Goal: Task Accomplishment & Management: Use online tool/utility

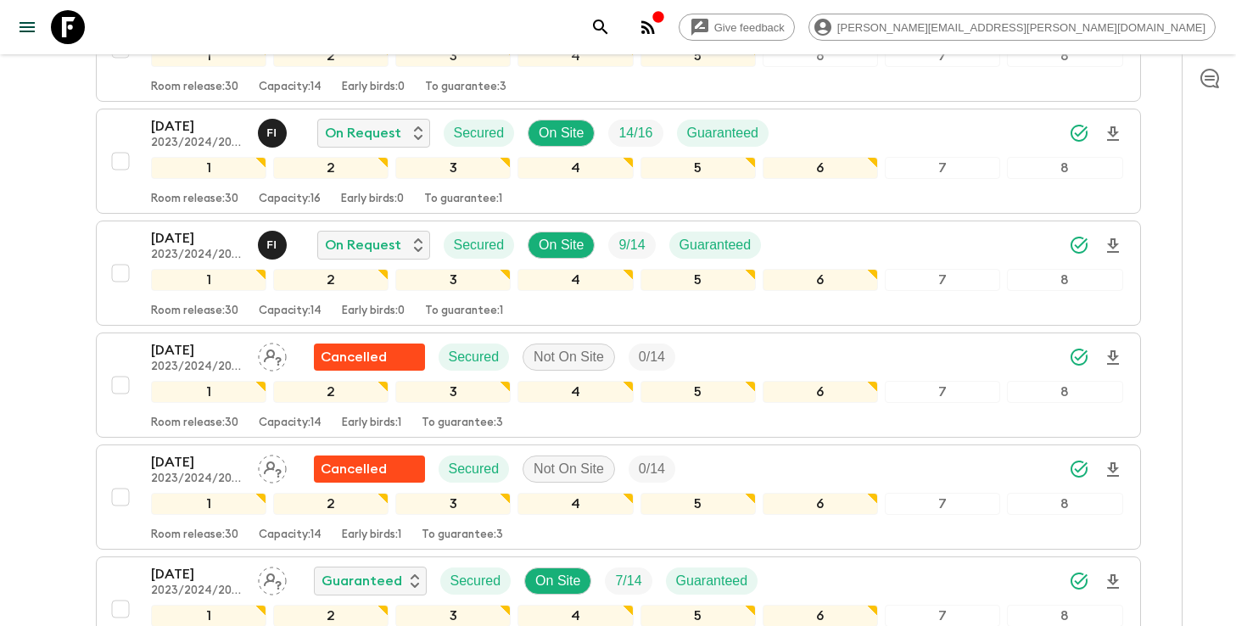
scroll to position [1118, 0]
click at [611, 29] on icon "search adventures" at bounding box center [600, 27] width 20 height 20
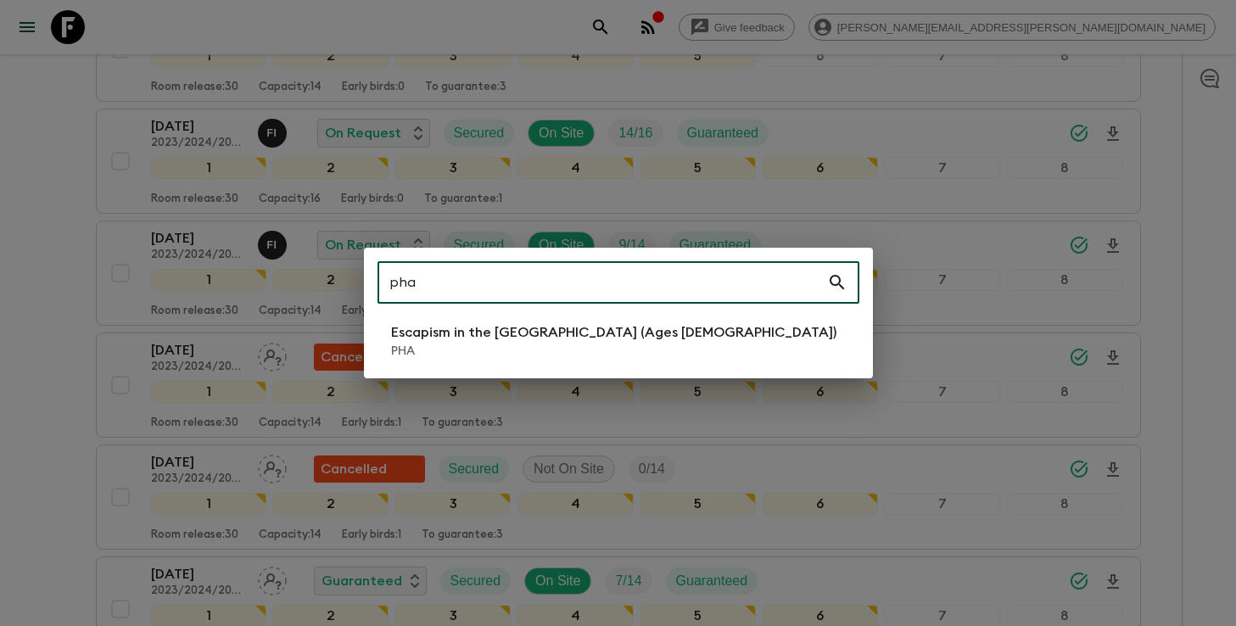
type input "pha"
click at [560, 335] on p "Escapism in the [GEOGRAPHIC_DATA] (Ages [DEMOGRAPHIC_DATA])" at bounding box center [613, 332] width 445 height 20
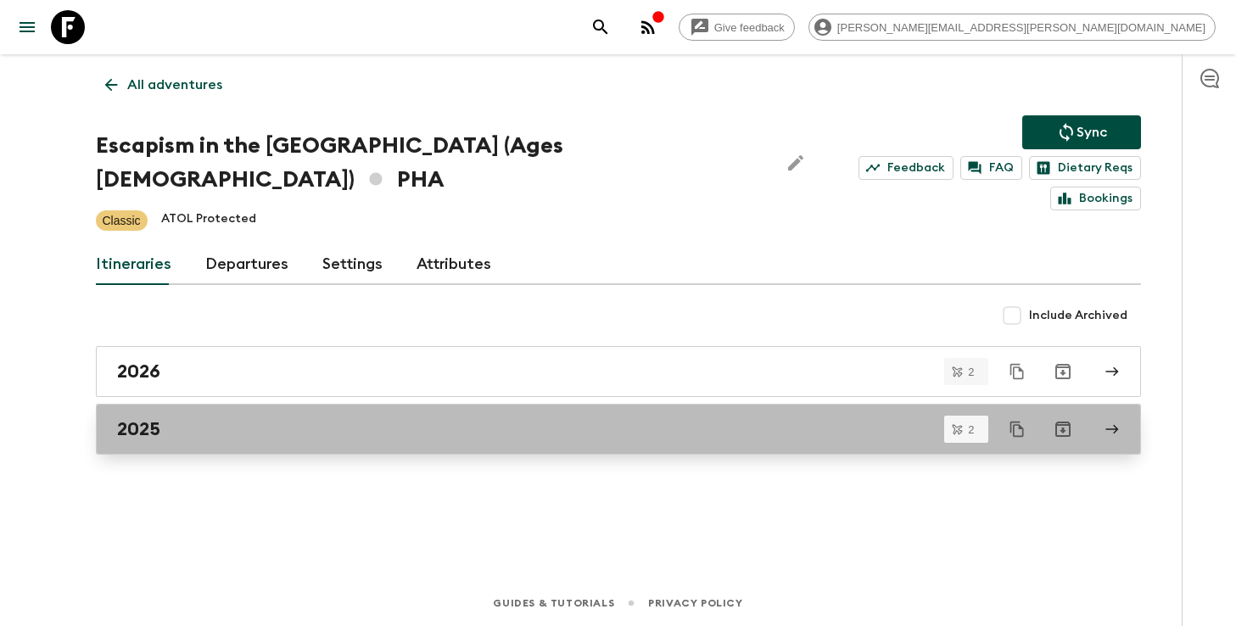
click at [564, 404] on link "2025" at bounding box center [618, 429] width 1045 height 51
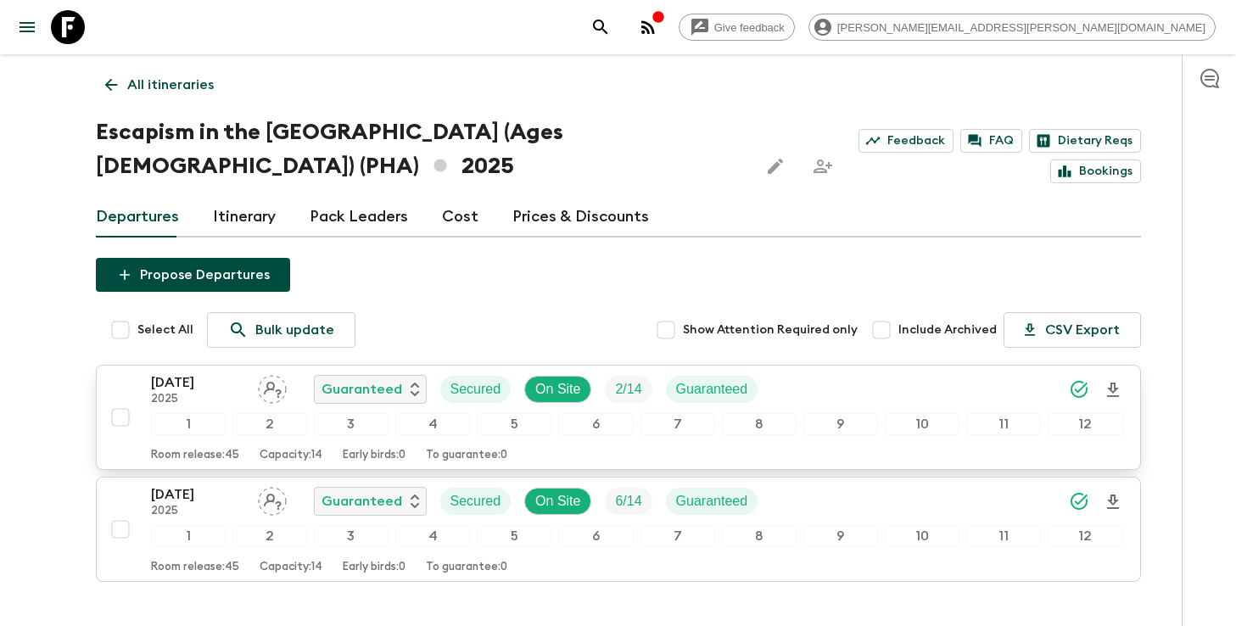
click at [1112, 385] on icon "Download Onboarding" at bounding box center [1113, 390] width 20 height 20
click at [618, 29] on button "search adventures" at bounding box center [601, 27] width 34 height 34
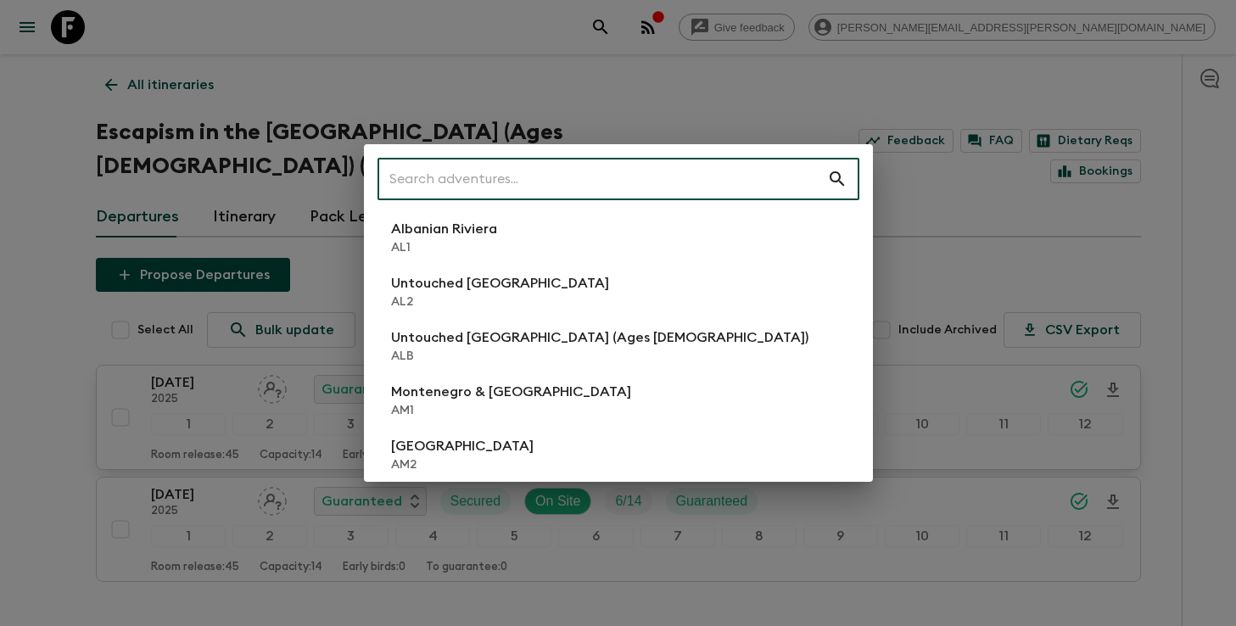
click at [629, 165] on input "text" at bounding box center [602, 179] width 450 height 48
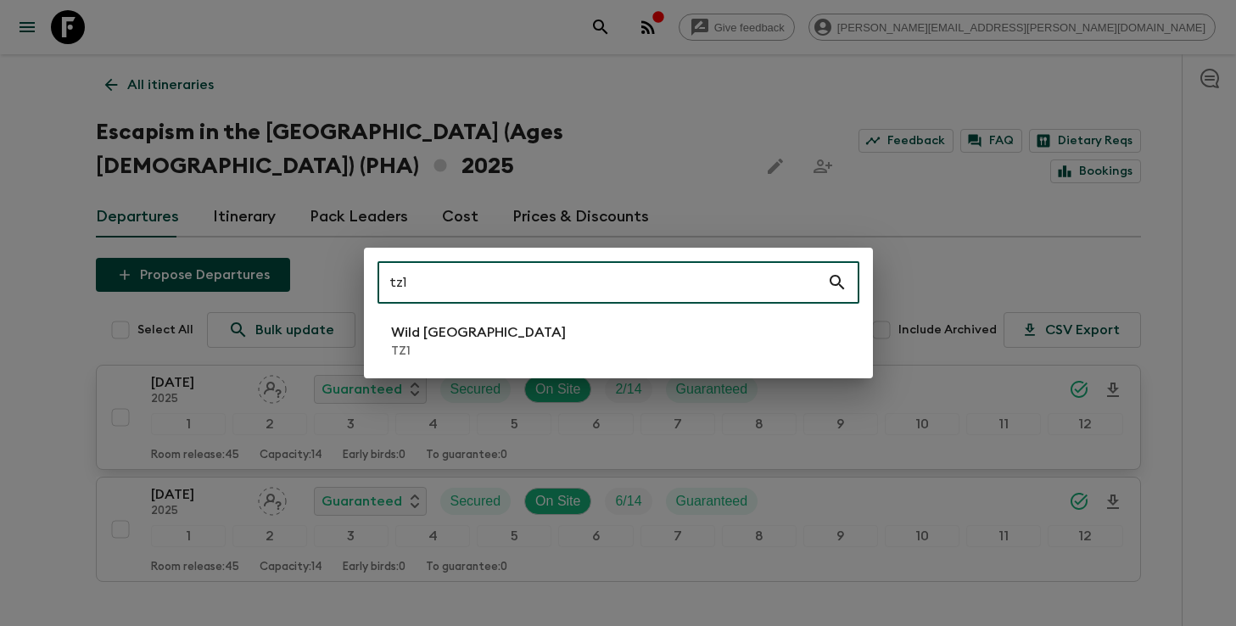
type input "tz1"
click at [486, 344] on li "Wild Tanzania TZ1" at bounding box center [618, 341] width 482 height 48
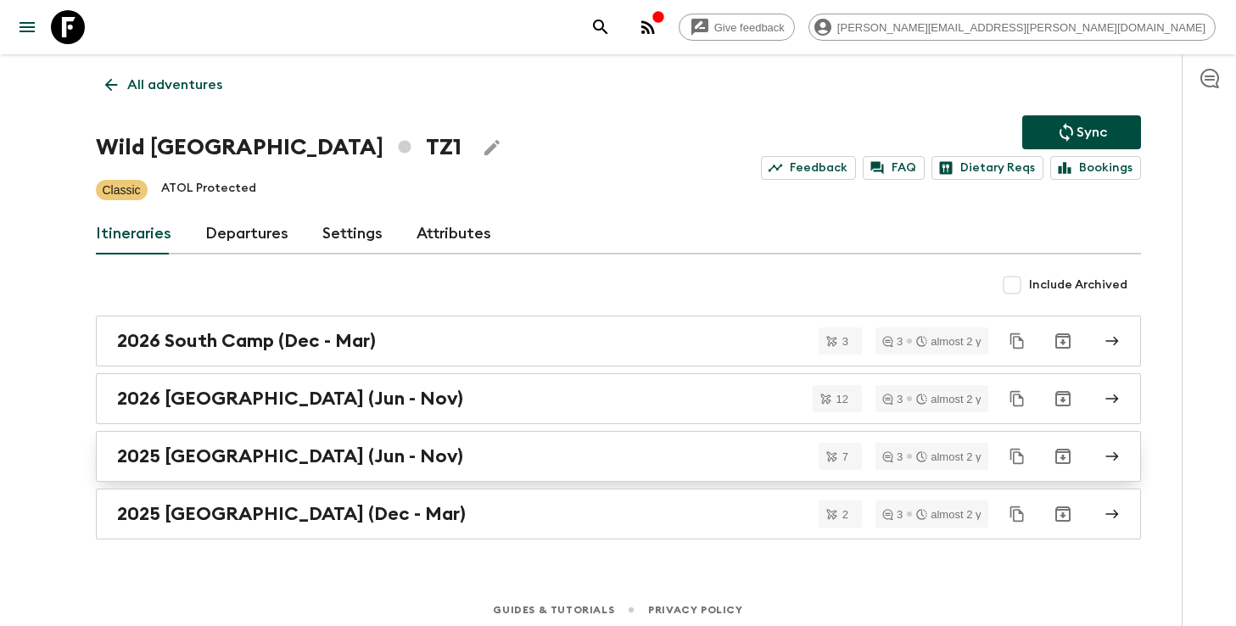
click at [410, 452] on div "2025 [GEOGRAPHIC_DATA] (Jun - Nov)" at bounding box center [602, 456] width 970 height 22
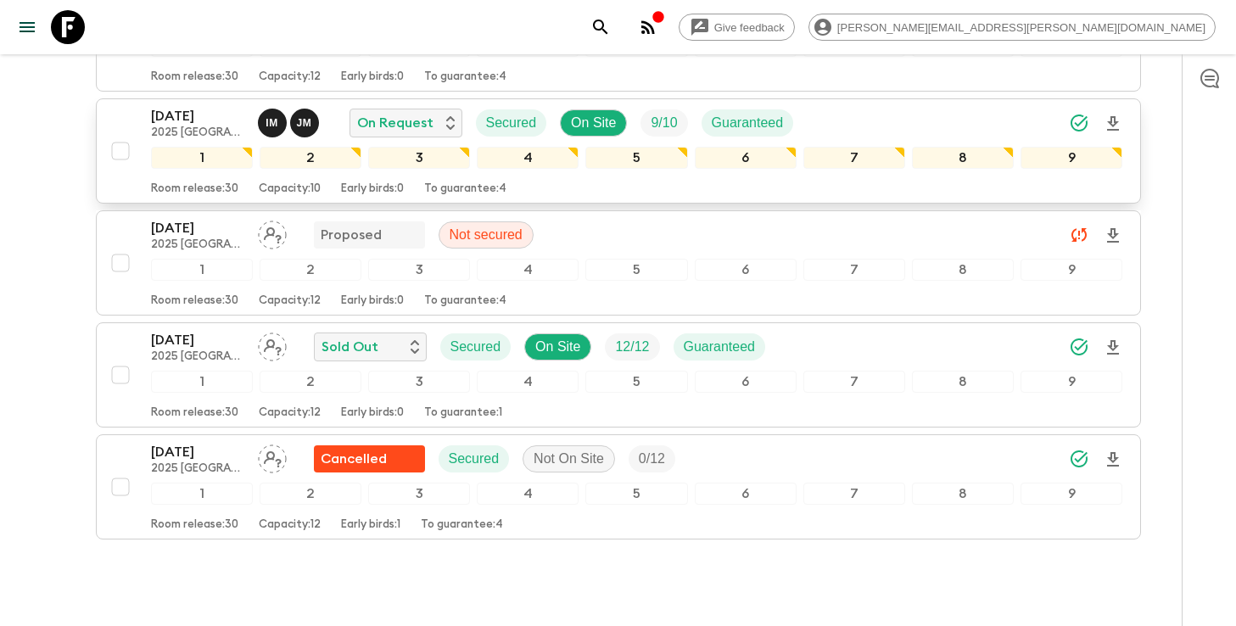
scroll to position [636, 0]
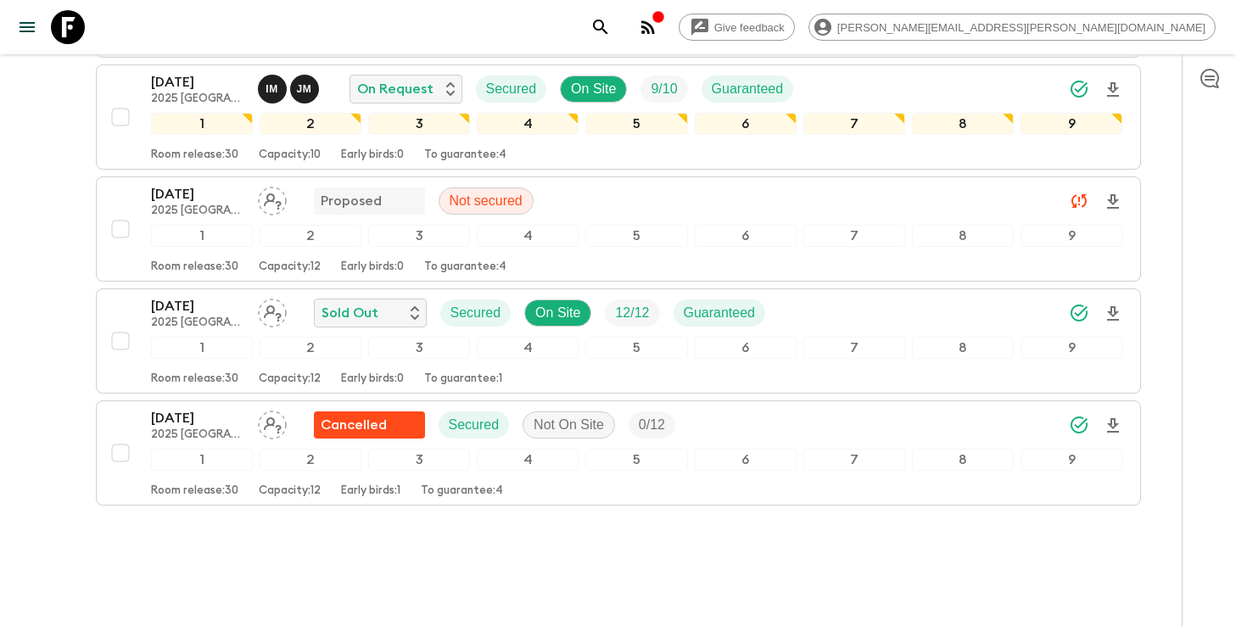
click at [611, 25] on icon "search adventures" at bounding box center [600, 27] width 20 height 20
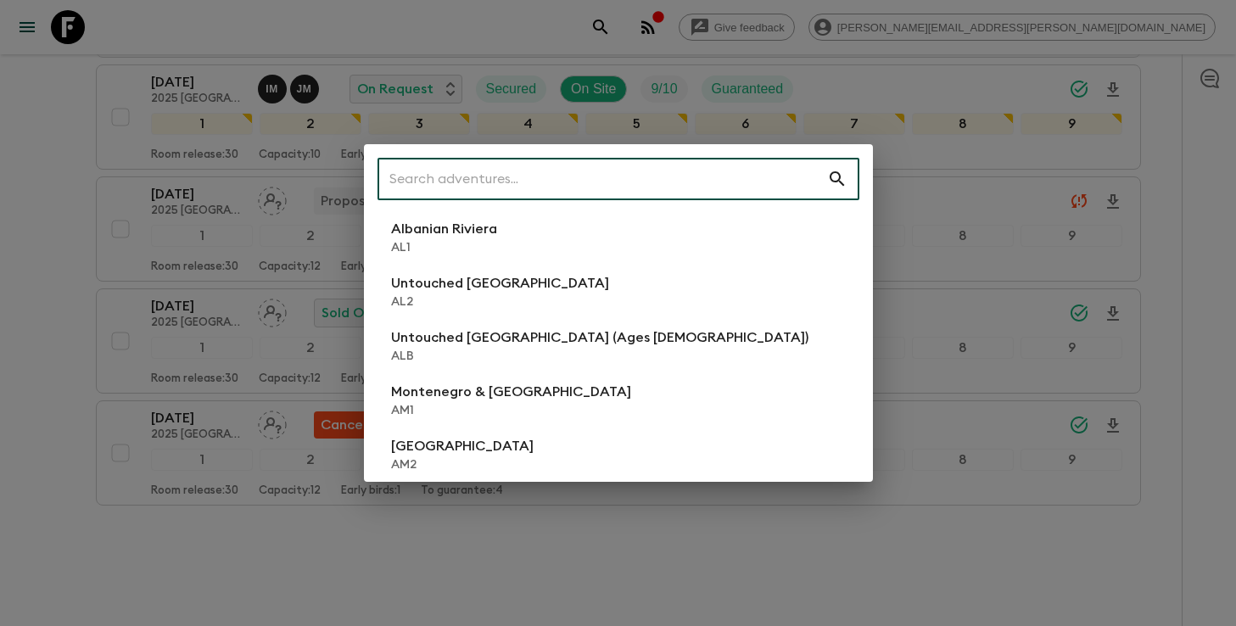
click at [651, 177] on input "text" at bounding box center [602, 179] width 450 height 48
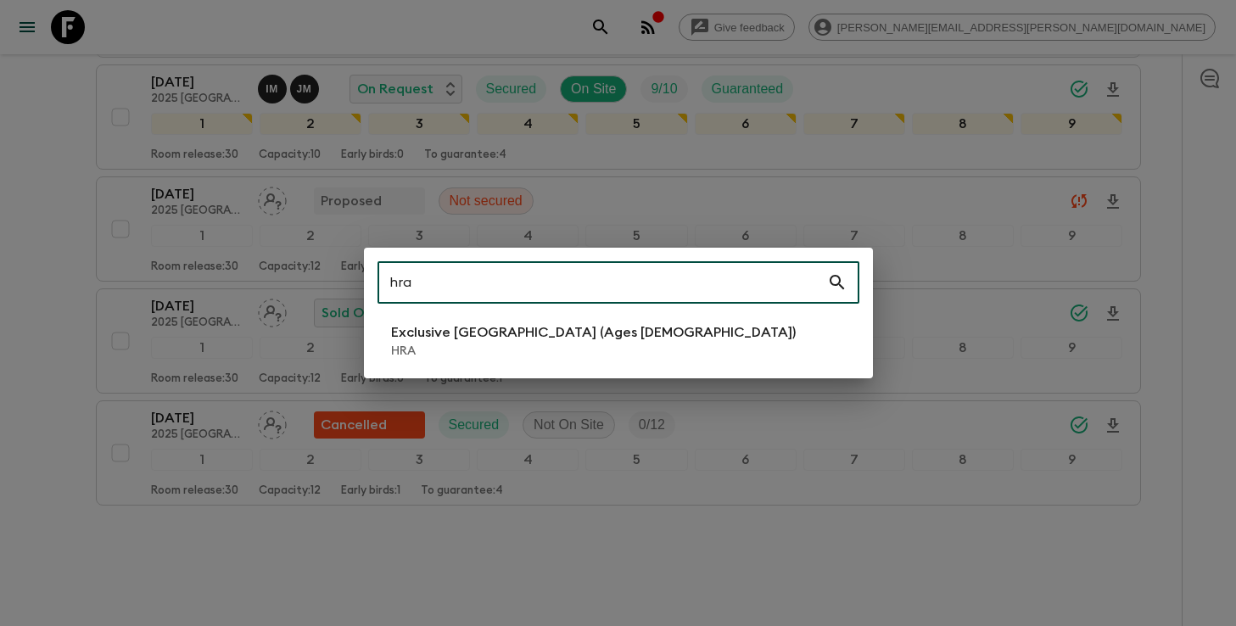
type input "hra"
click at [594, 327] on li "Exclusive Croatia (Ages [DEMOGRAPHIC_DATA]) HRA" at bounding box center [618, 341] width 482 height 48
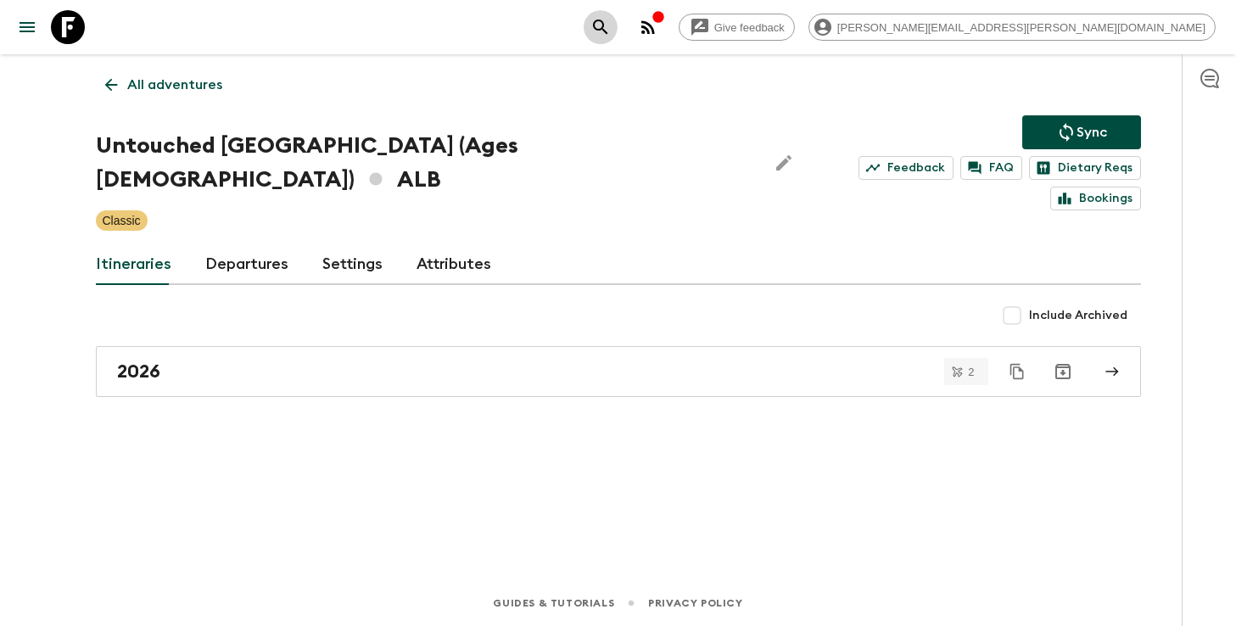
click at [611, 27] on icon "search adventures" at bounding box center [600, 27] width 20 height 20
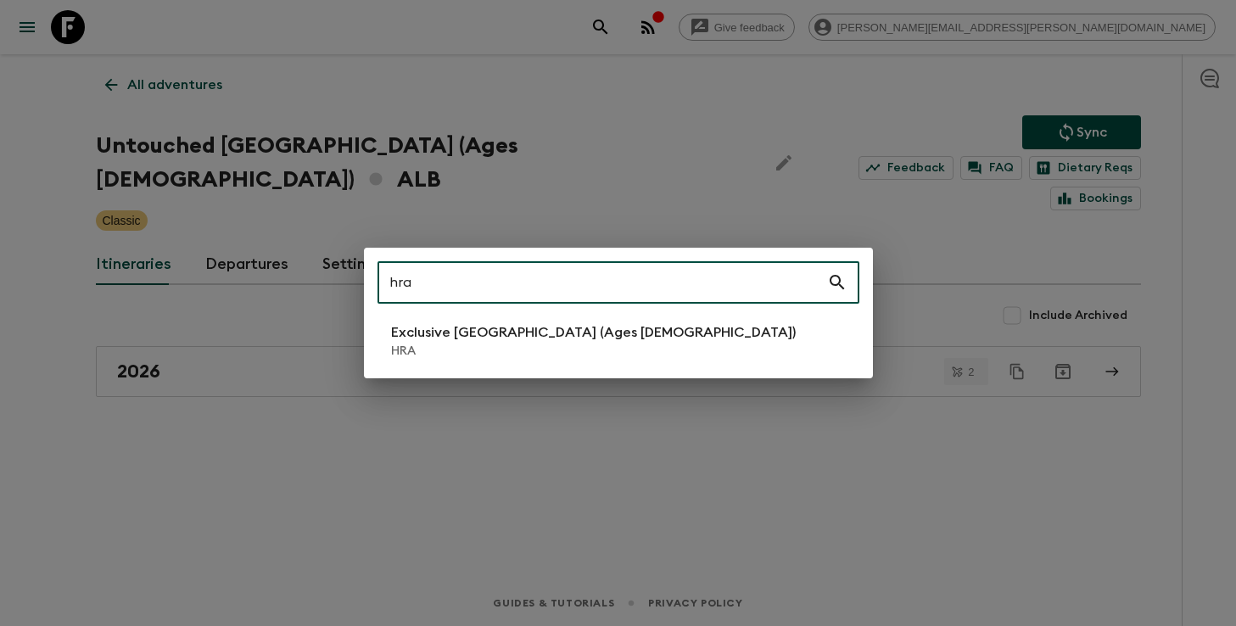
type input "hra"
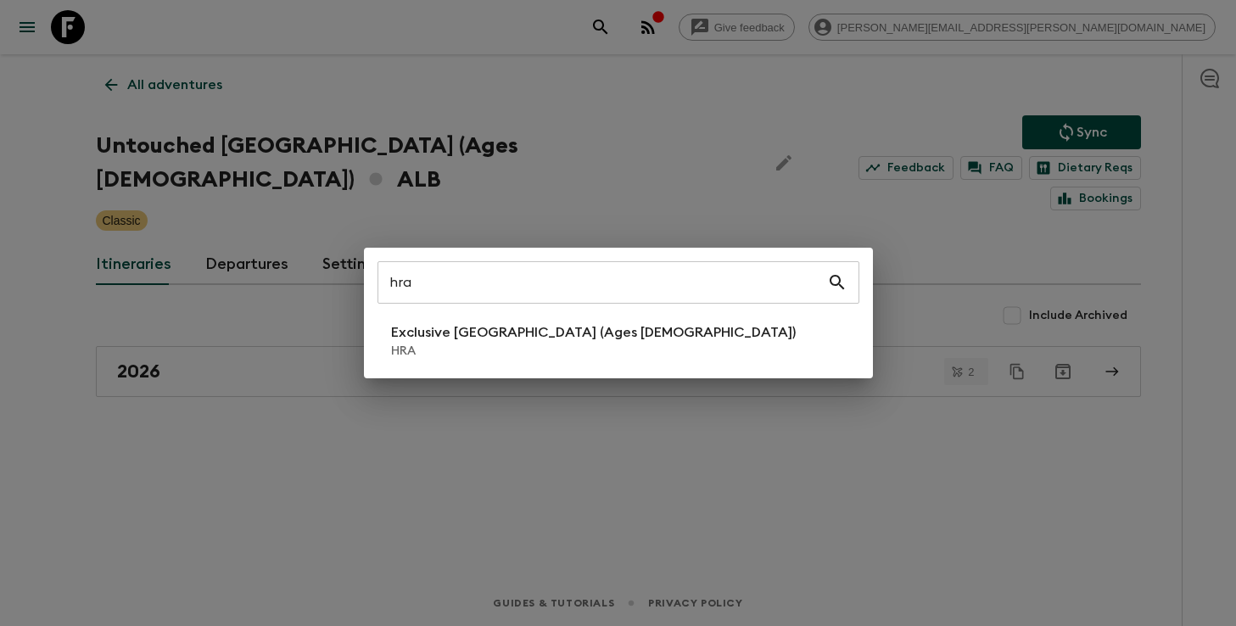
click at [497, 371] on div "hra ​ Exclusive [GEOGRAPHIC_DATA] (Ages [DEMOGRAPHIC_DATA]) HRA" at bounding box center [618, 313] width 509 height 131
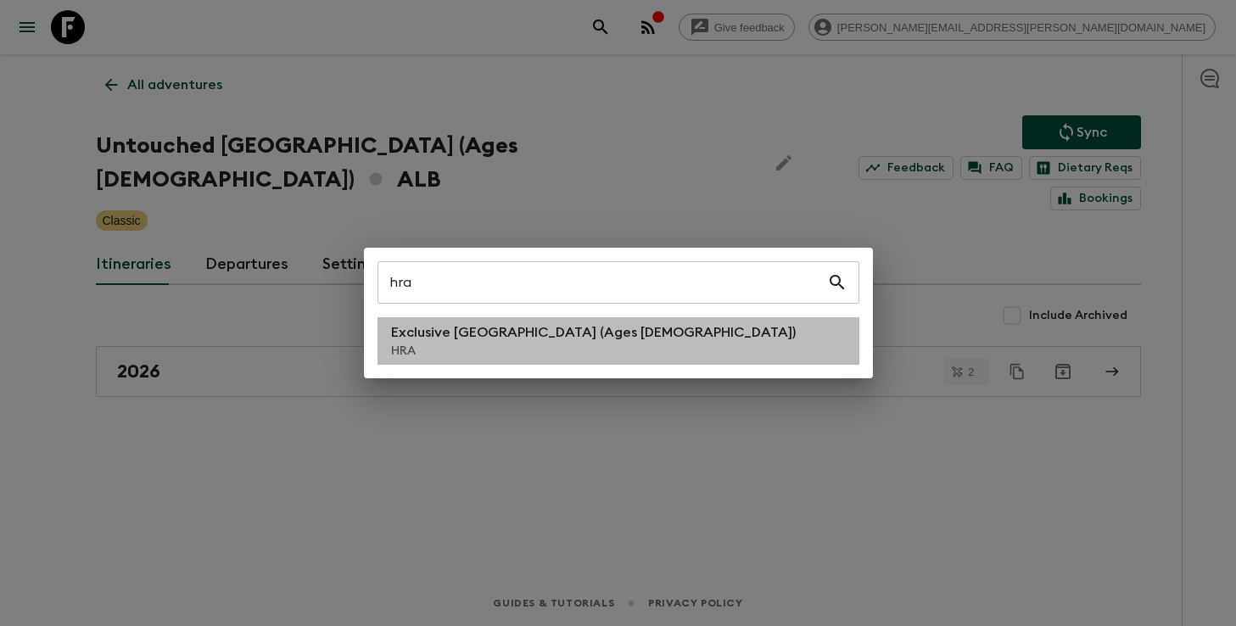
click at [483, 354] on p "HRA" at bounding box center [593, 351] width 405 height 17
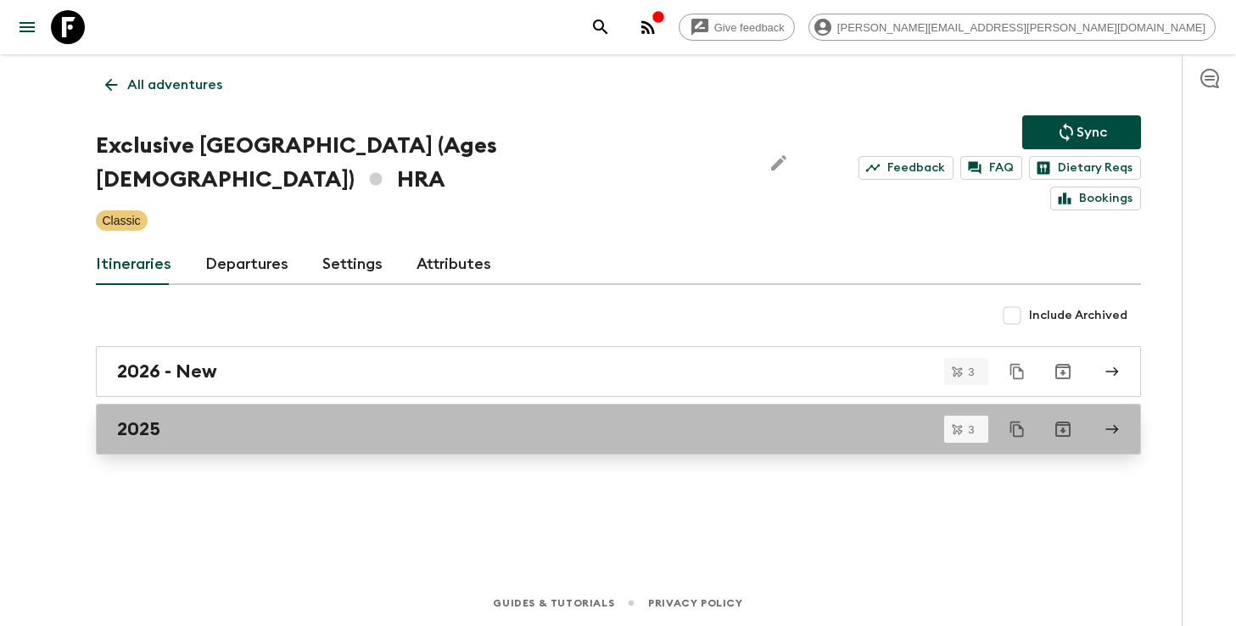
click at [191, 418] on div "2025" at bounding box center [602, 429] width 970 height 22
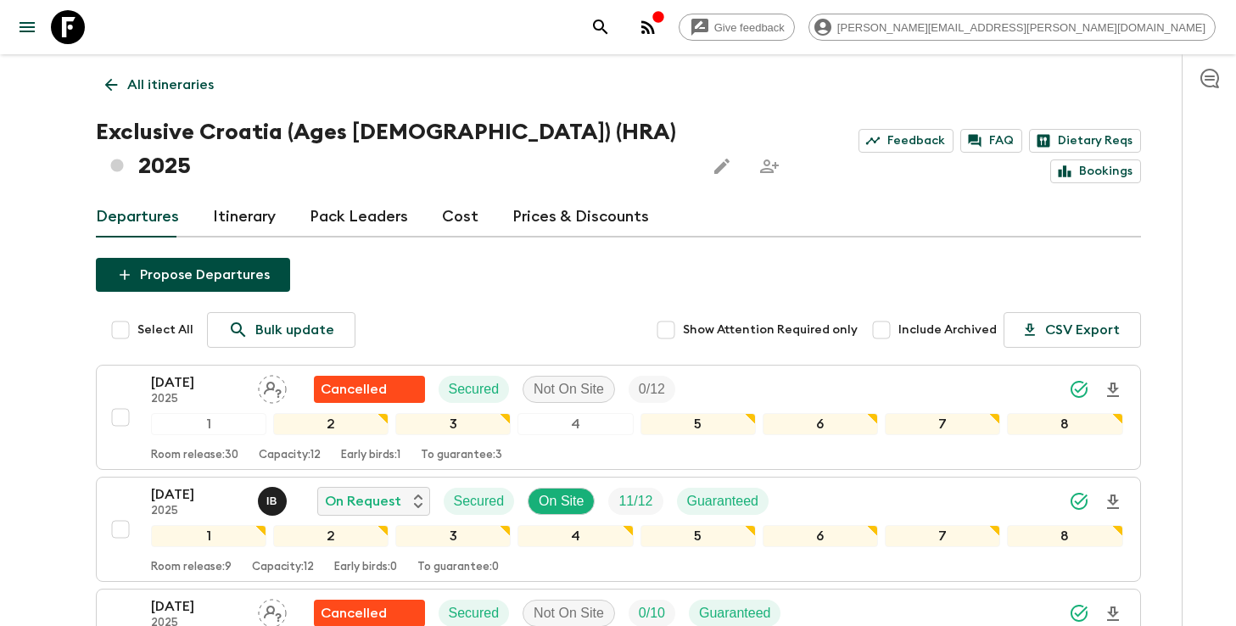
scroll to position [188, 0]
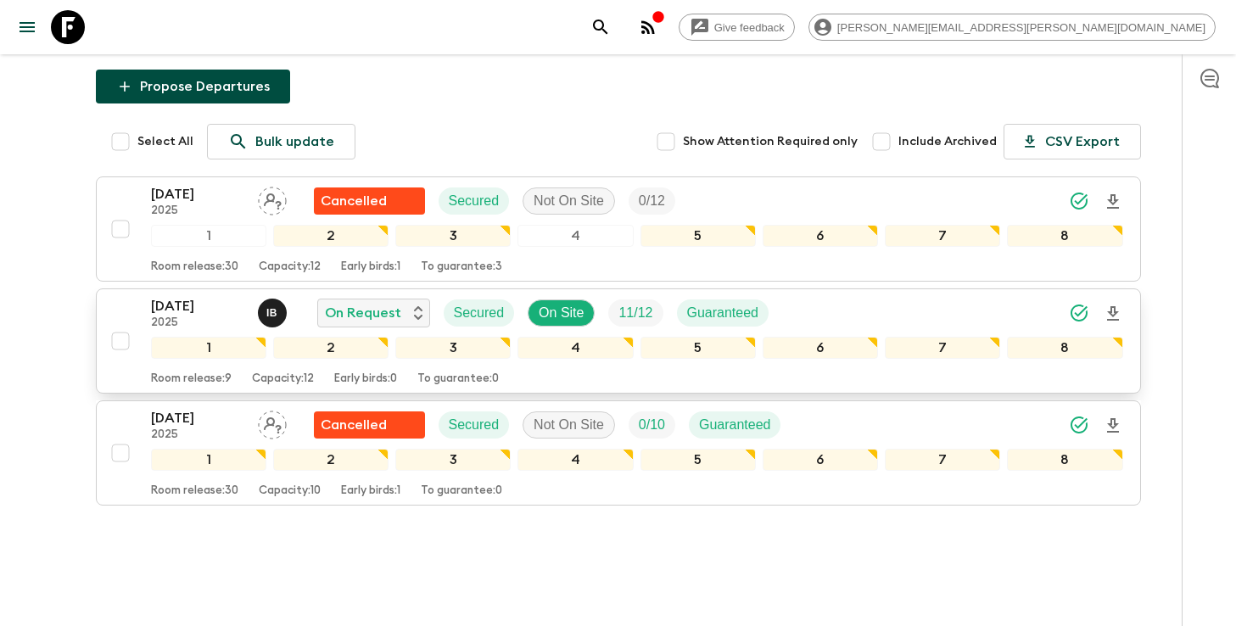
click at [1115, 306] on icon "Download Onboarding" at bounding box center [1113, 313] width 12 height 14
click at [611, 26] on icon "search adventures" at bounding box center [600, 27] width 20 height 20
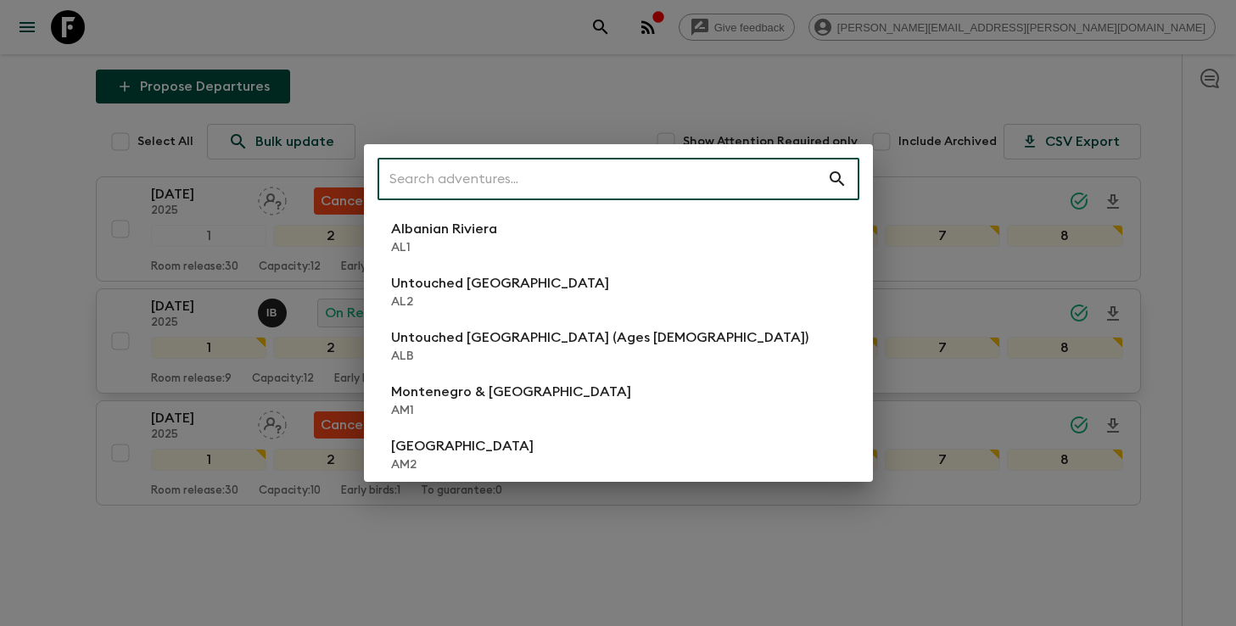
click at [618, 174] on input "text" at bounding box center [602, 179] width 450 height 48
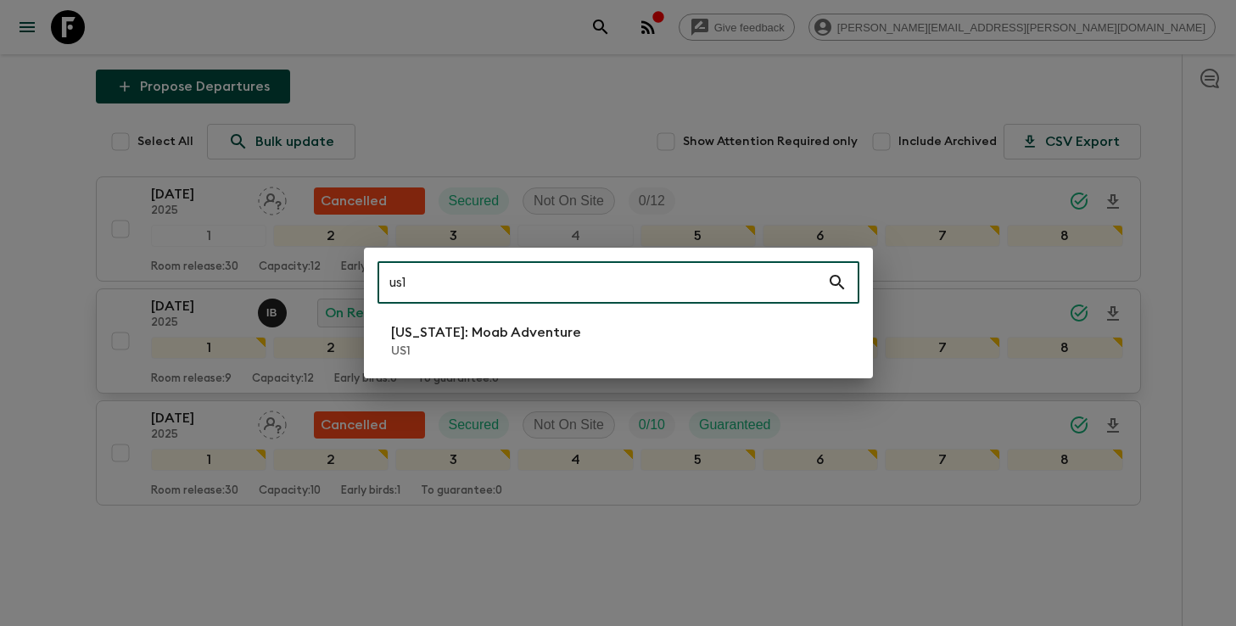
type input "us1"
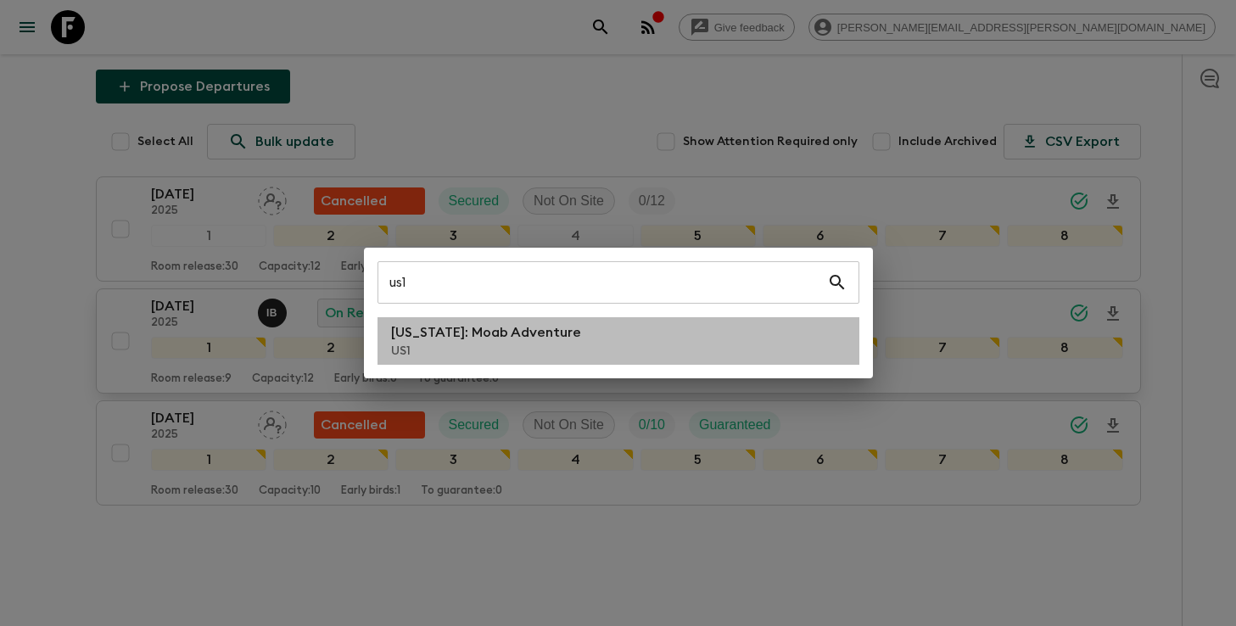
click at [513, 344] on p "US1" at bounding box center [486, 351] width 190 height 17
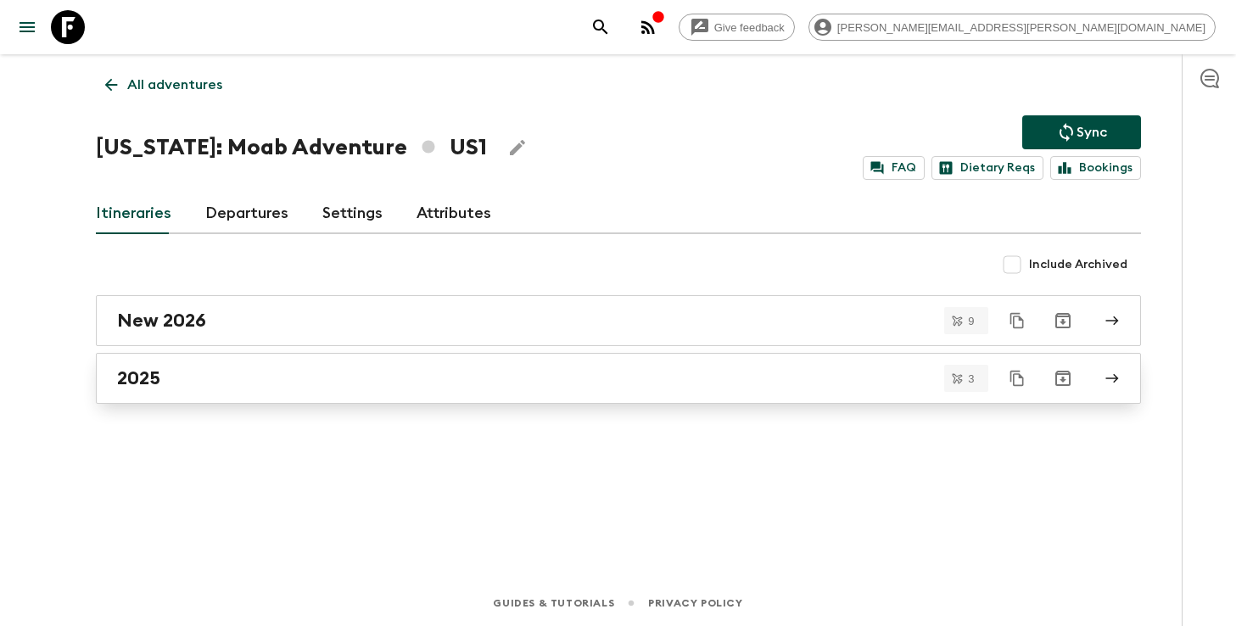
click at [195, 390] on link "2025" at bounding box center [618, 378] width 1045 height 51
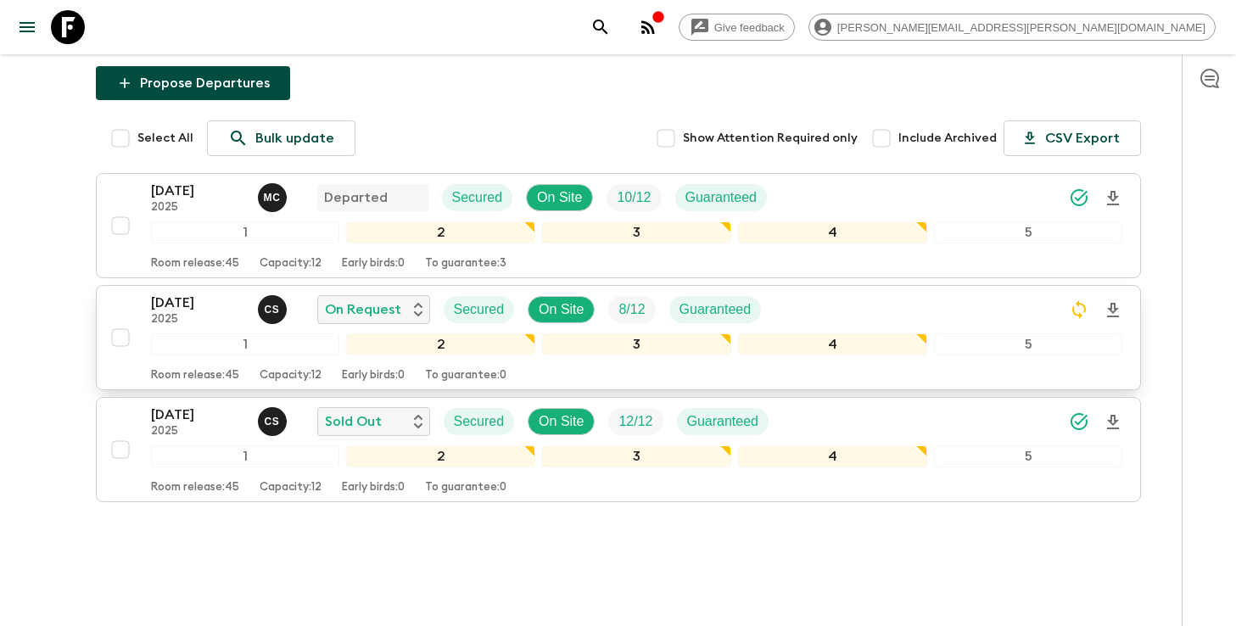
scroll to position [164, 0]
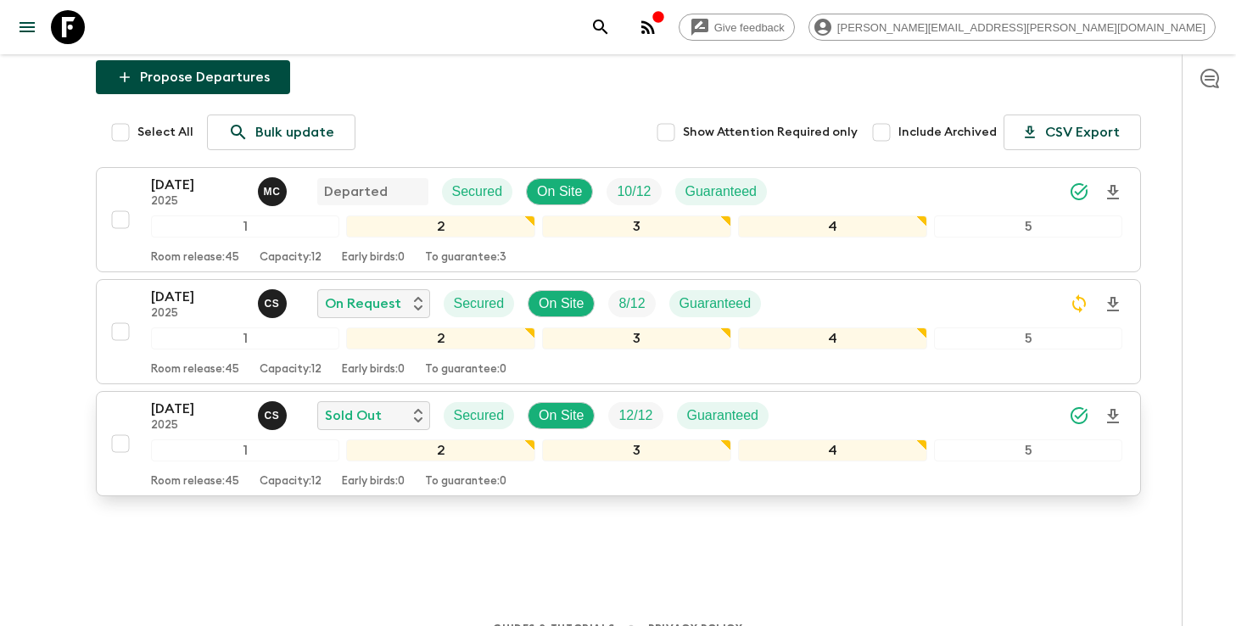
click at [1022, 408] on div "[DATE] 2025 C S Sold Out Secured On Site 12 / 12 Guaranteed" at bounding box center [637, 416] width 972 height 34
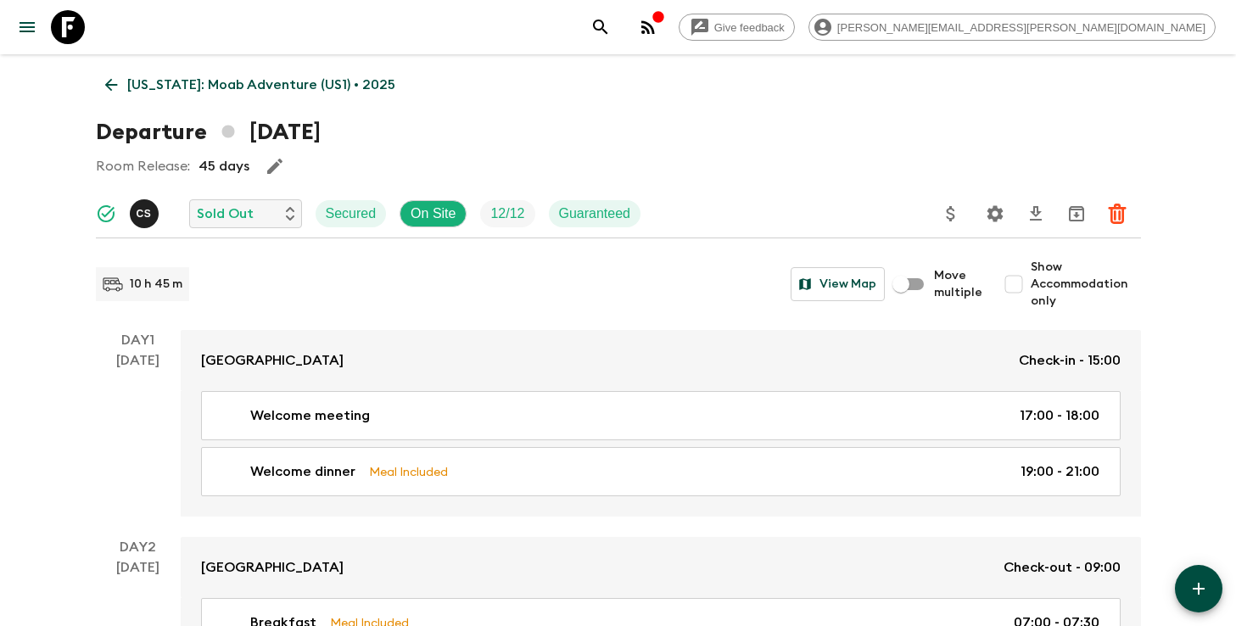
click at [195, 87] on p "[US_STATE]: Moab Adventure (US1) • 2025" at bounding box center [261, 85] width 268 height 20
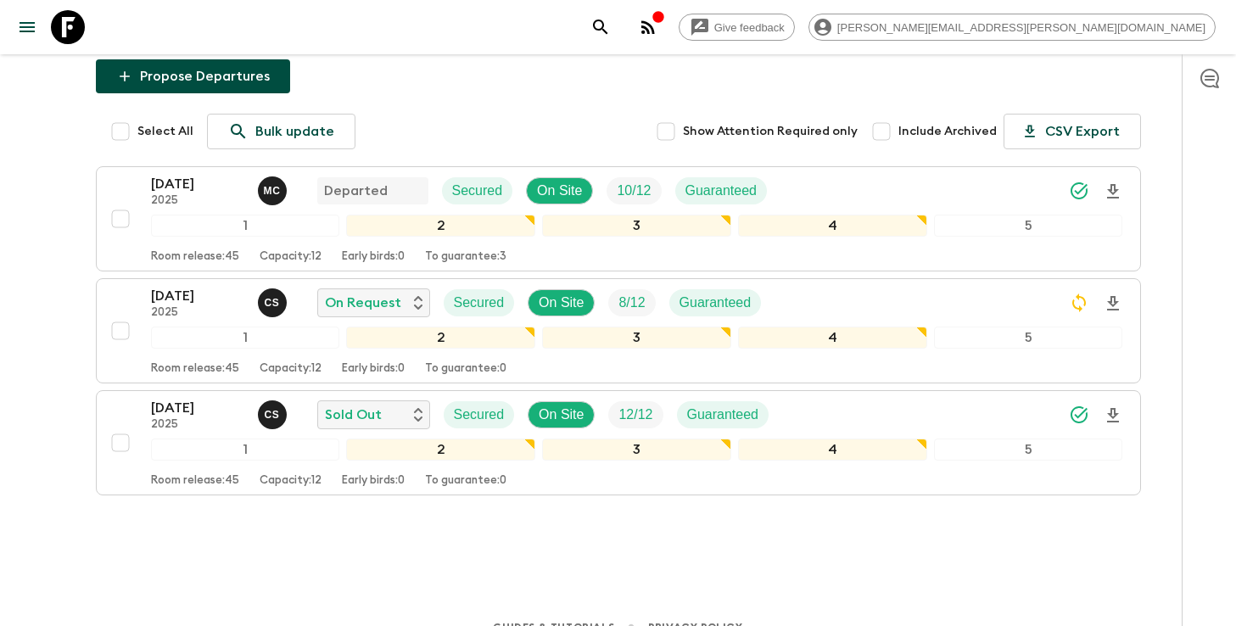
scroll to position [179, 0]
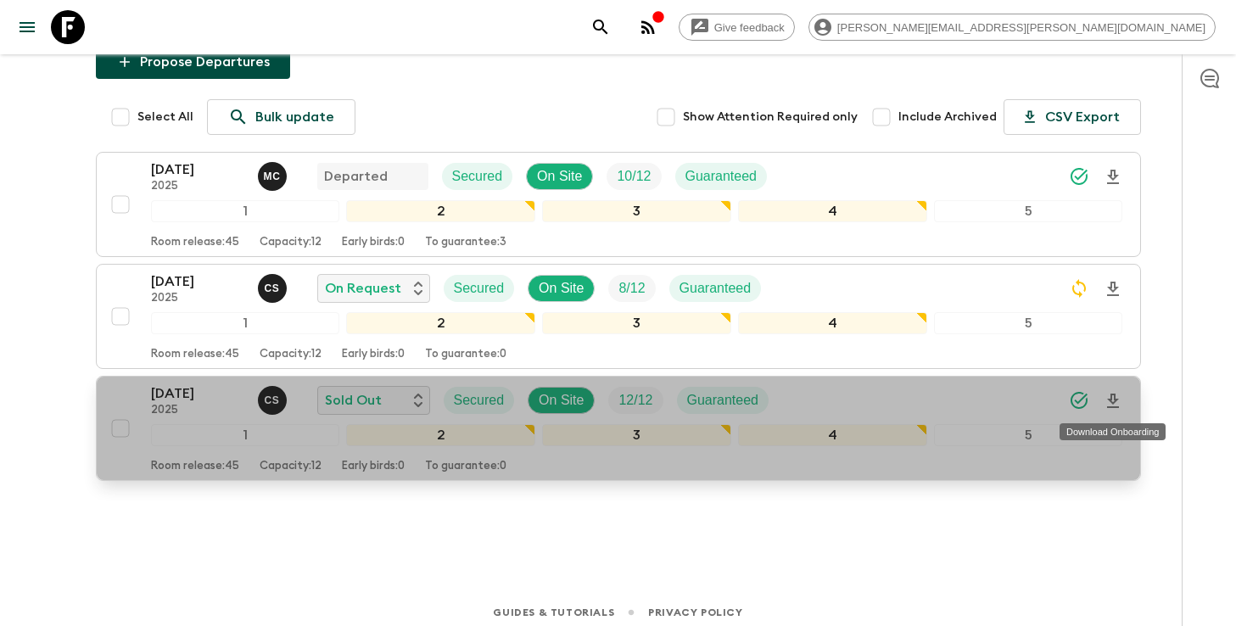
click at [1113, 403] on icon "Download Onboarding" at bounding box center [1113, 401] width 20 height 20
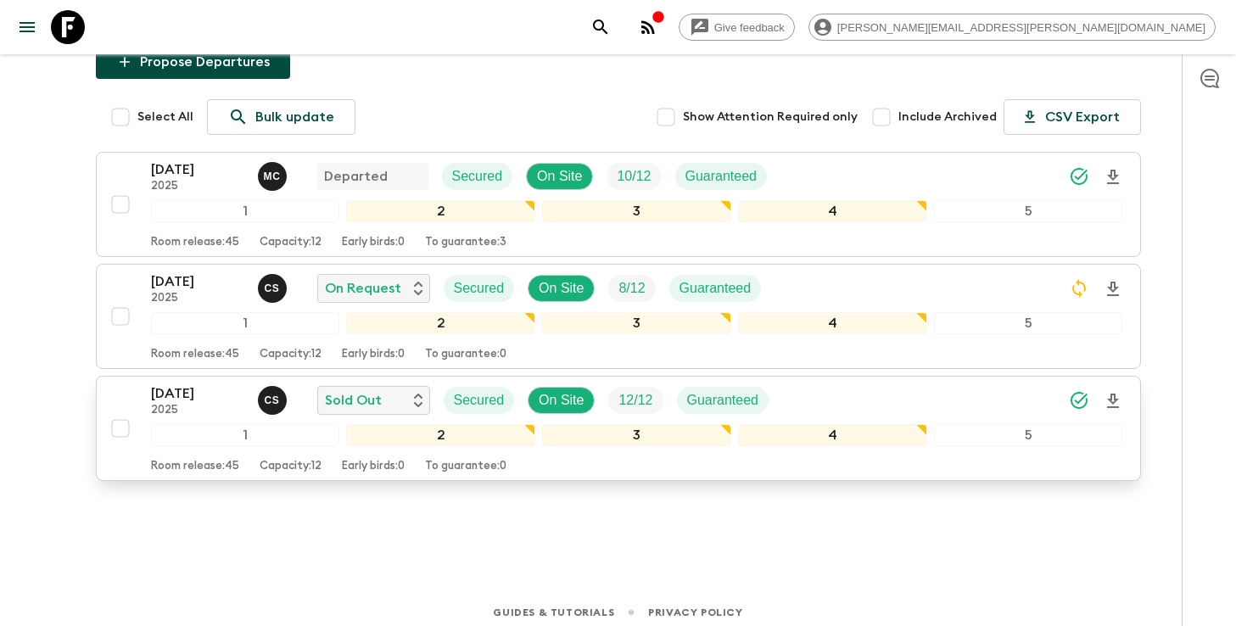
click at [872, 402] on div "[DATE] 2025 C S Sold Out Secured On Site 12 / 12 Guaranteed" at bounding box center [637, 400] width 972 height 34
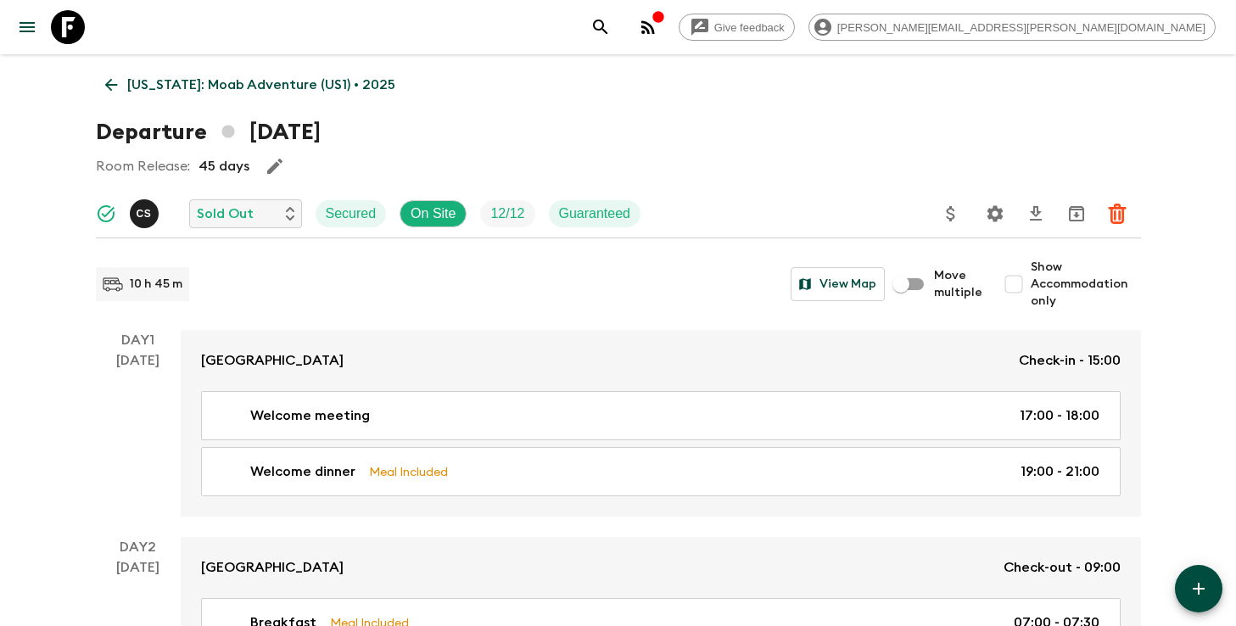
click at [986, 216] on icon "Settings" at bounding box center [995, 214] width 20 height 20
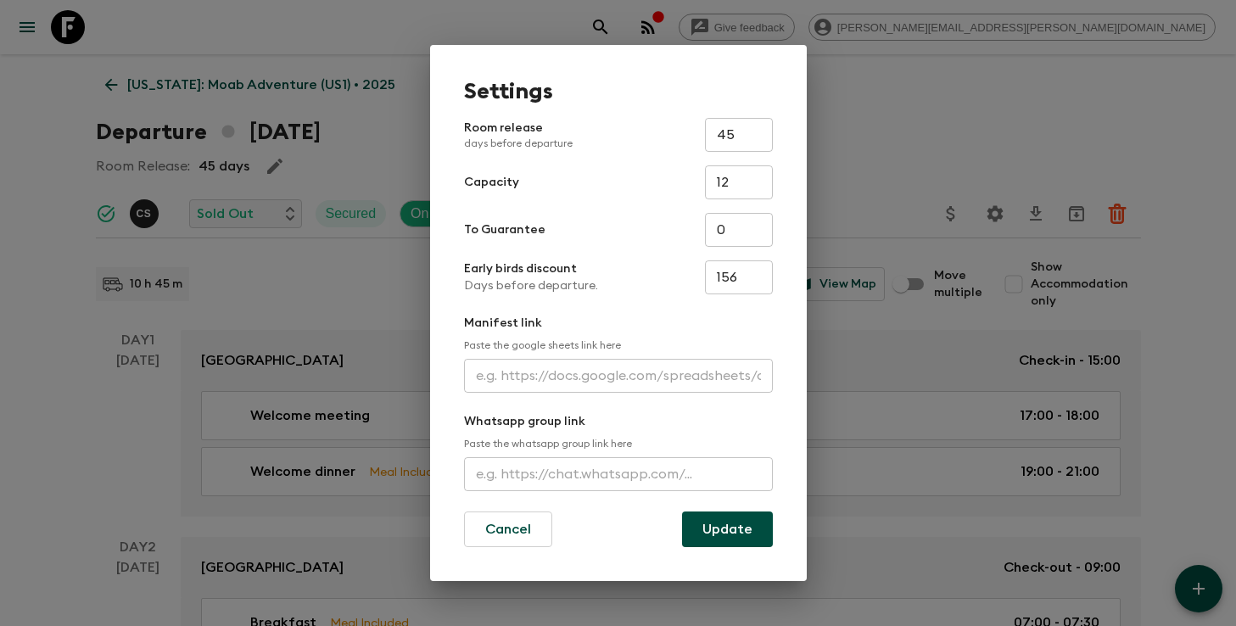
click at [581, 368] on input "text" at bounding box center [618, 376] width 309 height 34
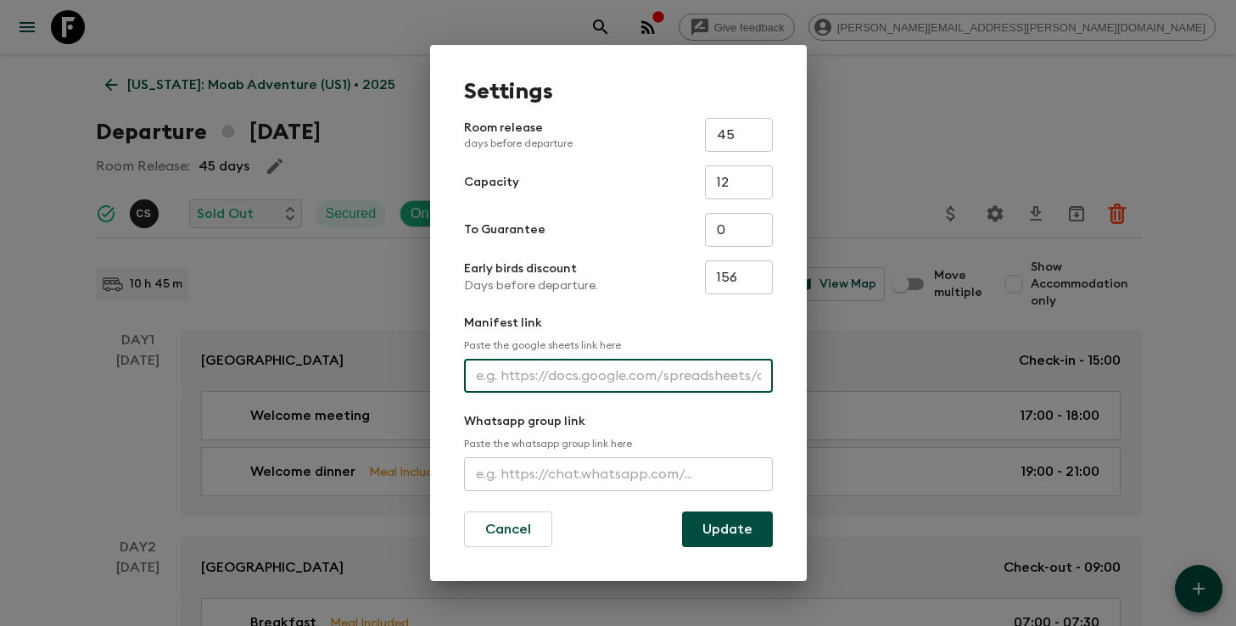
paste input "[URL][DOMAIN_NAME]"
type input "[URL][DOMAIN_NAME]"
click at [708, 523] on button "Update" at bounding box center [727, 529] width 91 height 36
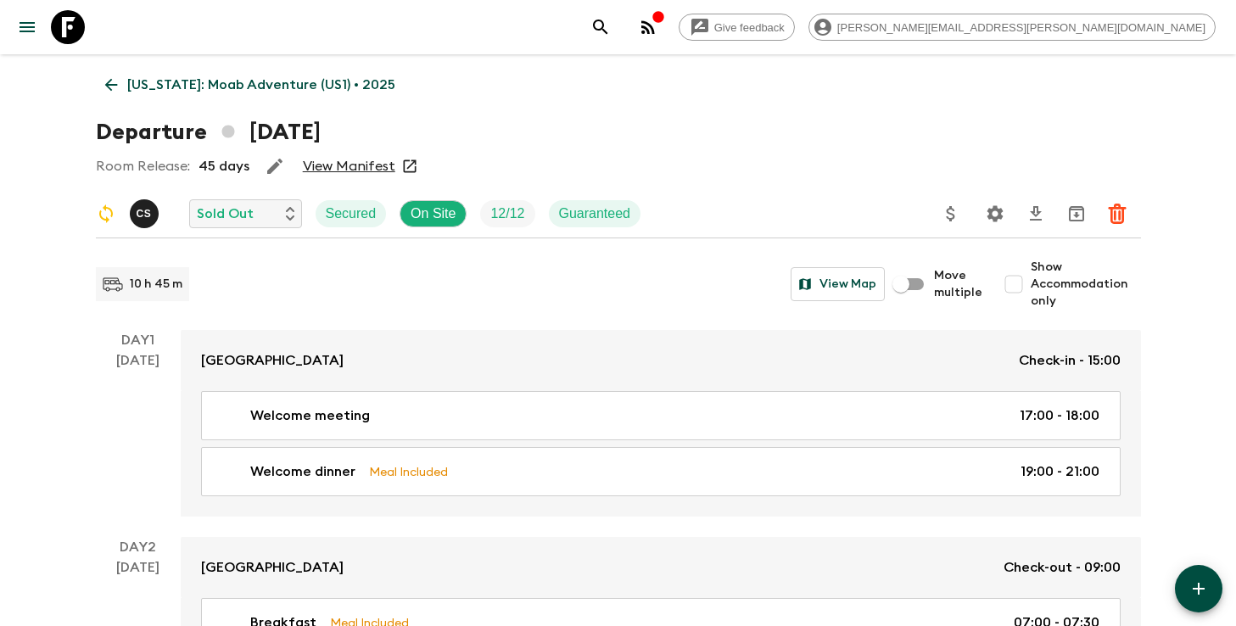
click at [607, 27] on icon "search adventures" at bounding box center [600, 27] width 14 height 14
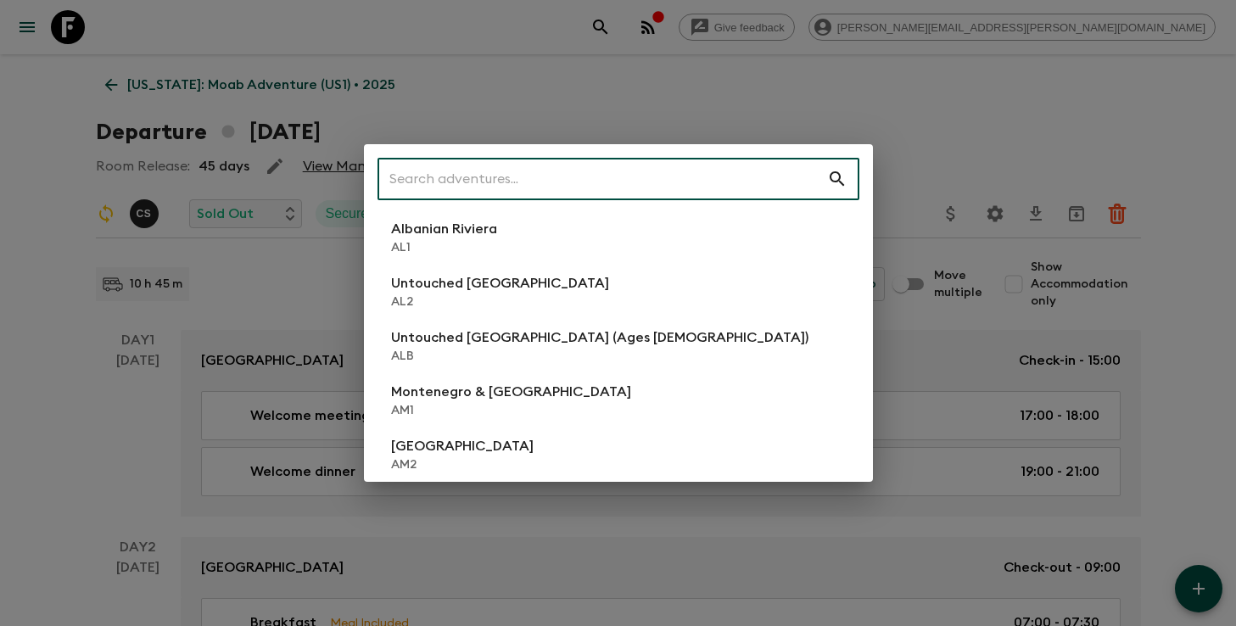
click at [697, 186] on input "text" at bounding box center [602, 179] width 450 height 48
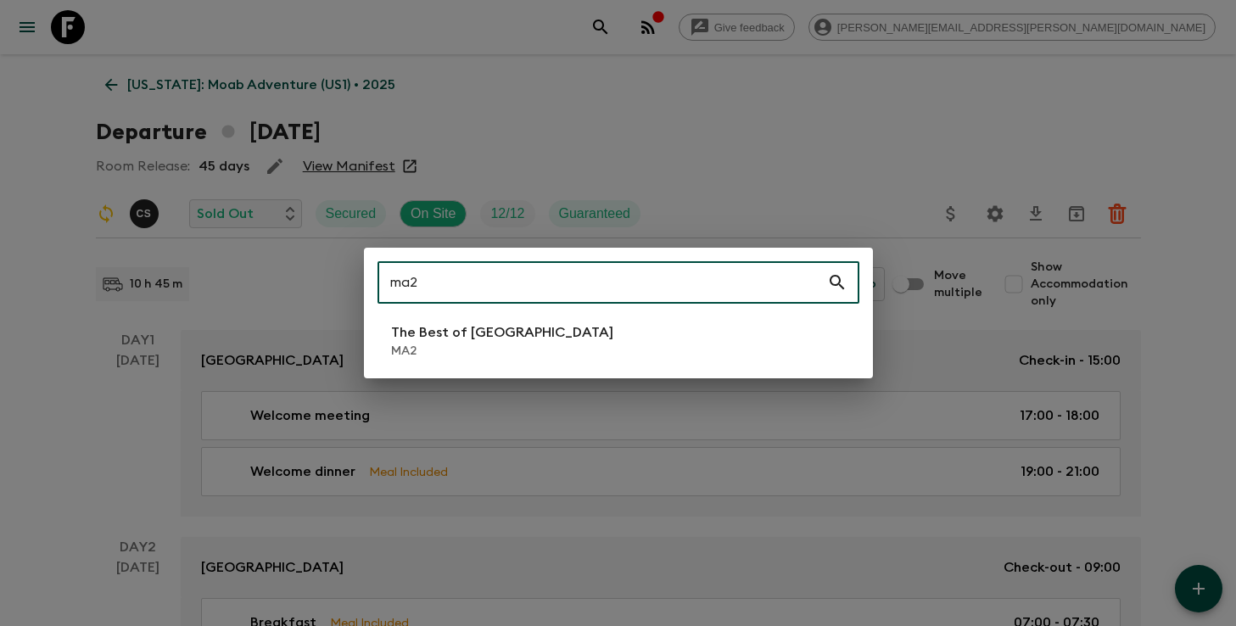
type input "ma2"
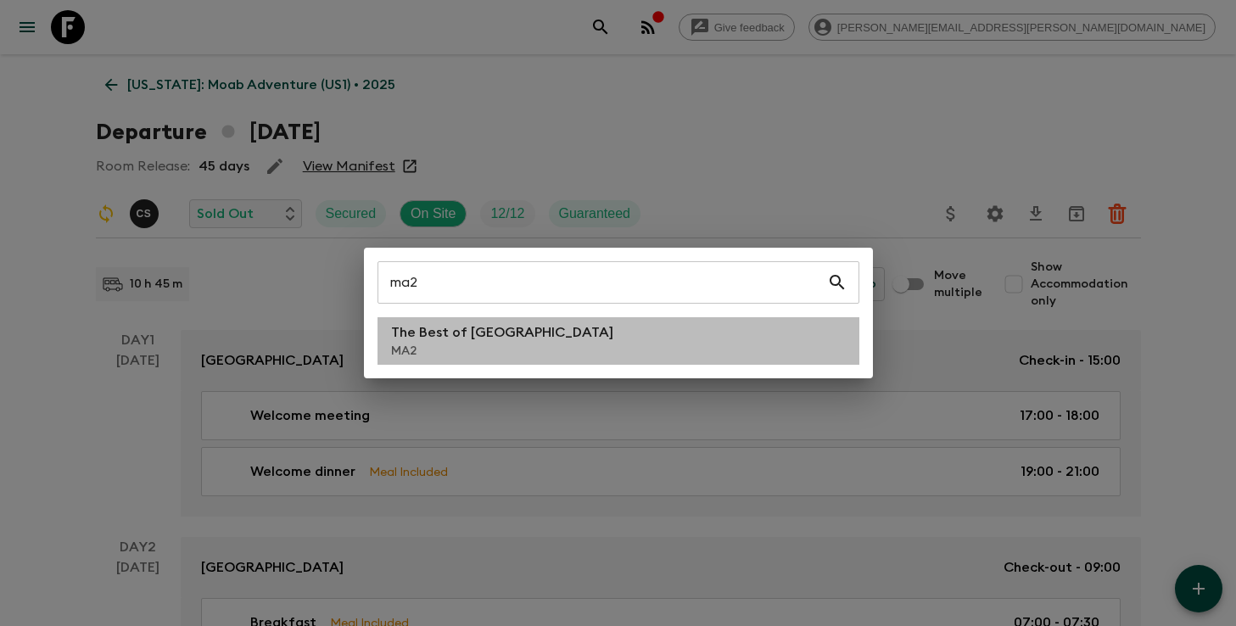
click at [551, 349] on li "The Best of [GEOGRAPHIC_DATA] MA2" at bounding box center [618, 341] width 482 height 48
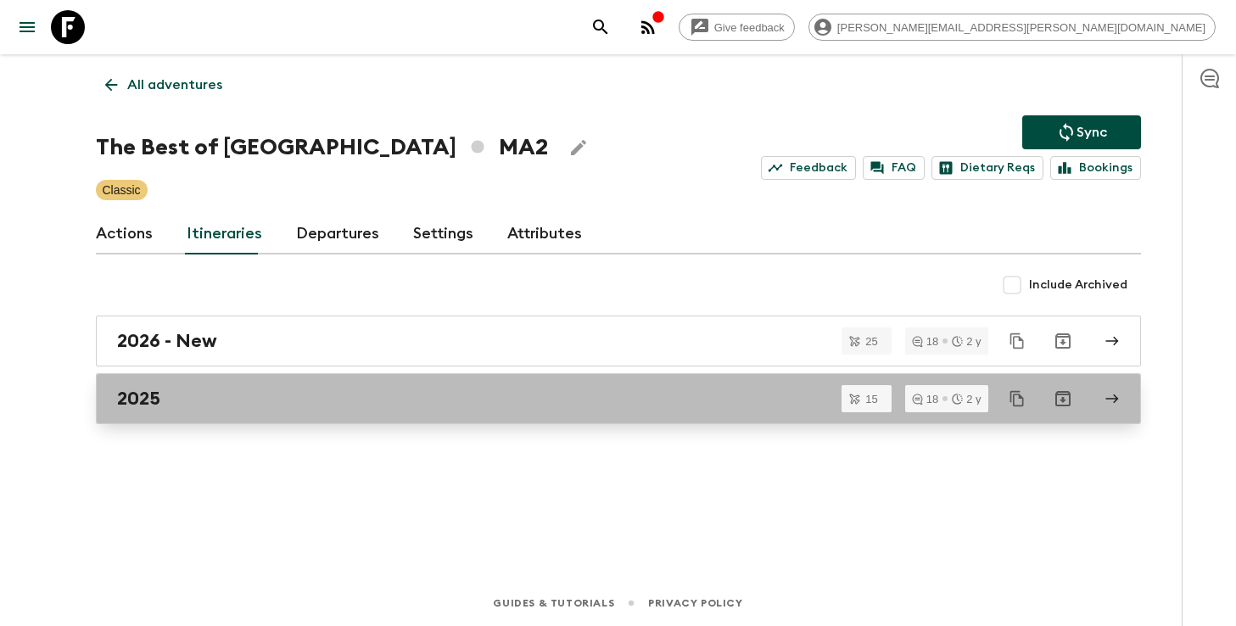
click at [515, 401] on div "2025" at bounding box center [602, 399] width 970 height 22
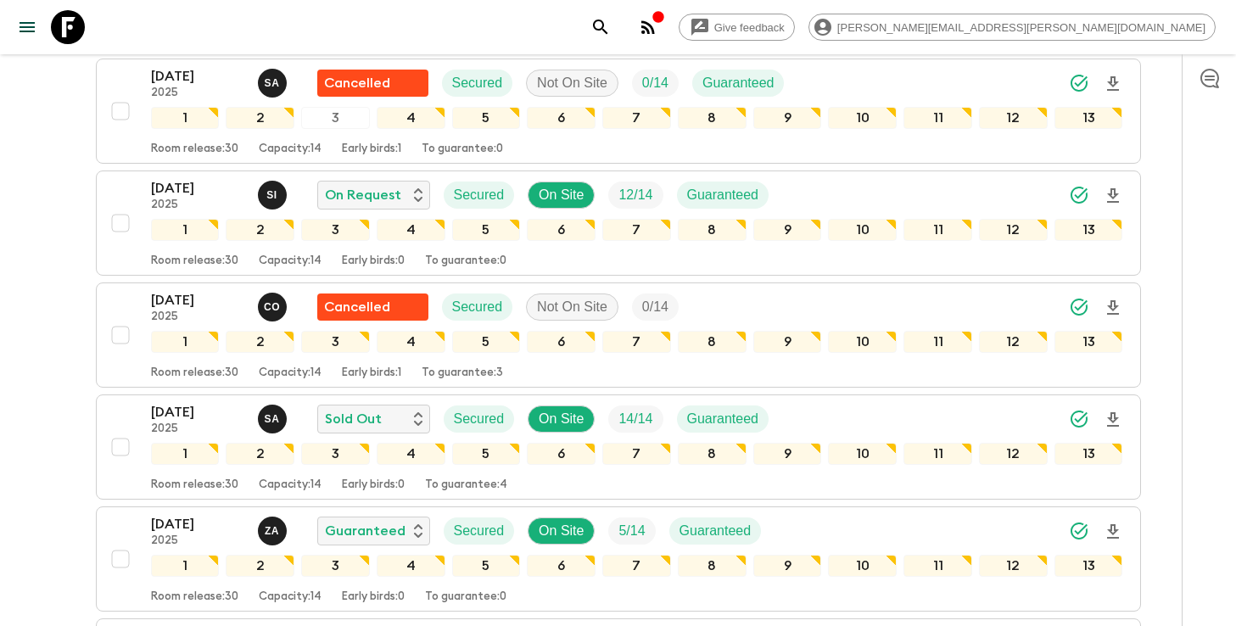
scroll to position [397, 0]
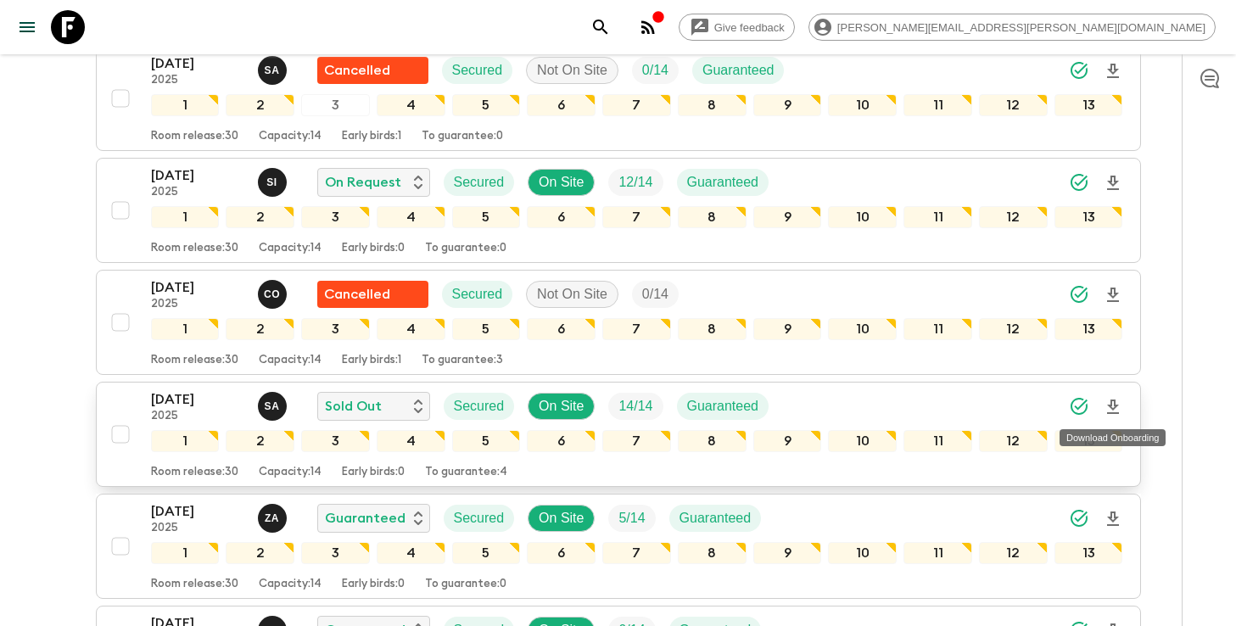
click at [1112, 409] on icon "Download Onboarding" at bounding box center [1113, 407] width 12 height 14
click at [998, 408] on div "[DATE] 2025 S A Sold Out Secured On Site 14 / 14 Guaranteed" at bounding box center [637, 406] width 972 height 34
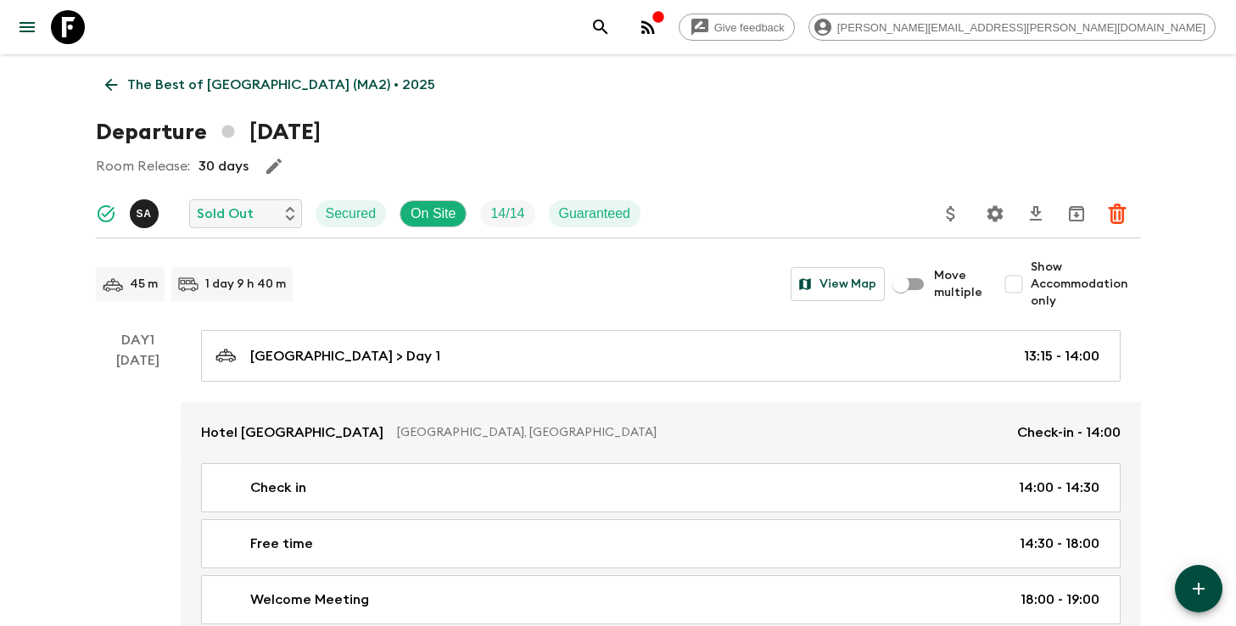
click at [985, 208] on icon "Settings" at bounding box center [995, 214] width 20 height 20
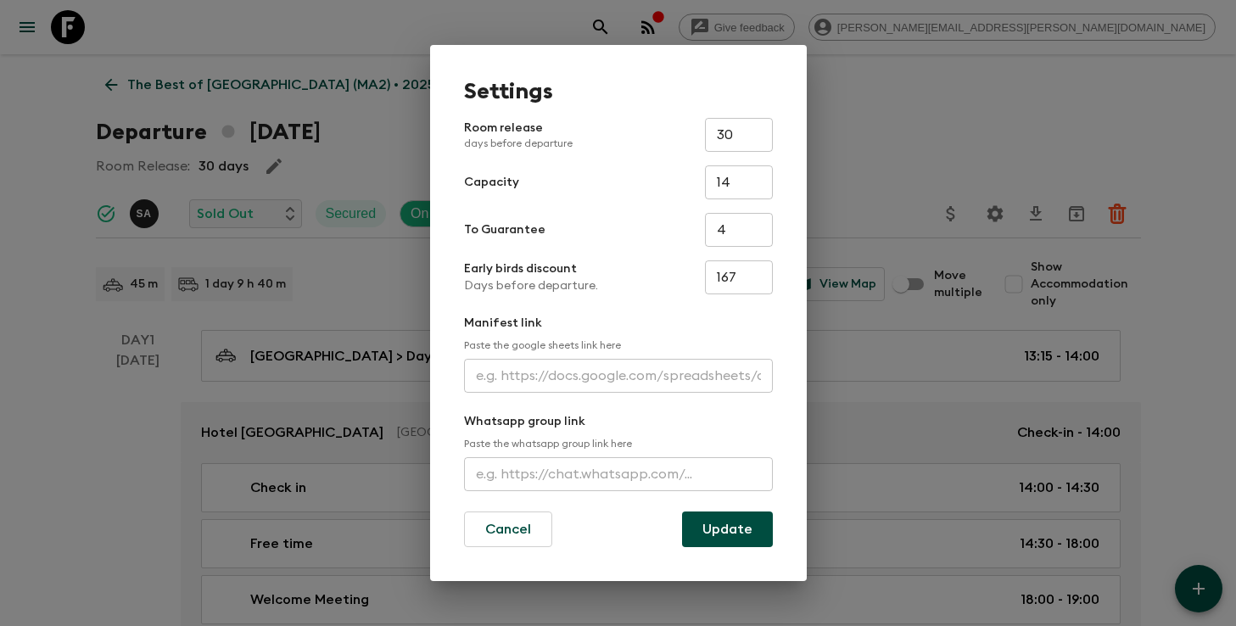
click at [488, 374] on input "text" at bounding box center [618, 376] width 309 height 34
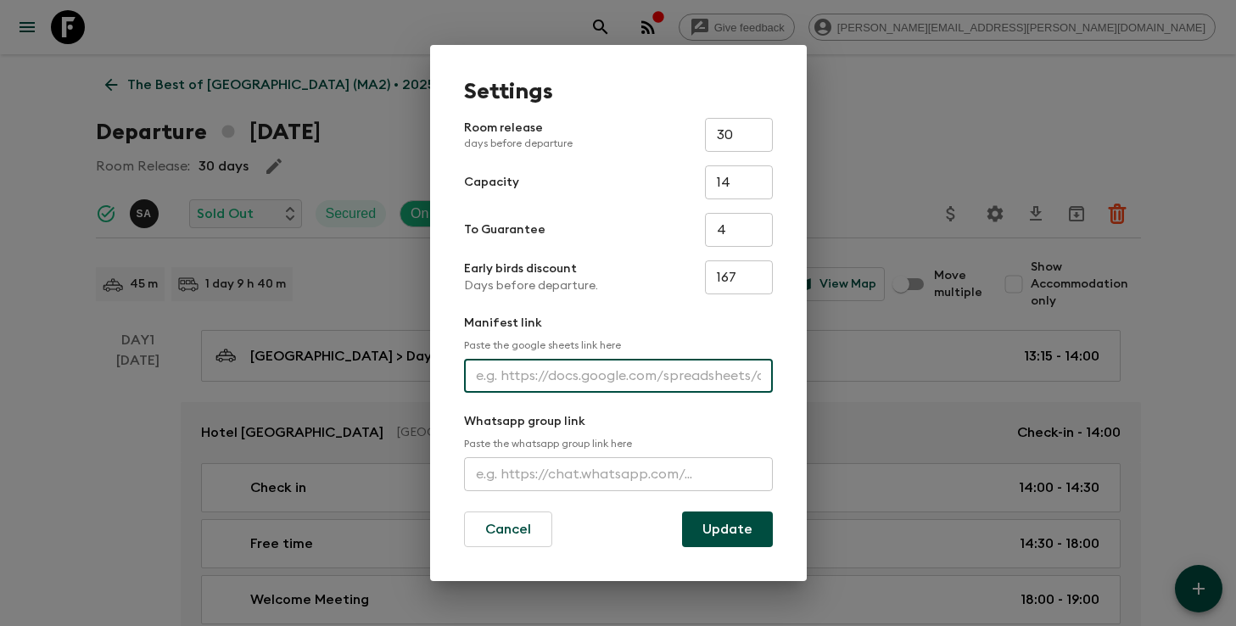
paste input "[URL][DOMAIN_NAME]"
type input "[URL][DOMAIN_NAME]"
click at [746, 518] on button "Update" at bounding box center [727, 529] width 91 height 36
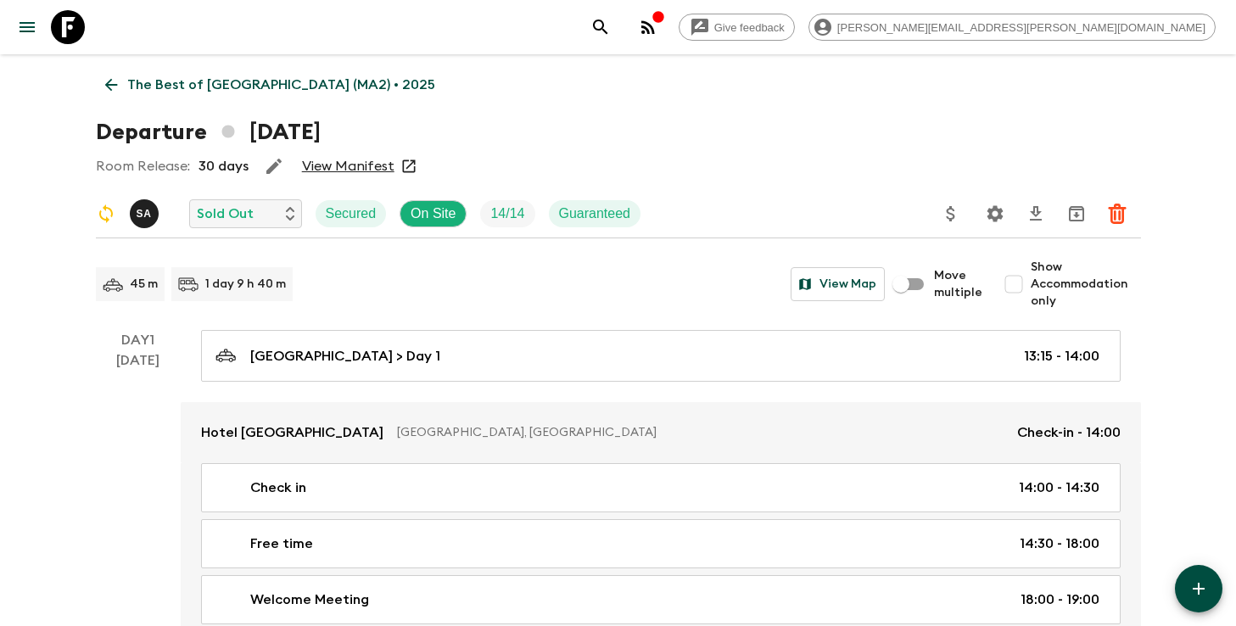
click at [1016, 210] on div at bounding box center [1059, 214] width 163 height 34
click at [1000, 215] on icon "Settings" at bounding box center [995, 213] width 16 height 16
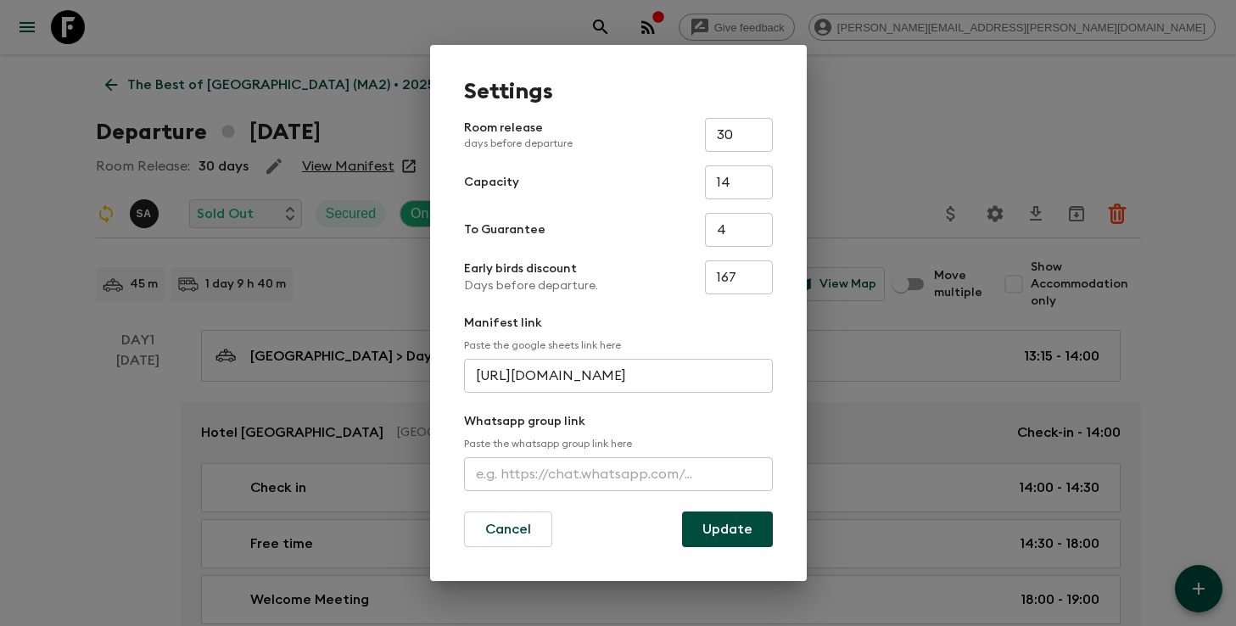
click at [927, 137] on div "Settings Room release days before departure 30 ​ Capacity 14 ​ To Guarantee 4 ​…" at bounding box center [618, 313] width 1236 height 626
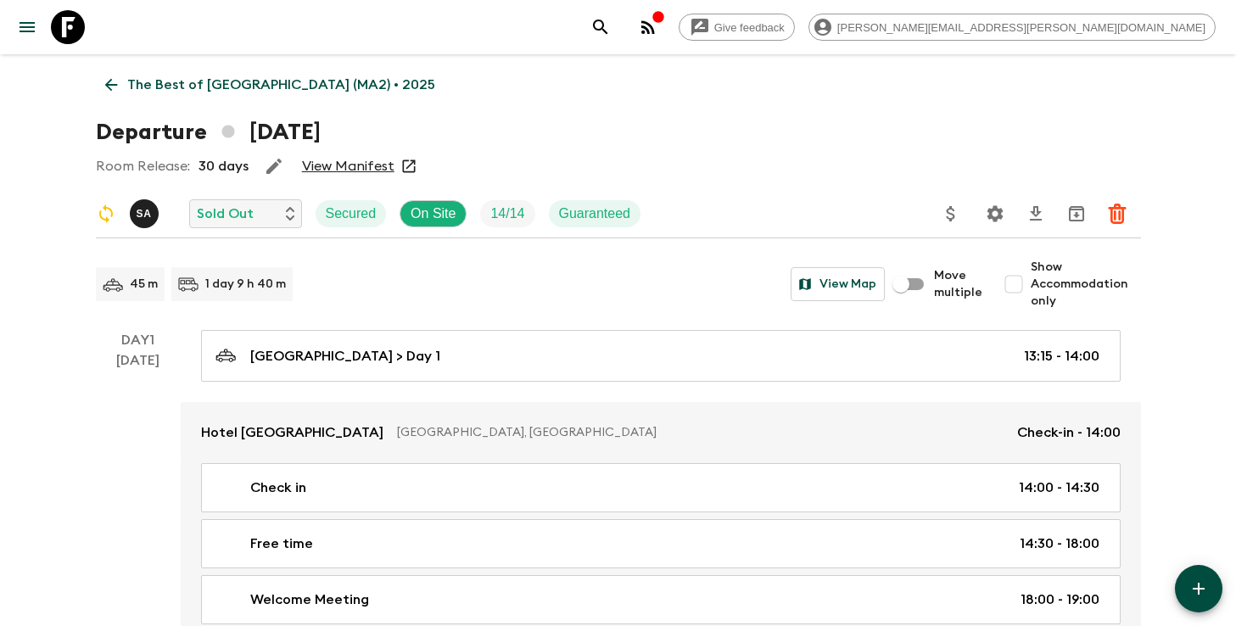
click at [618, 23] on button "search adventures" at bounding box center [601, 27] width 34 height 34
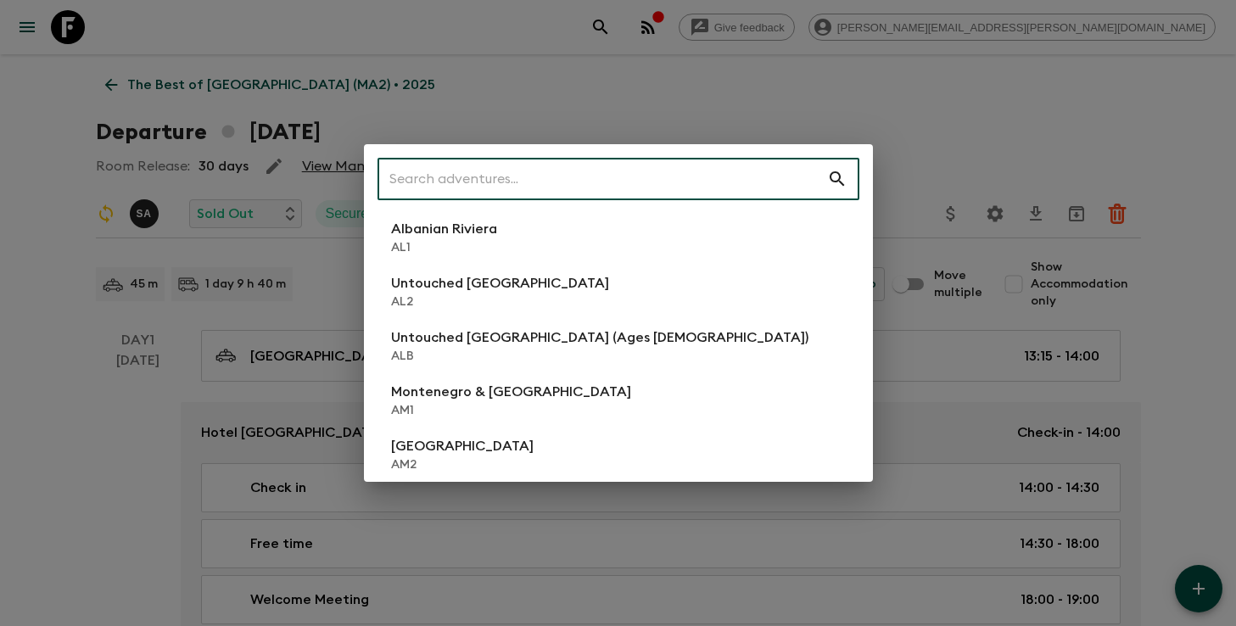
click at [659, 175] on input "text" at bounding box center [602, 179] width 450 height 48
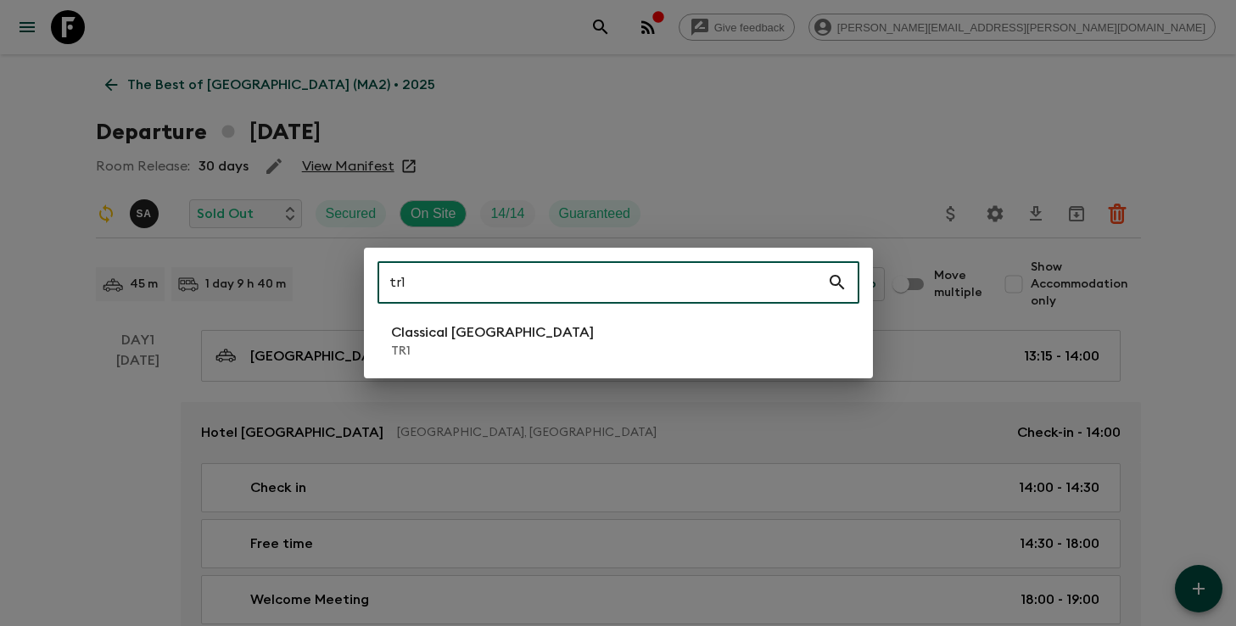
type input "tr1"
click at [522, 333] on li "Classical Türkiye TR1" at bounding box center [618, 341] width 482 height 48
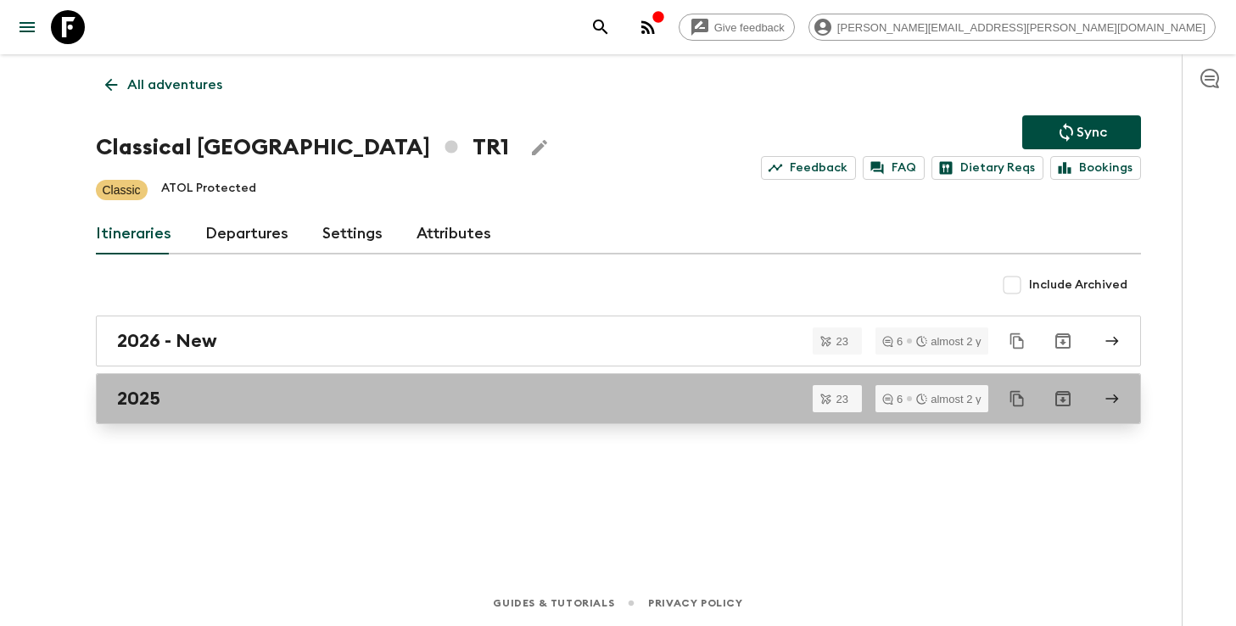
click at [455, 391] on div "2025" at bounding box center [602, 399] width 970 height 22
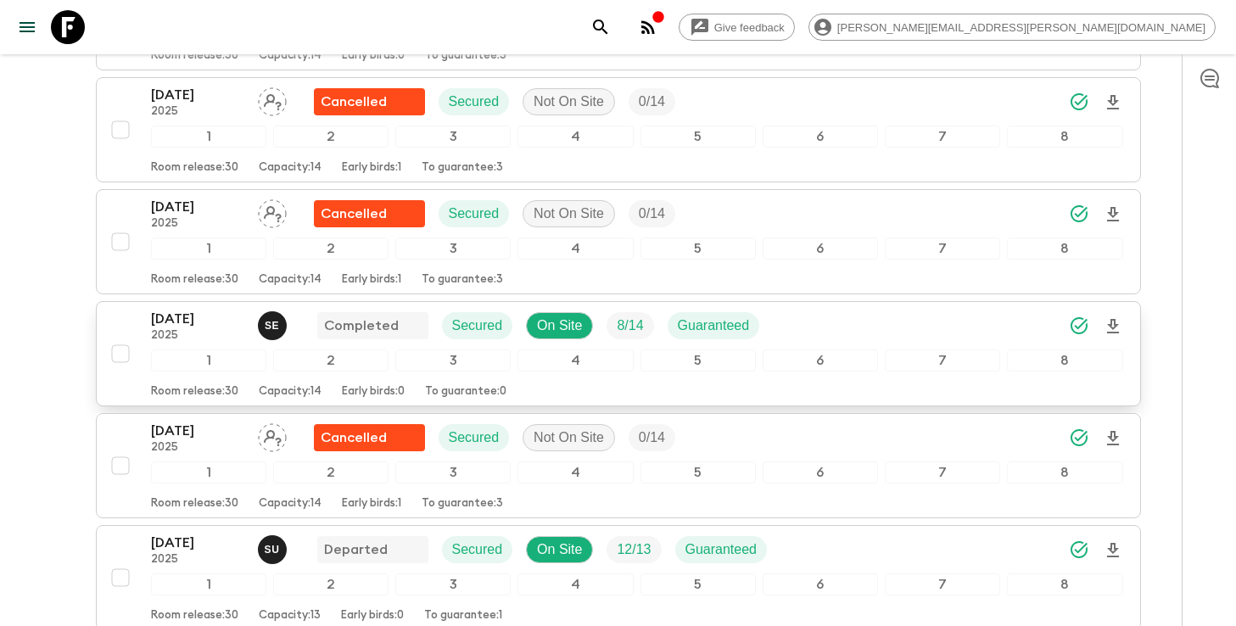
scroll to position [1236, 0]
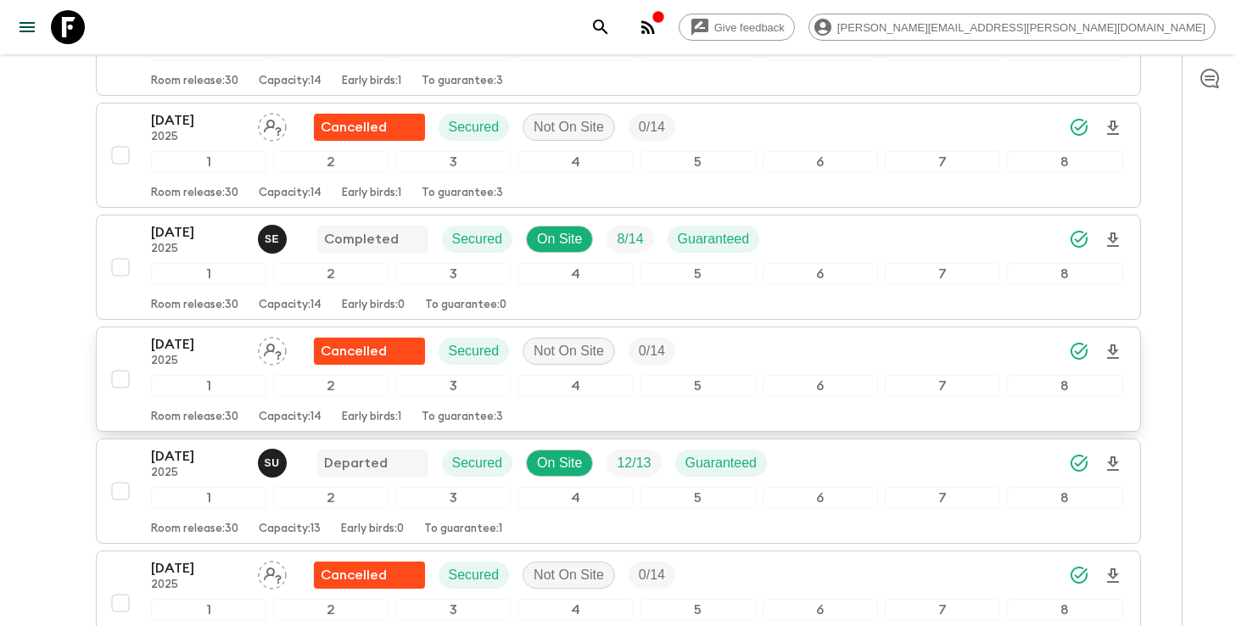
click at [120, 375] on input "checkbox" at bounding box center [120, 379] width 34 height 34
checkbox input "true"
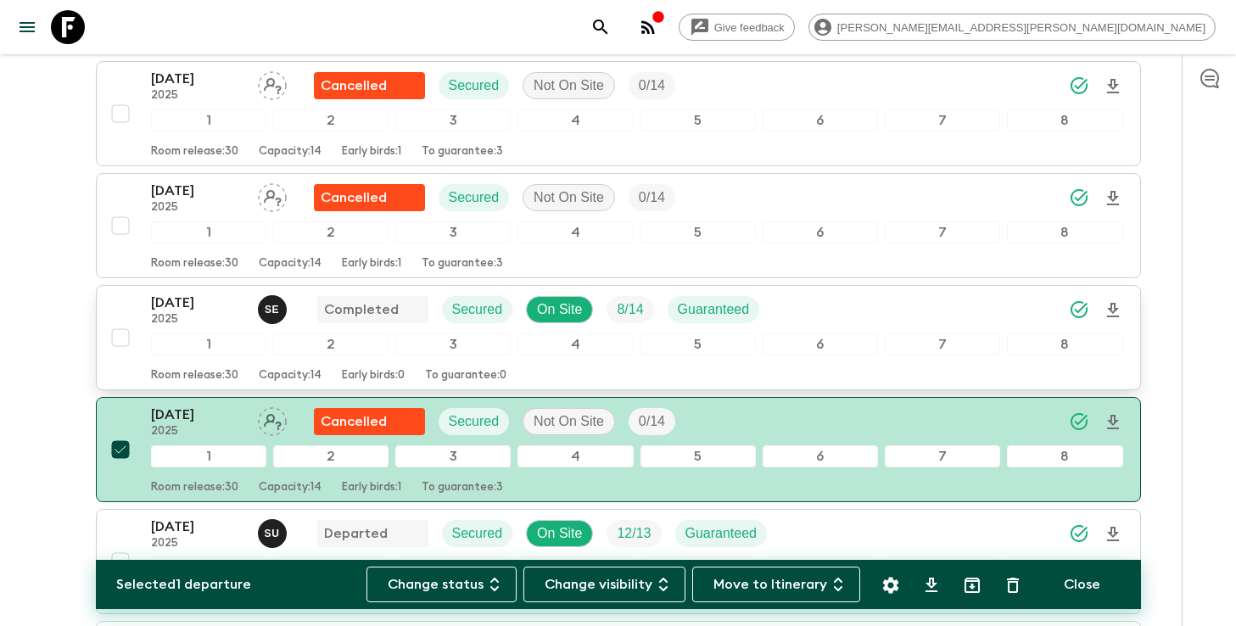
scroll to position [1136, 0]
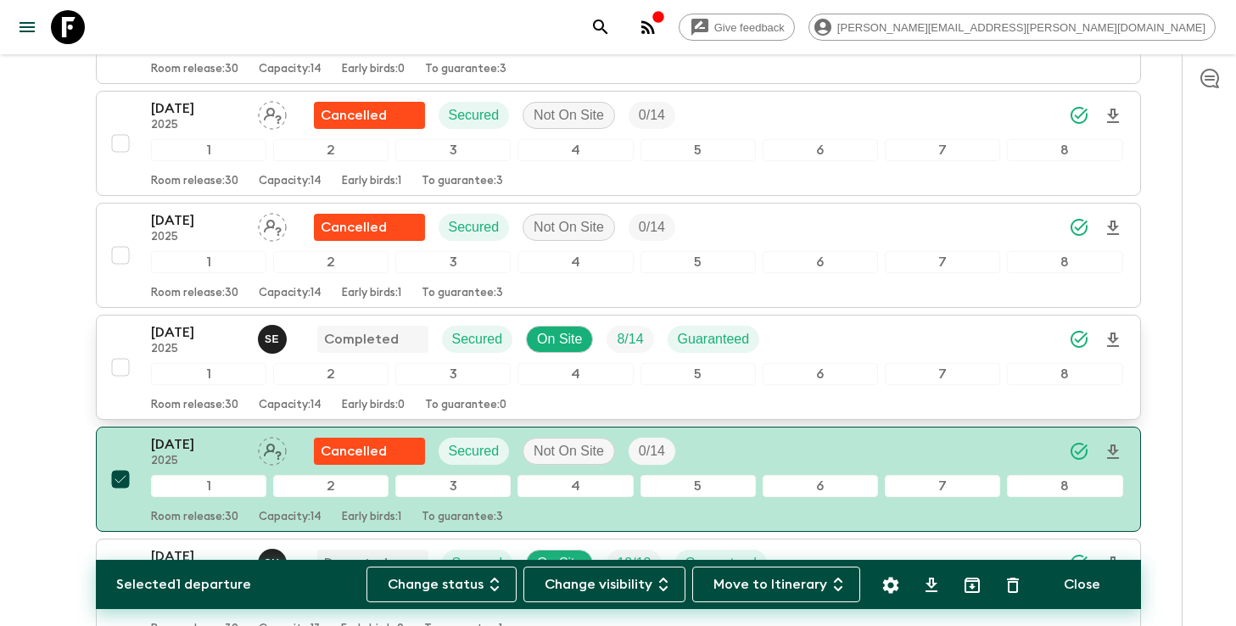
click at [113, 364] on input "checkbox" at bounding box center [120, 367] width 34 height 34
checkbox input "true"
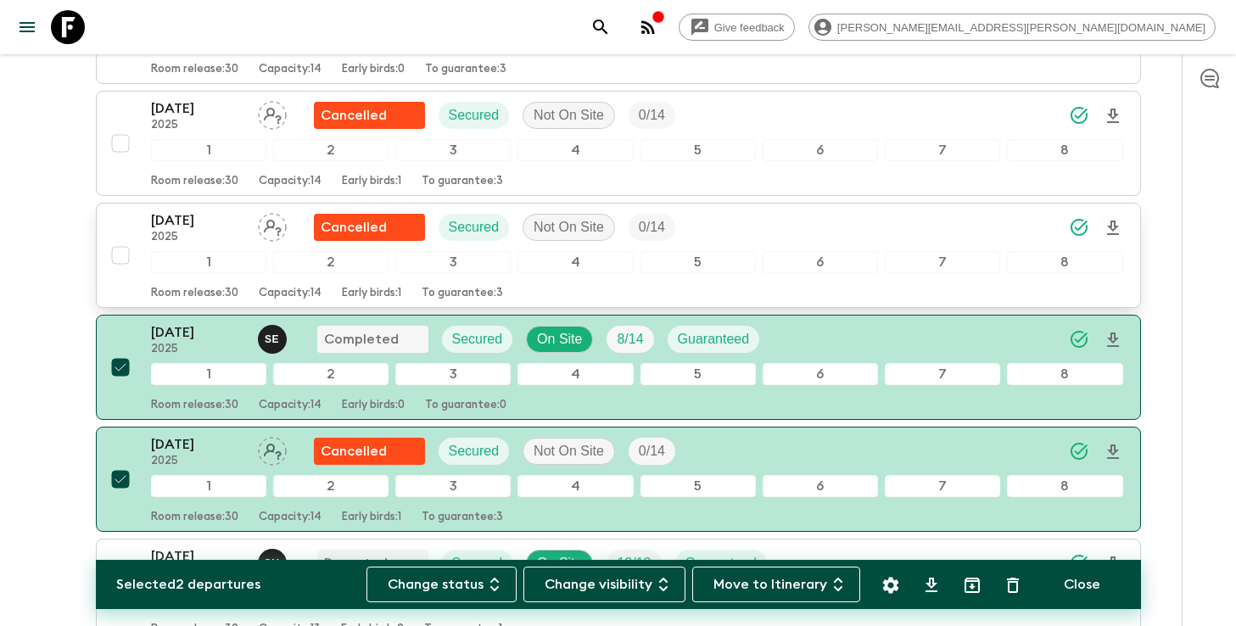
click at [123, 260] on input "checkbox" at bounding box center [120, 255] width 34 height 34
checkbox input "true"
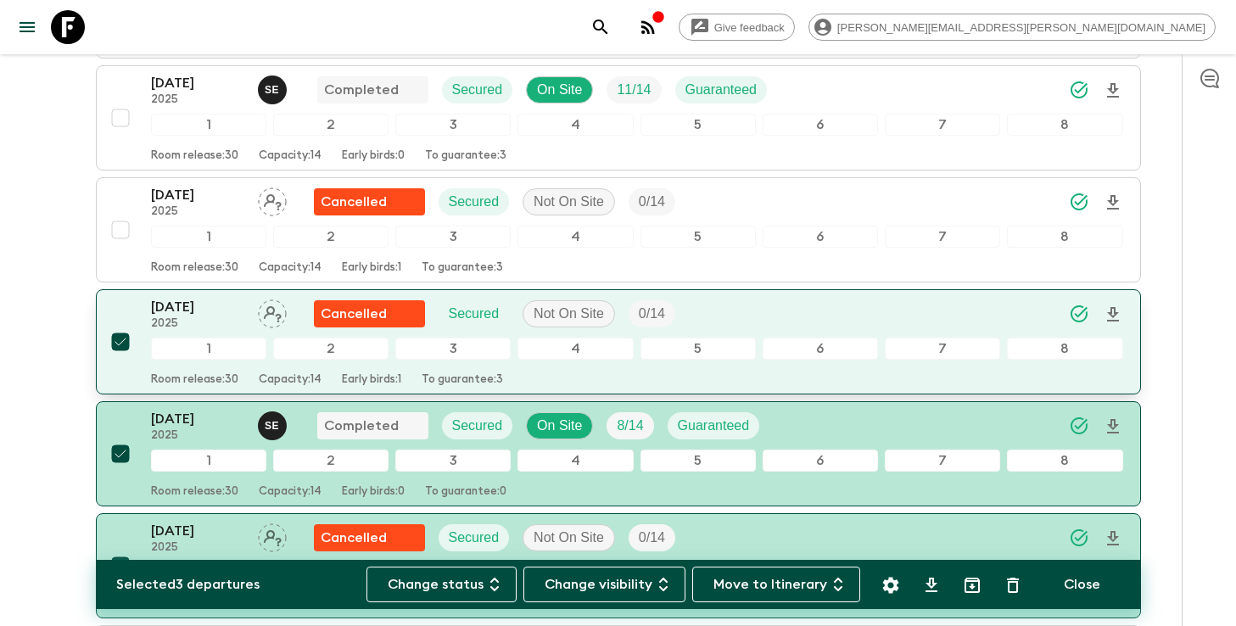
scroll to position [1048, 0]
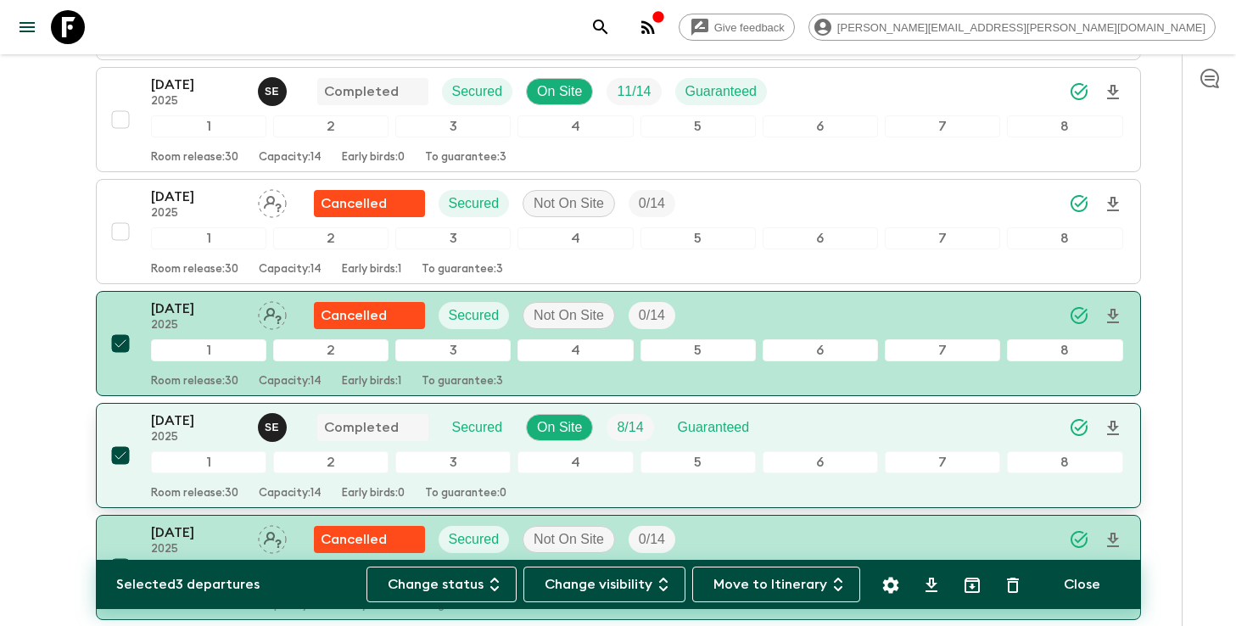
click at [111, 458] on input "checkbox" at bounding box center [120, 456] width 34 height 34
checkbox input "false"
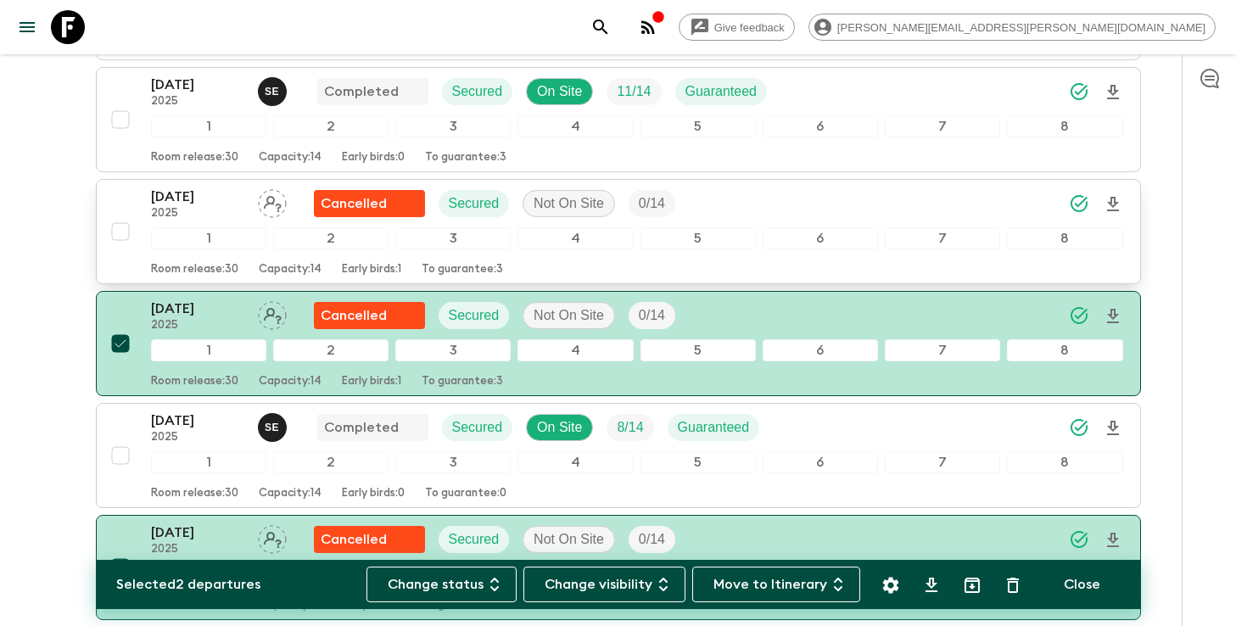
click at [121, 235] on input "checkbox" at bounding box center [120, 232] width 34 height 34
checkbox input "true"
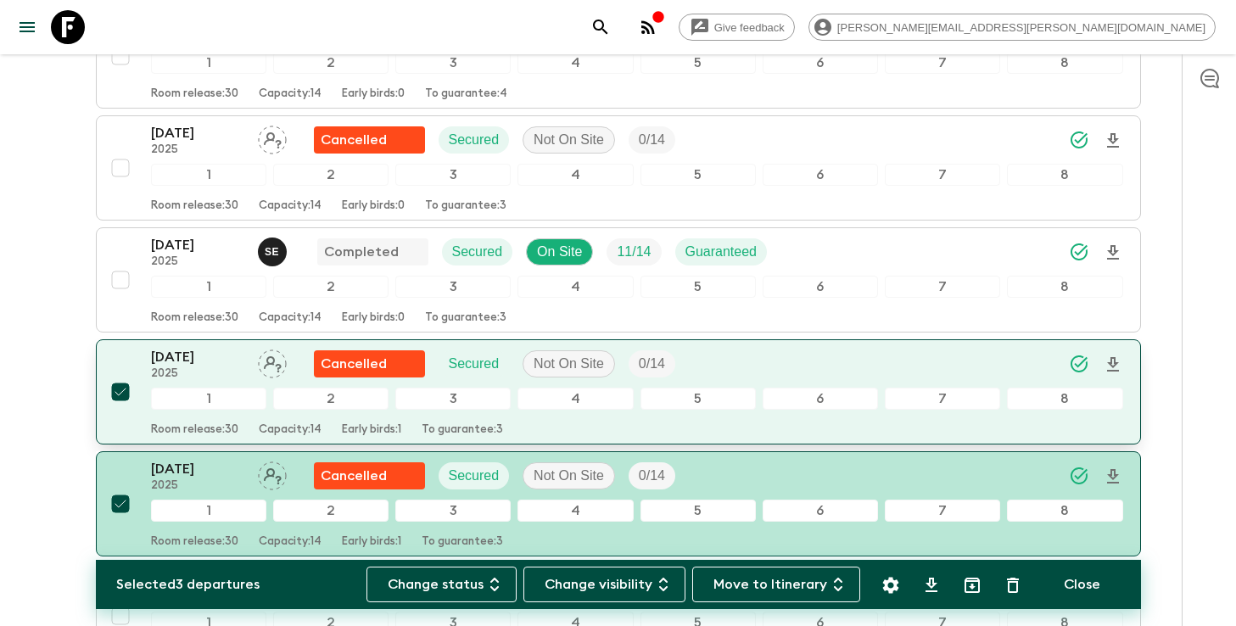
scroll to position [888, 0]
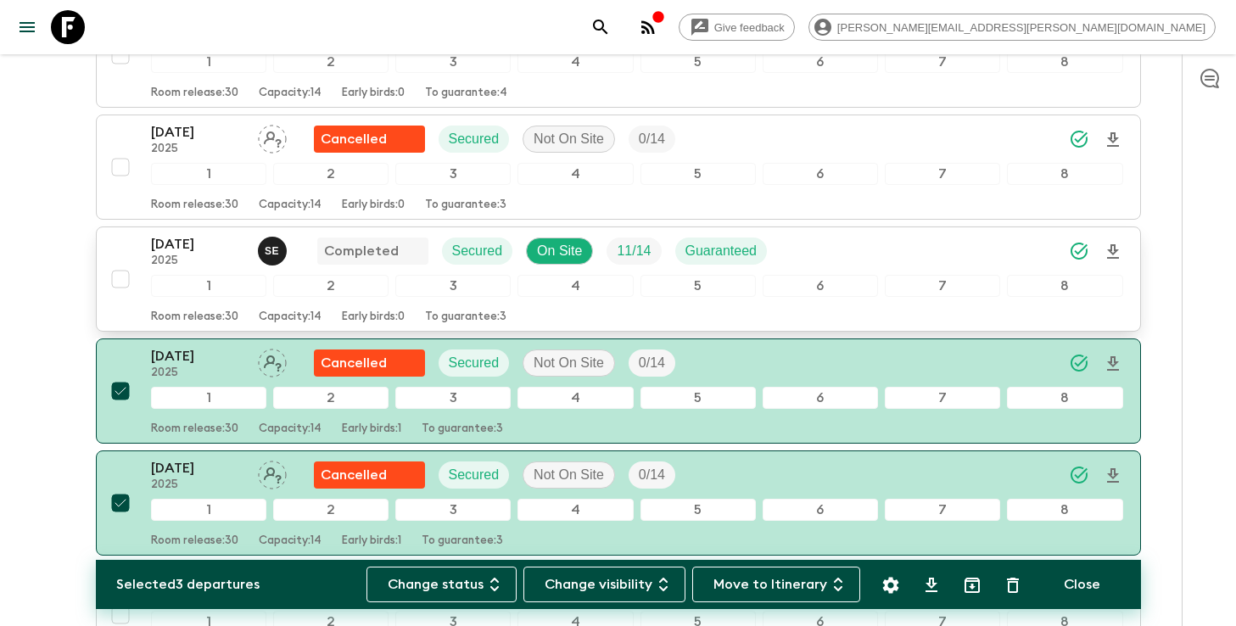
click at [115, 279] on input "checkbox" at bounding box center [120, 279] width 34 height 34
checkbox input "true"
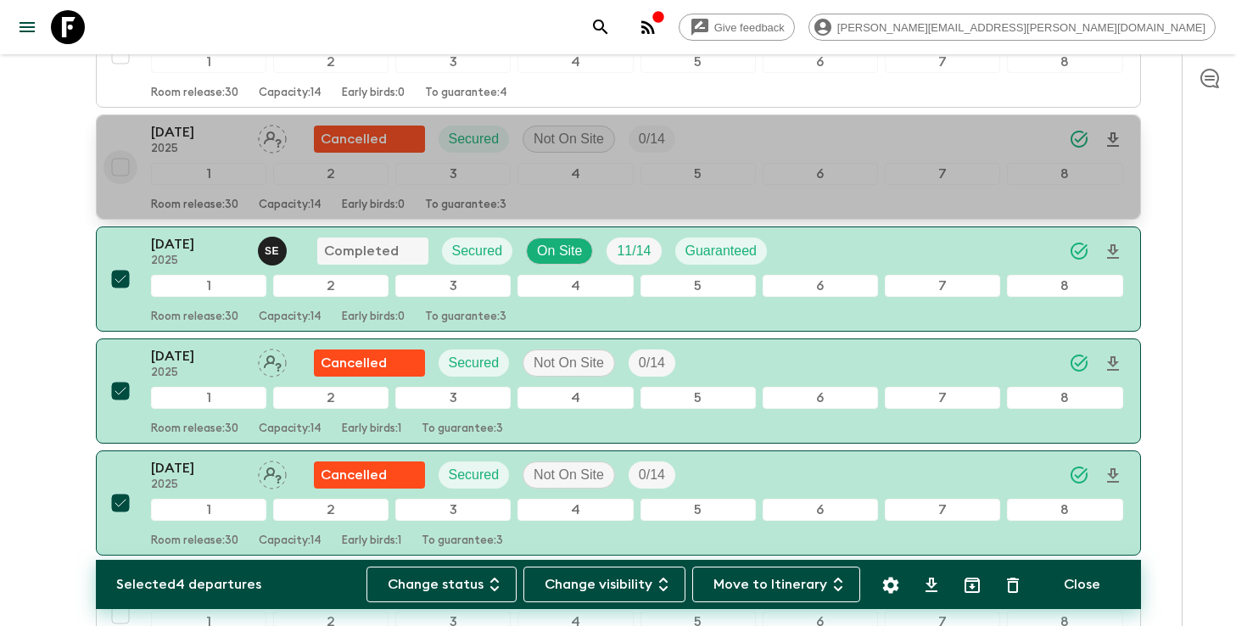
click at [119, 159] on input "checkbox" at bounding box center [120, 167] width 34 height 34
checkbox input "true"
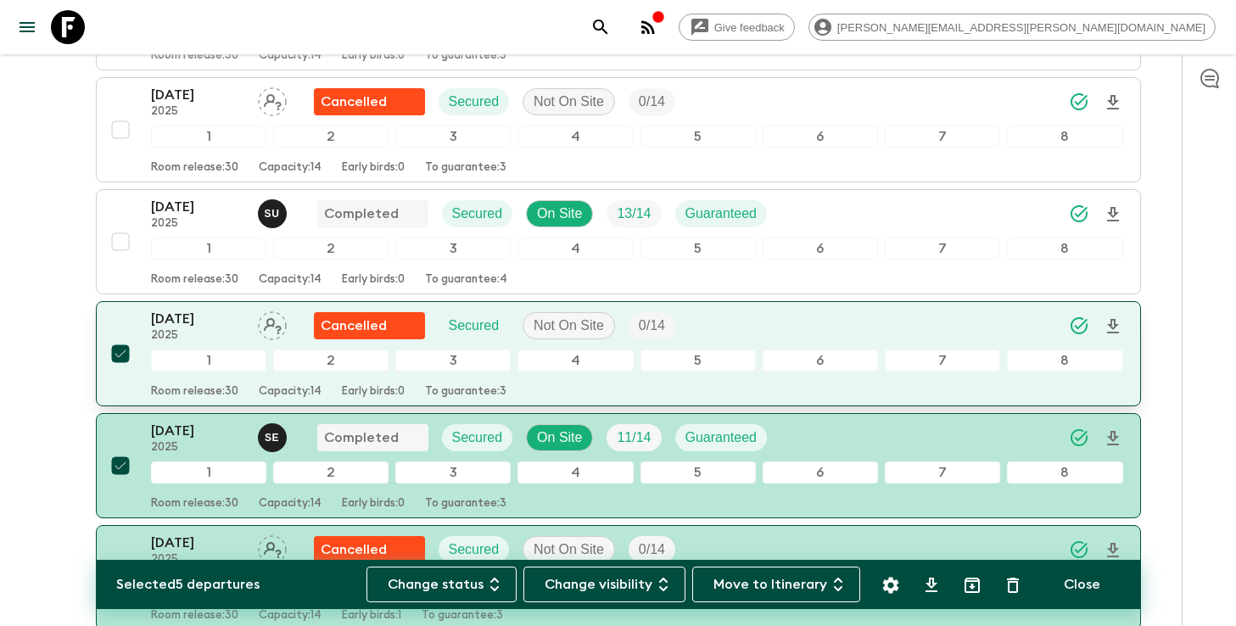
scroll to position [700, 0]
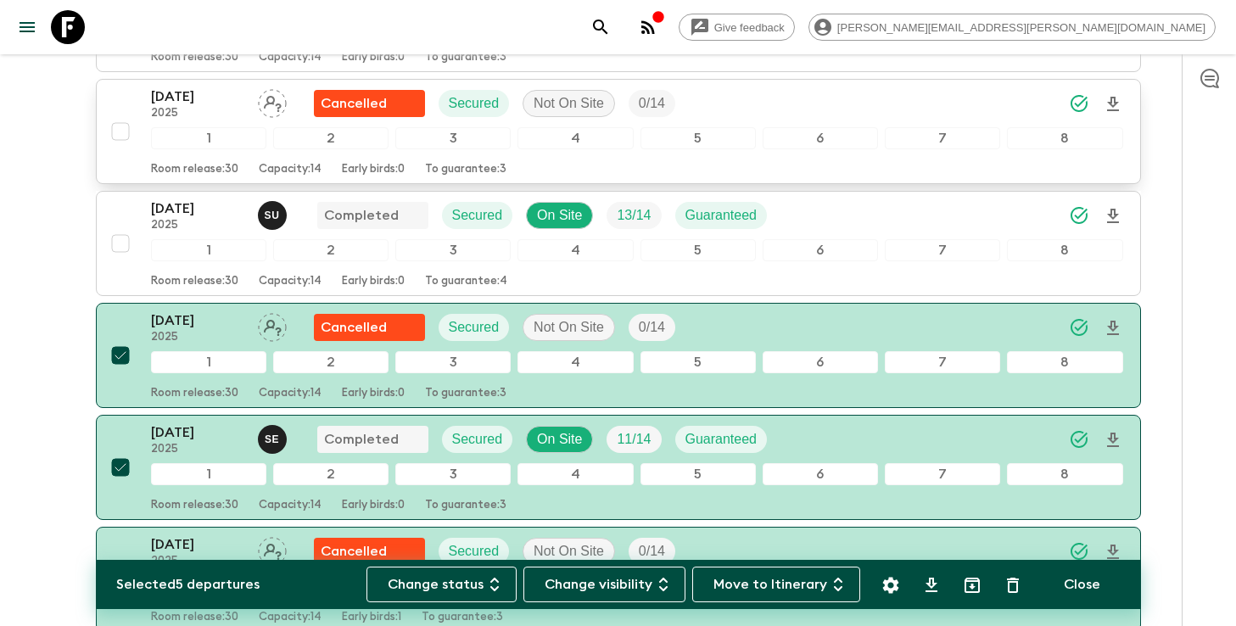
click at [123, 132] on input "checkbox" at bounding box center [120, 132] width 34 height 34
checkbox input "true"
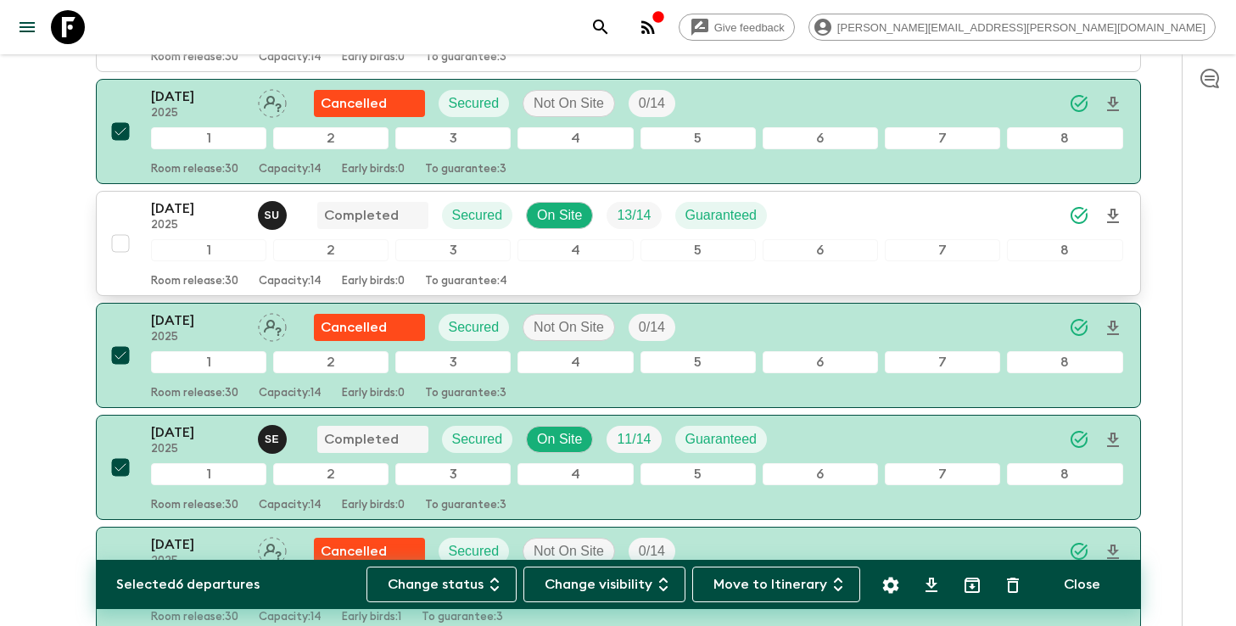
click at [114, 247] on input "checkbox" at bounding box center [120, 243] width 34 height 34
checkbox input "true"
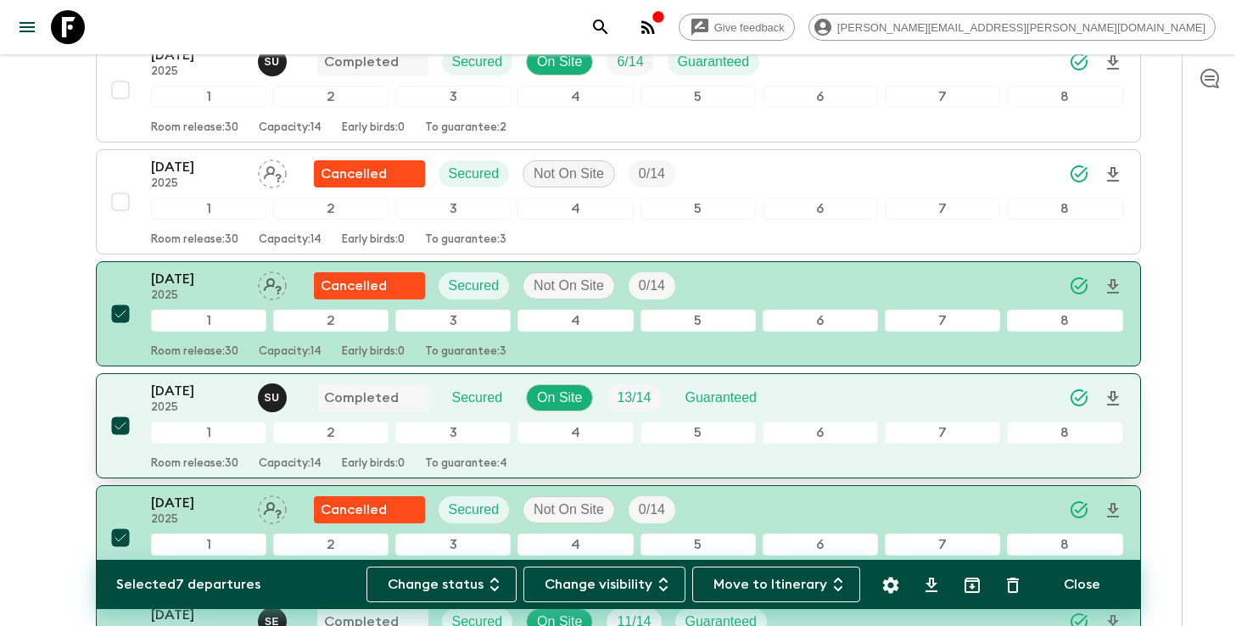
scroll to position [512, 0]
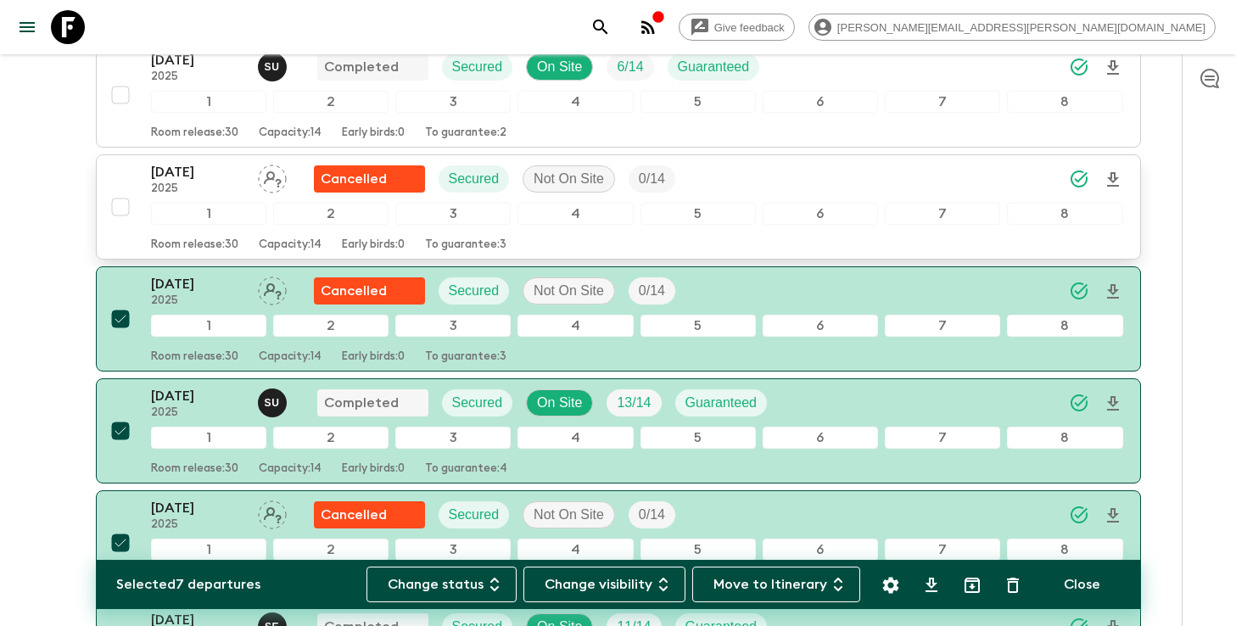
click at [114, 216] on input "checkbox" at bounding box center [120, 207] width 34 height 34
checkbox input "true"
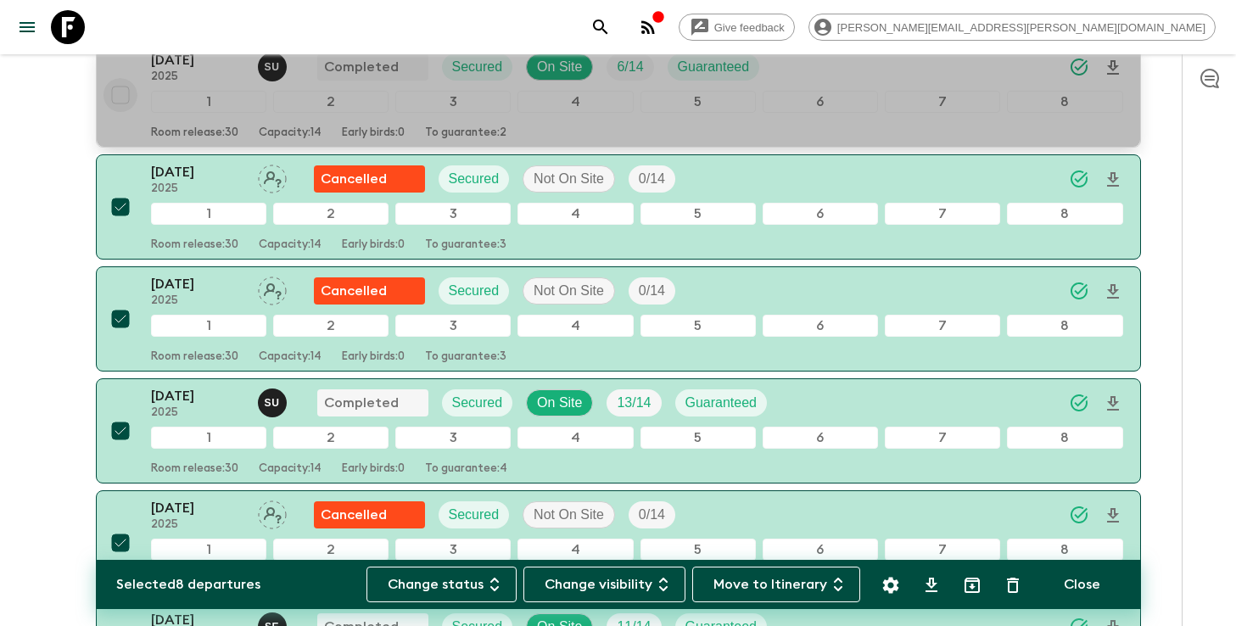
click at [122, 97] on input "checkbox" at bounding box center [120, 95] width 34 height 34
checkbox input "true"
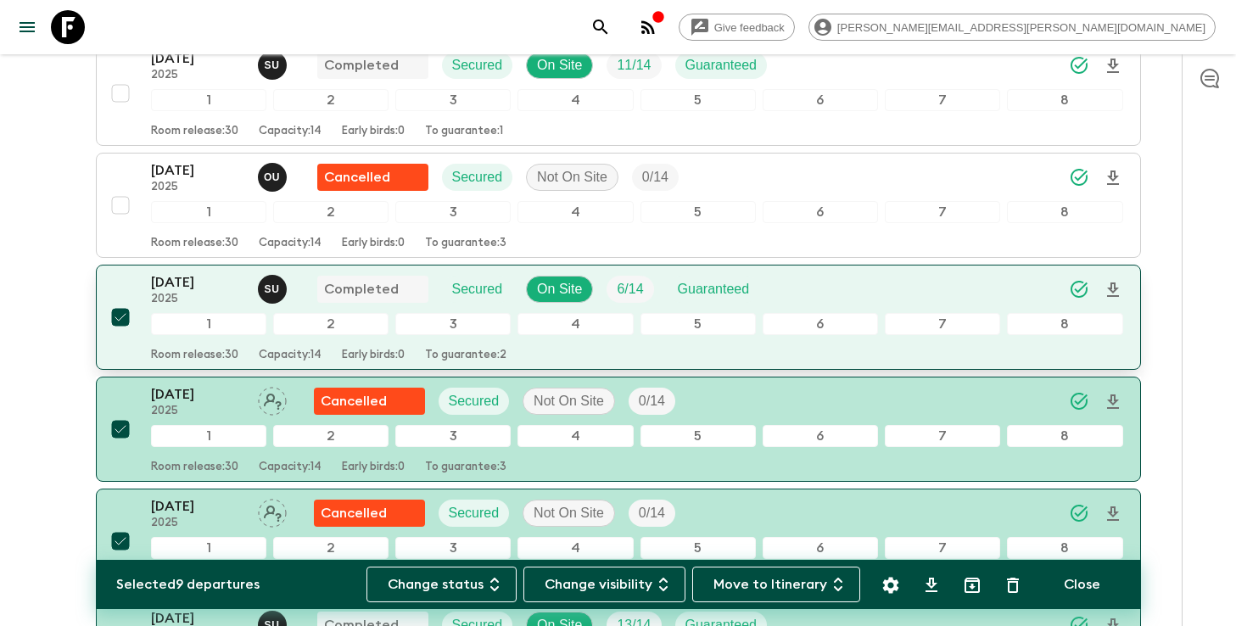
scroll to position [288, 0]
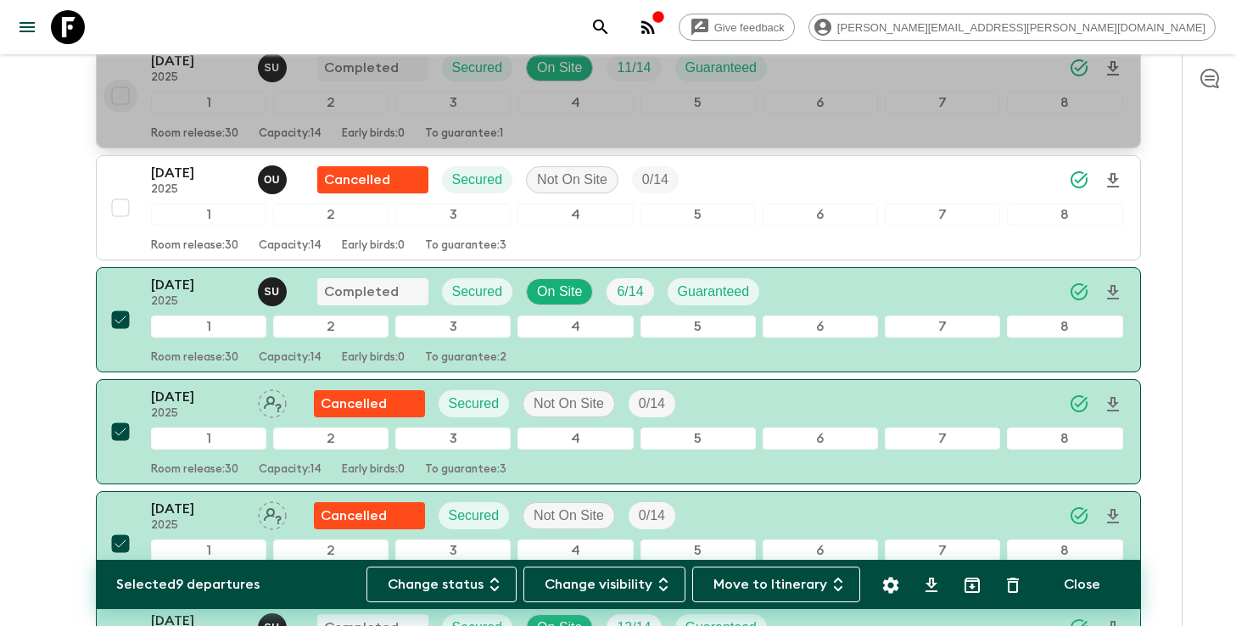
click at [120, 101] on input "checkbox" at bounding box center [120, 96] width 34 height 34
checkbox input "true"
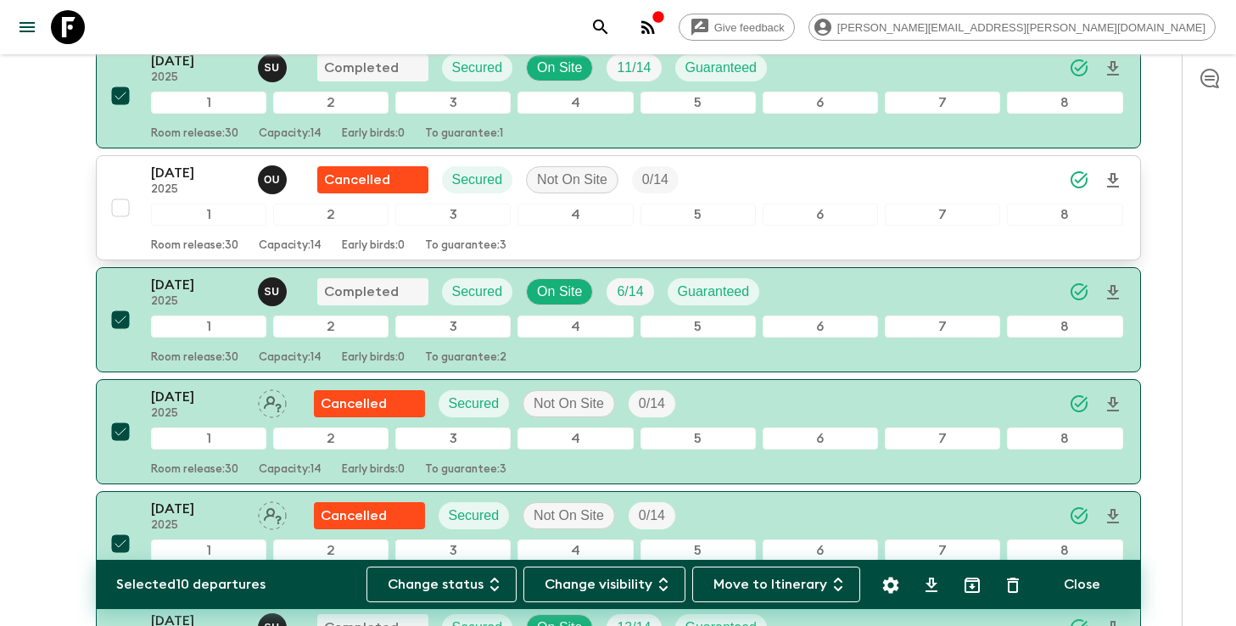
click at [115, 220] on input "checkbox" at bounding box center [120, 208] width 34 height 34
checkbox input "true"
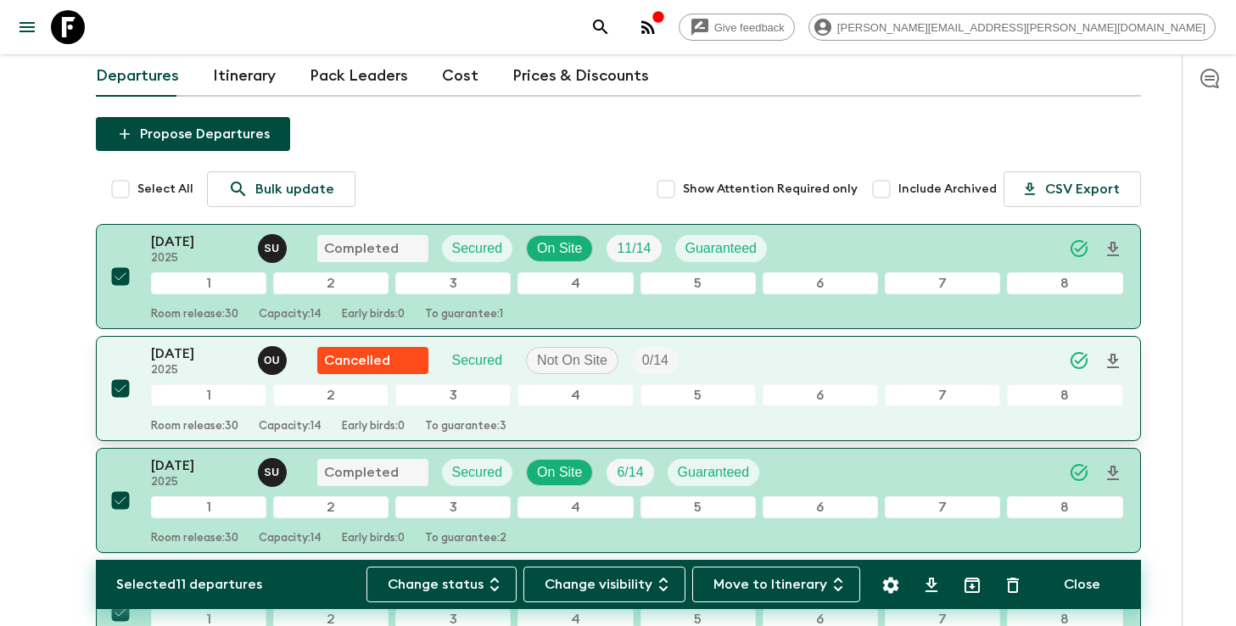
scroll to position [61, 0]
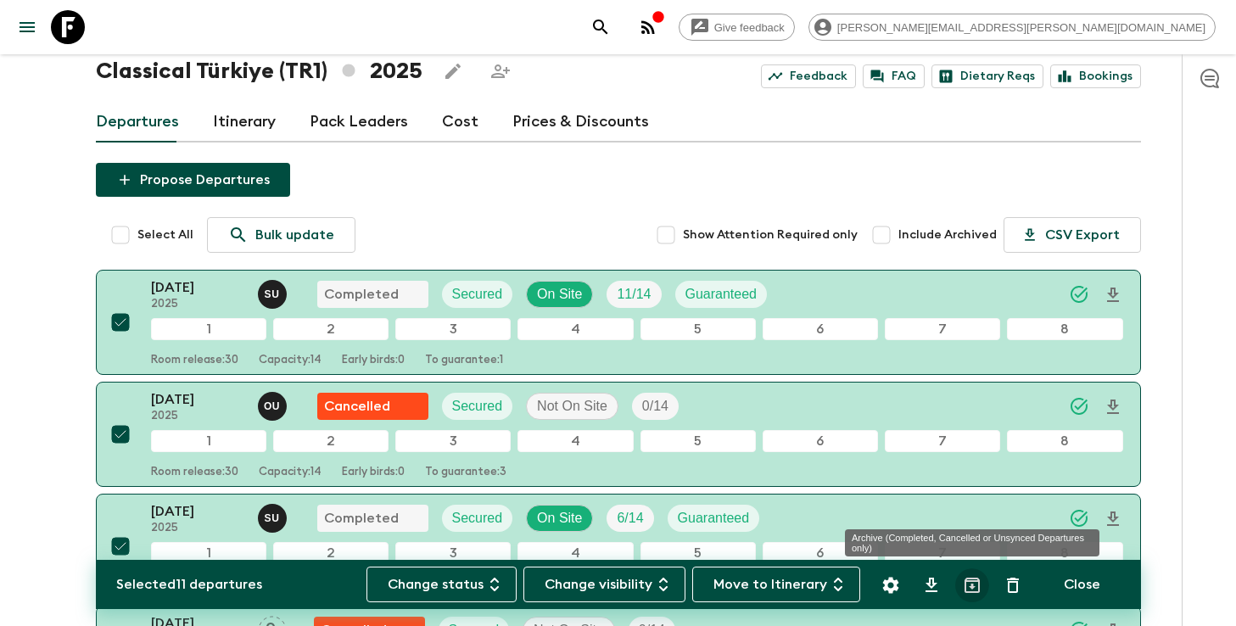
click at [970, 592] on icon "Archive (Completed, Cancelled or Unsynced Departures only)" at bounding box center [971, 585] width 15 height 15
checkbox input "false"
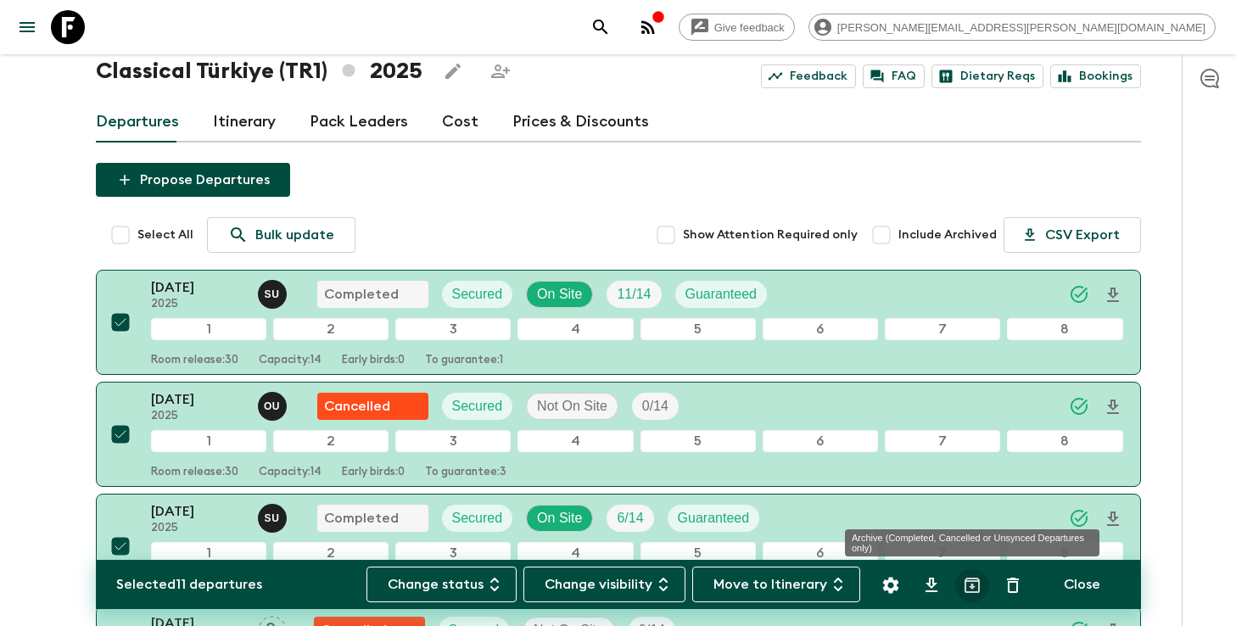
checkbox input "false"
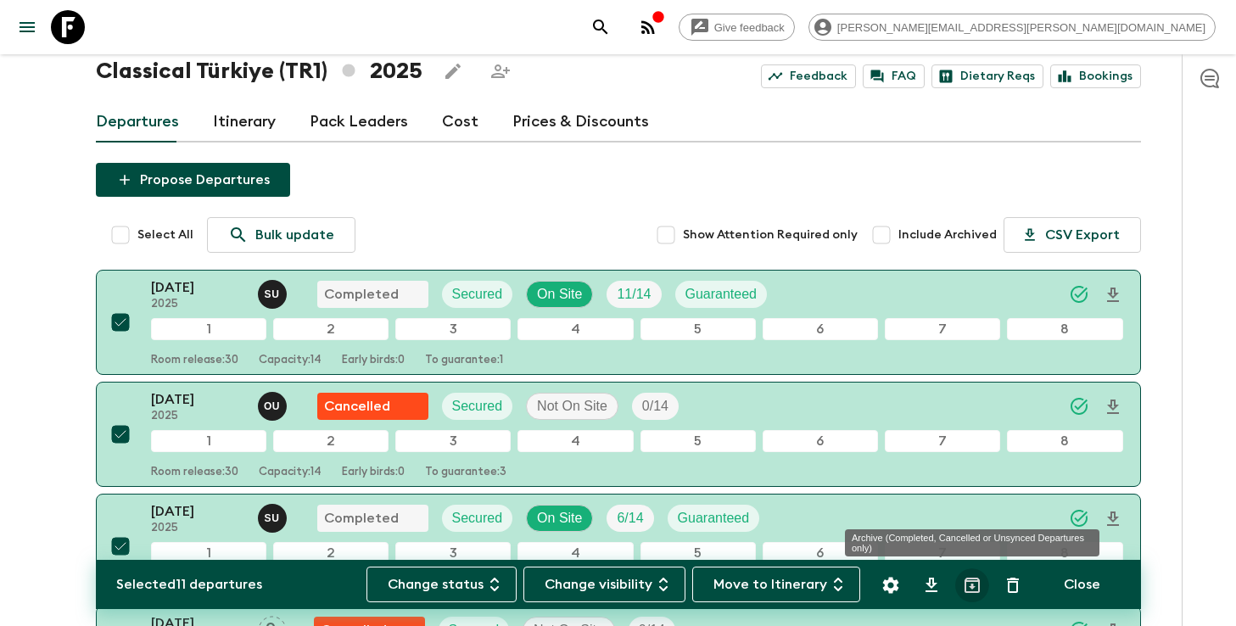
checkbox input "false"
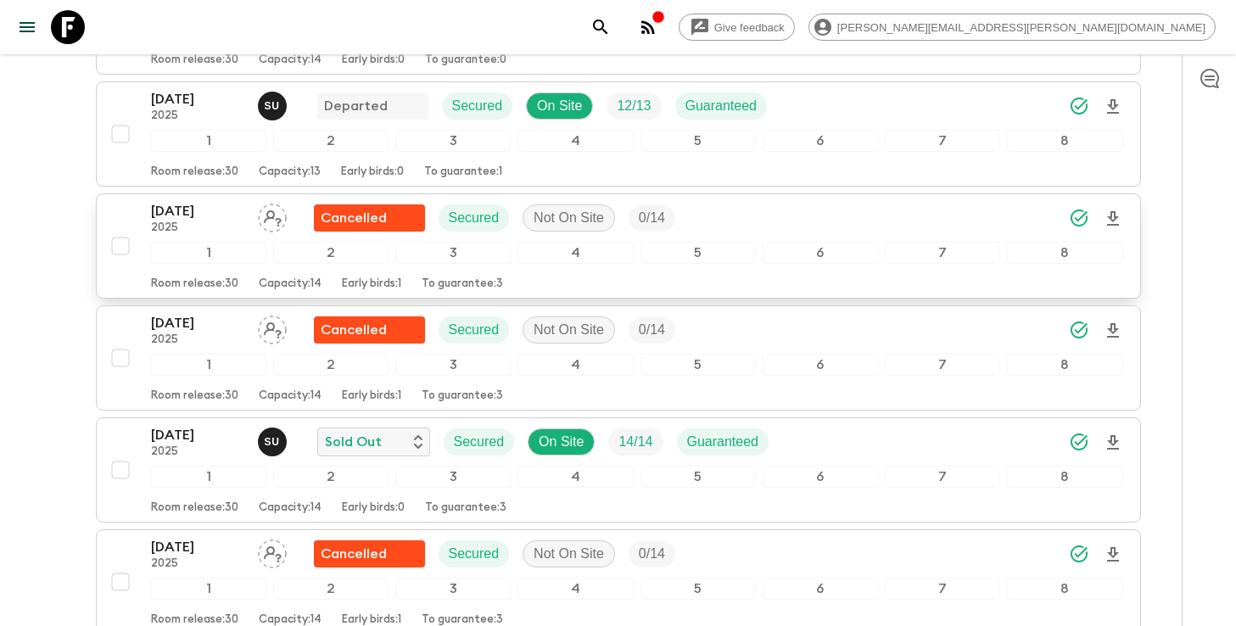
scroll to position [371, 0]
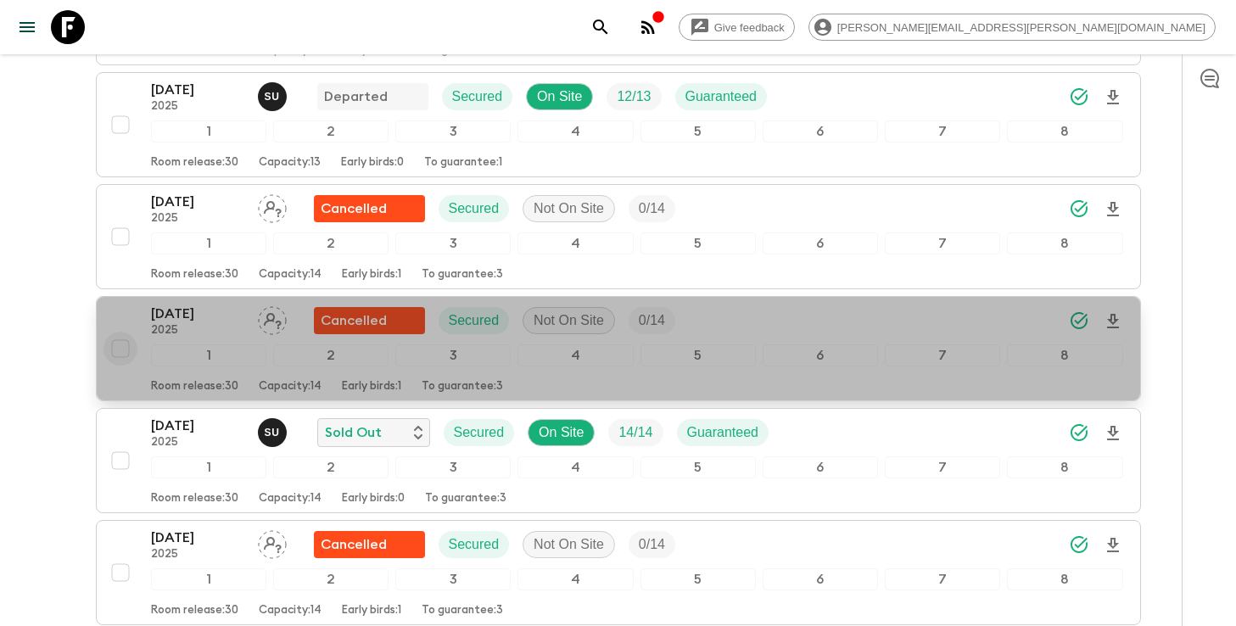
click at [120, 349] on input "checkbox" at bounding box center [120, 349] width 34 height 34
checkbox input "true"
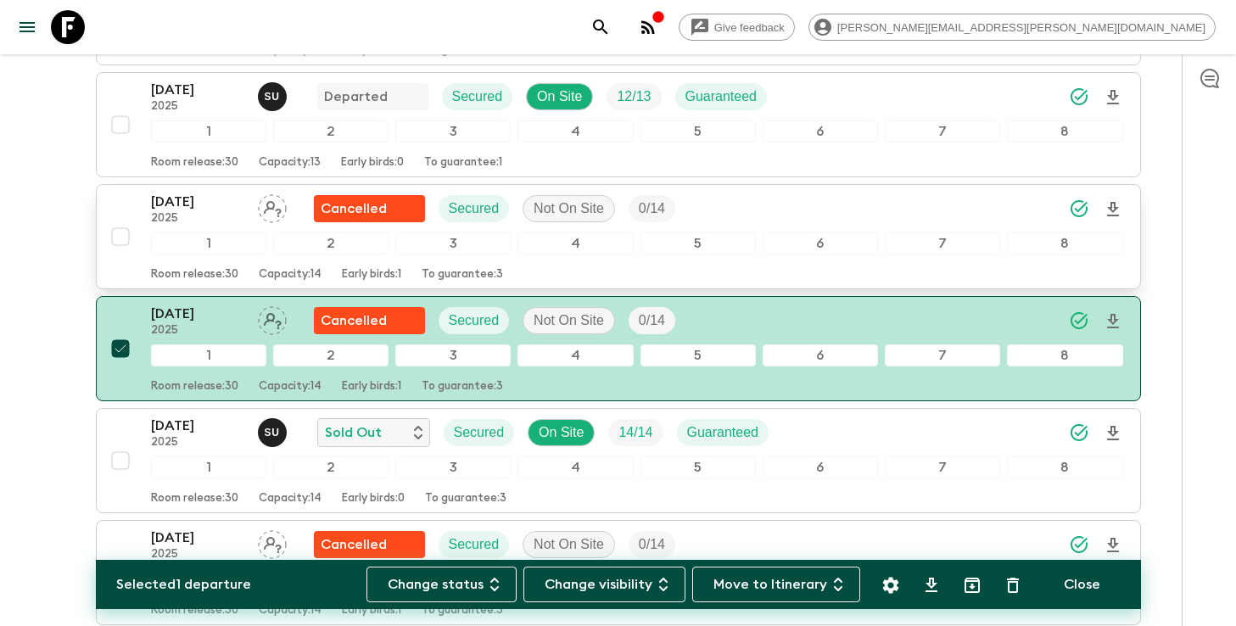
click at [122, 241] on input "checkbox" at bounding box center [120, 237] width 34 height 34
checkbox input "true"
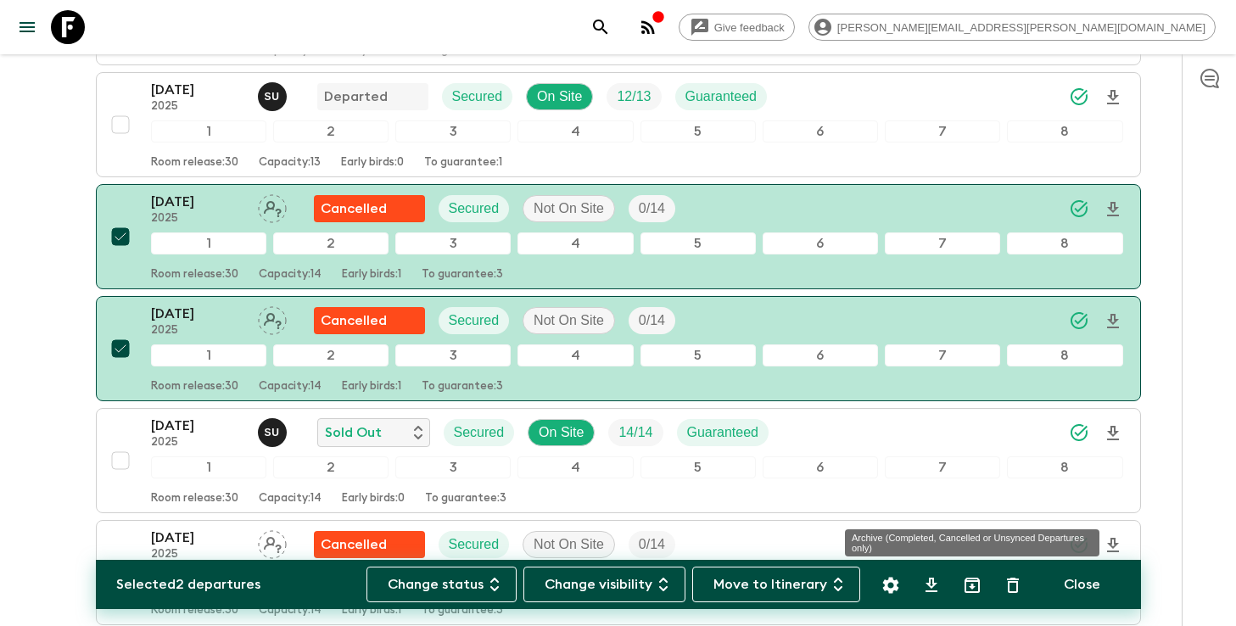
click at [975, 592] on icon "Archive (Completed, Cancelled or Unsynced Departures only)" at bounding box center [971, 585] width 15 height 15
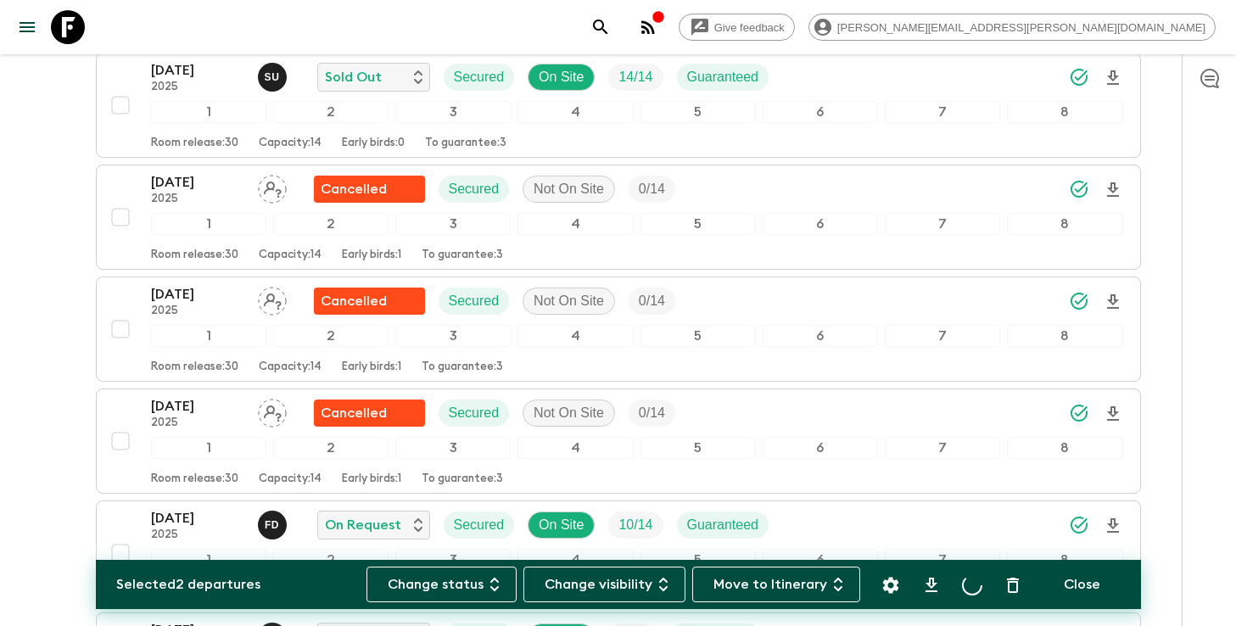
scroll to position [727, 0]
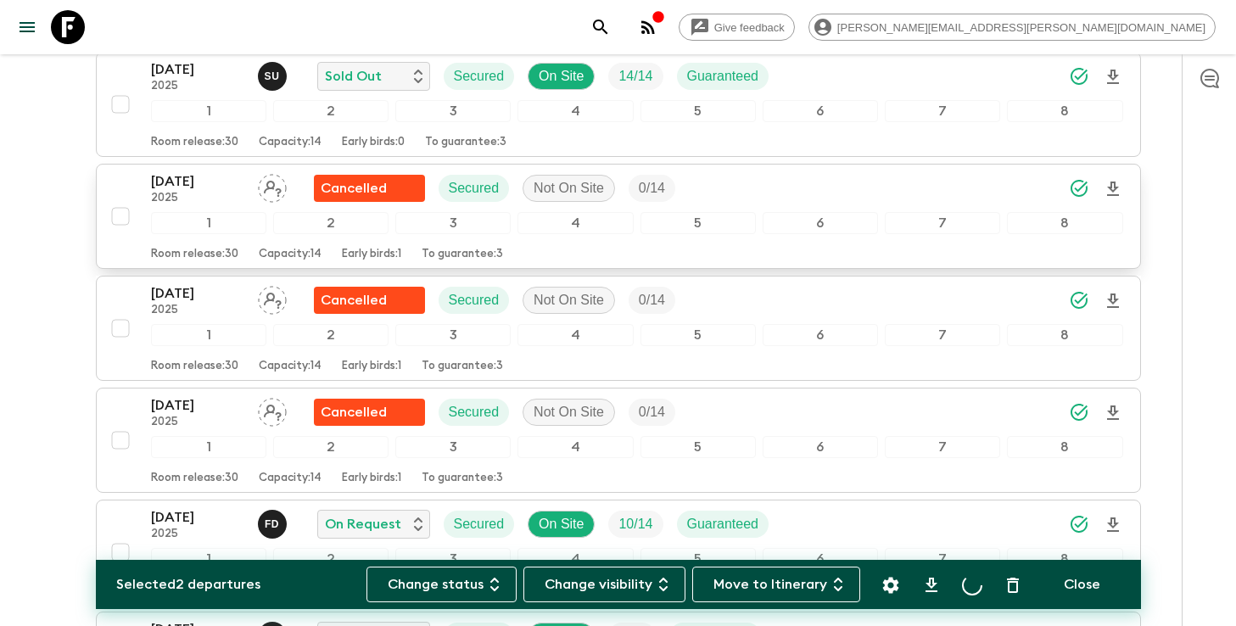
click at [116, 218] on input "checkbox" at bounding box center [120, 216] width 34 height 34
checkbox input "true"
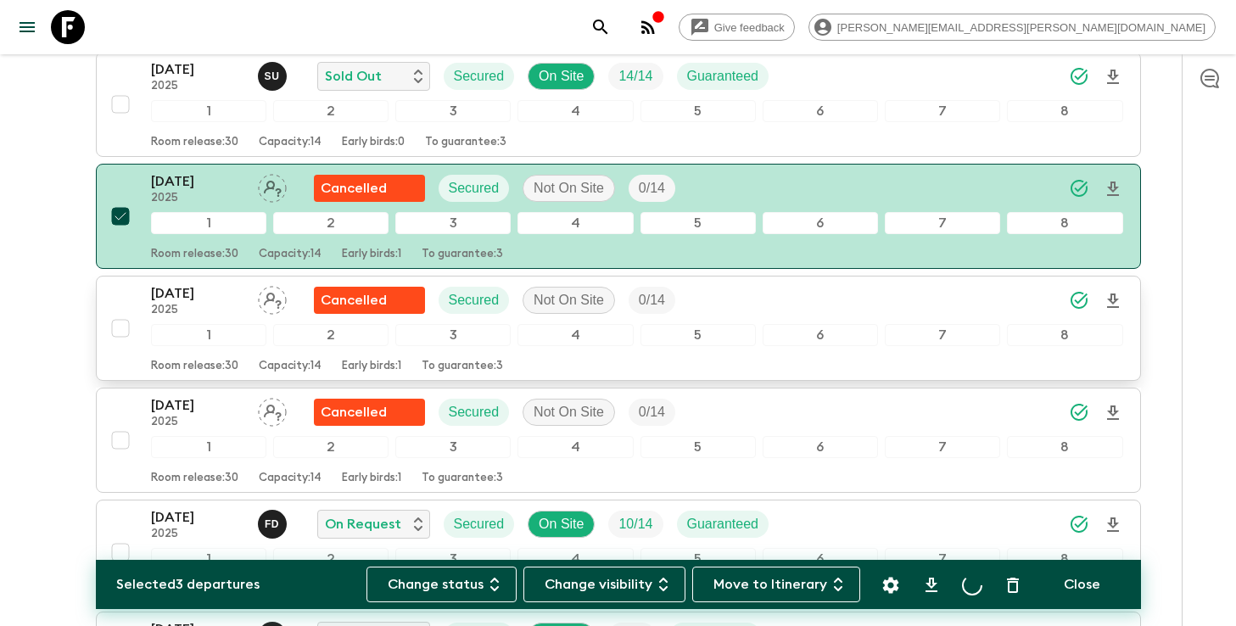
click at [122, 336] on input "checkbox" at bounding box center [120, 328] width 34 height 34
checkbox input "true"
checkbox input "false"
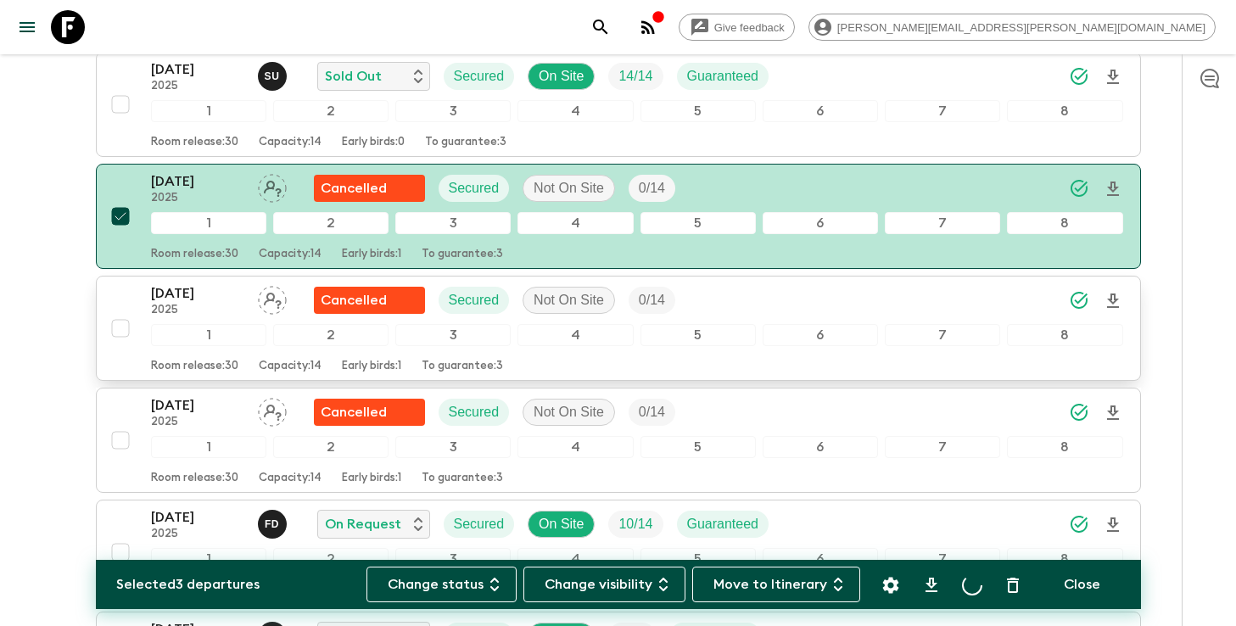
checkbox input "false"
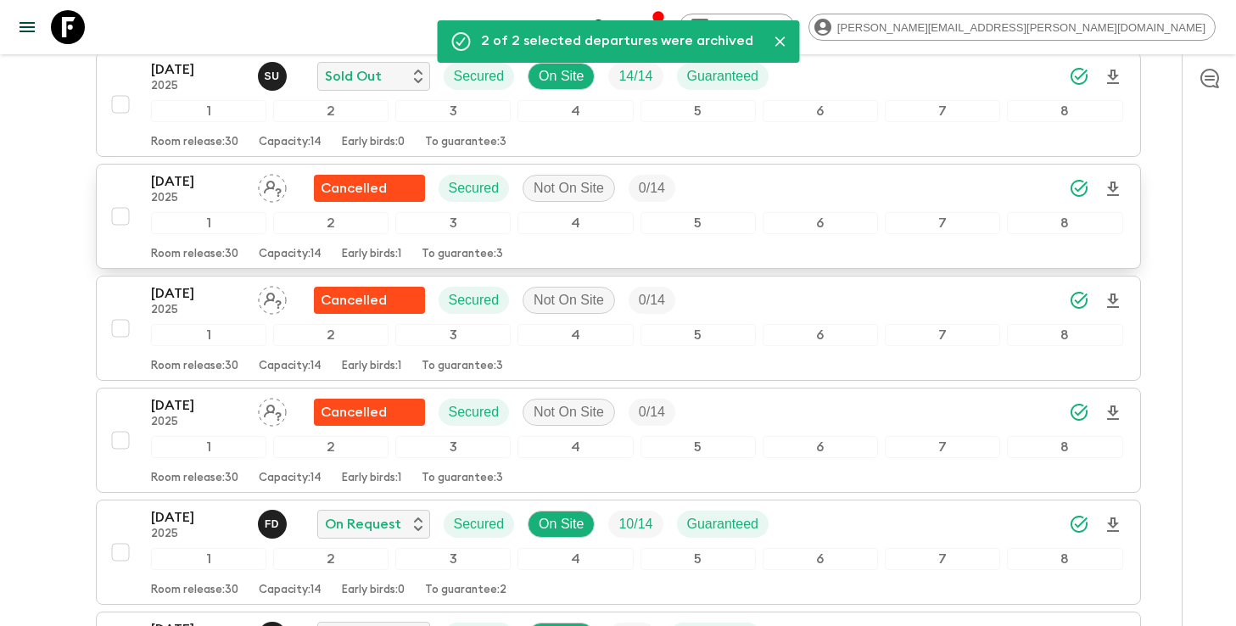
click at [120, 222] on input "checkbox" at bounding box center [120, 216] width 34 height 34
checkbox input "true"
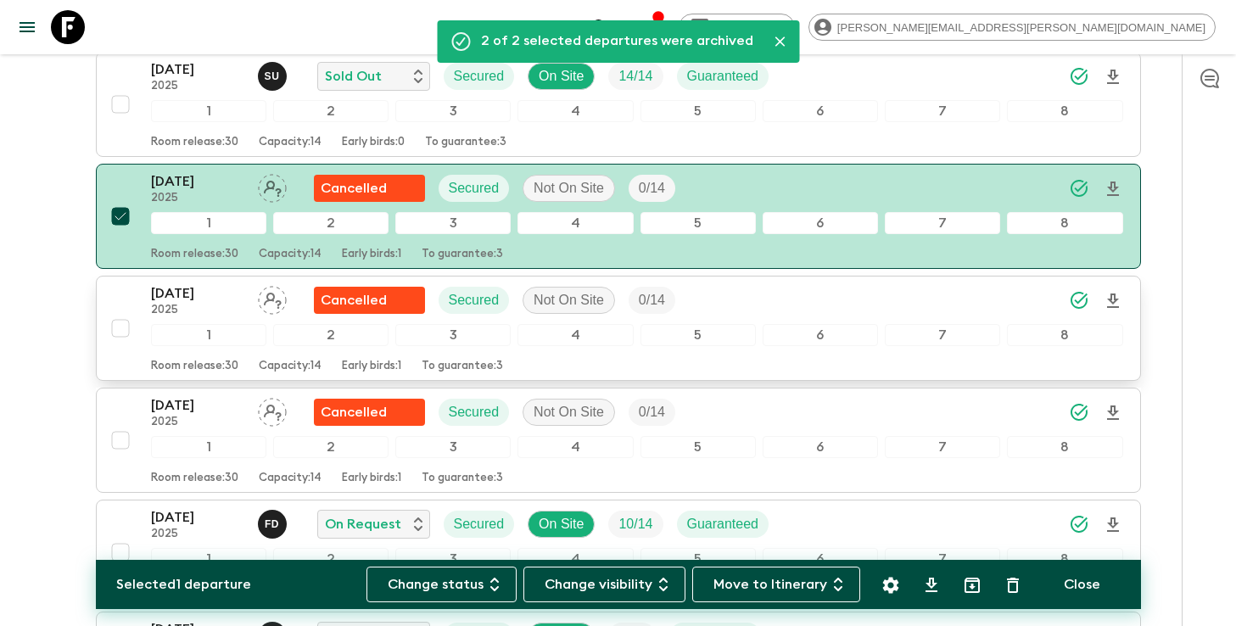
click at [118, 327] on input "checkbox" at bounding box center [120, 328] width 34 height 34
checkbox input "true"
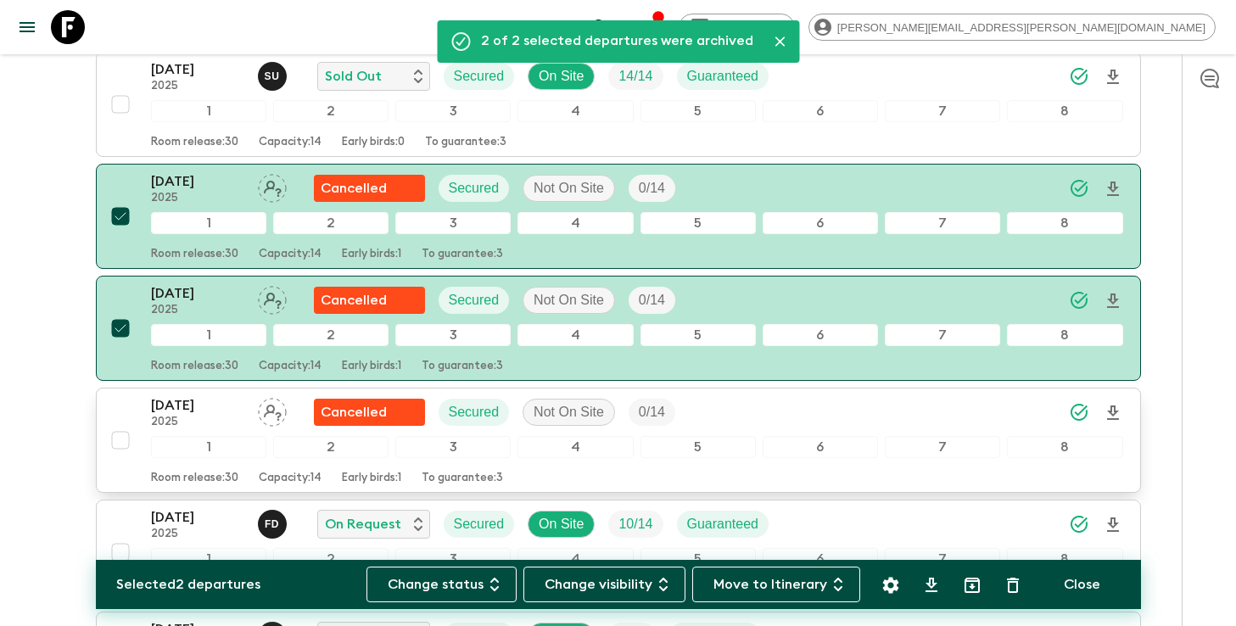
click at [114, 439] on input "checkbox" at bounding box center [120, 440] width 34 height 34
checkbox input "true"
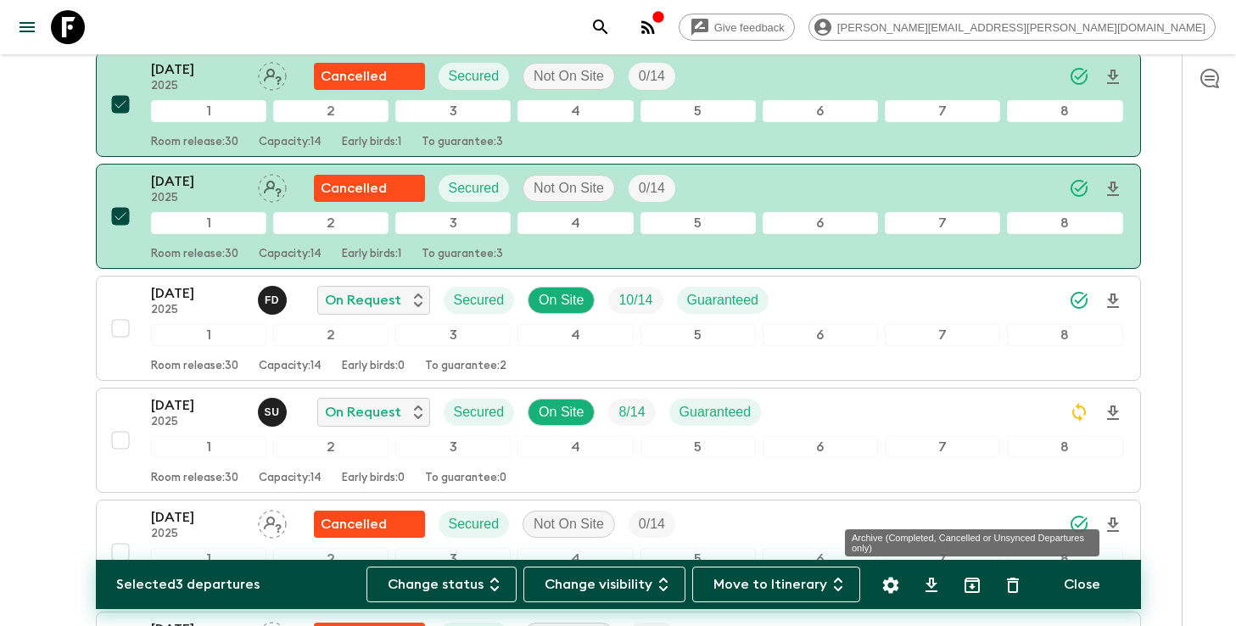
click at [971, 592] on icon "Archive (Completed, Cancelled or Unsynced Departures only)" at bounding box center [971, 585] width 15 height 15
checkbox input "false"
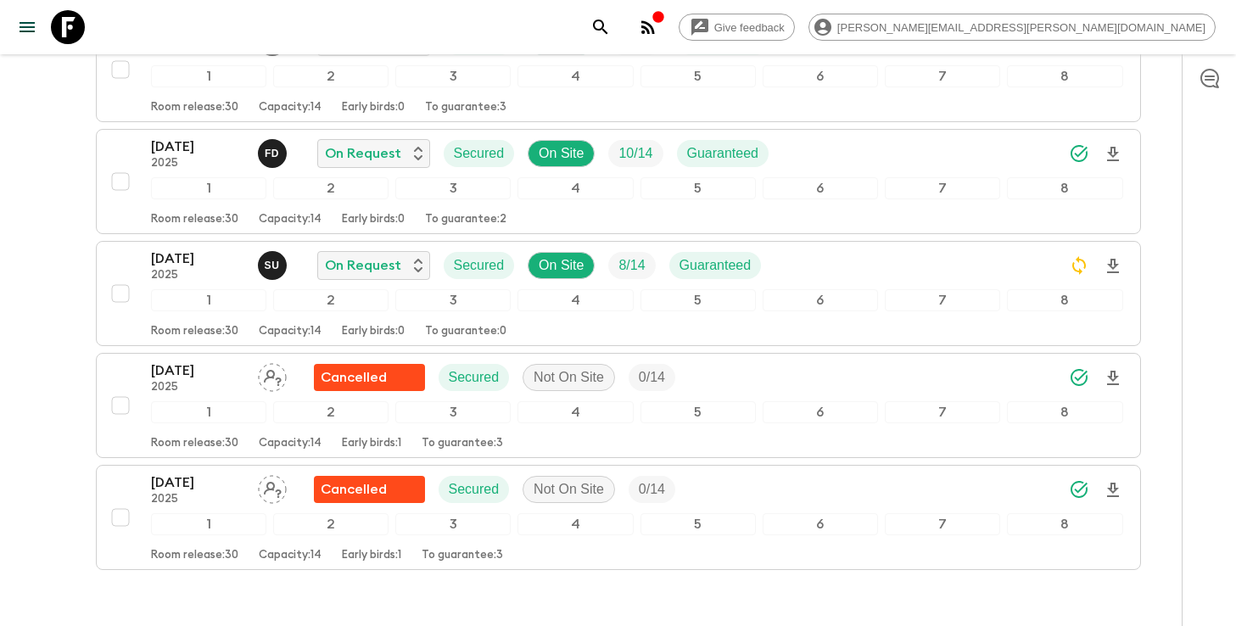
scroll to position [636, 0]
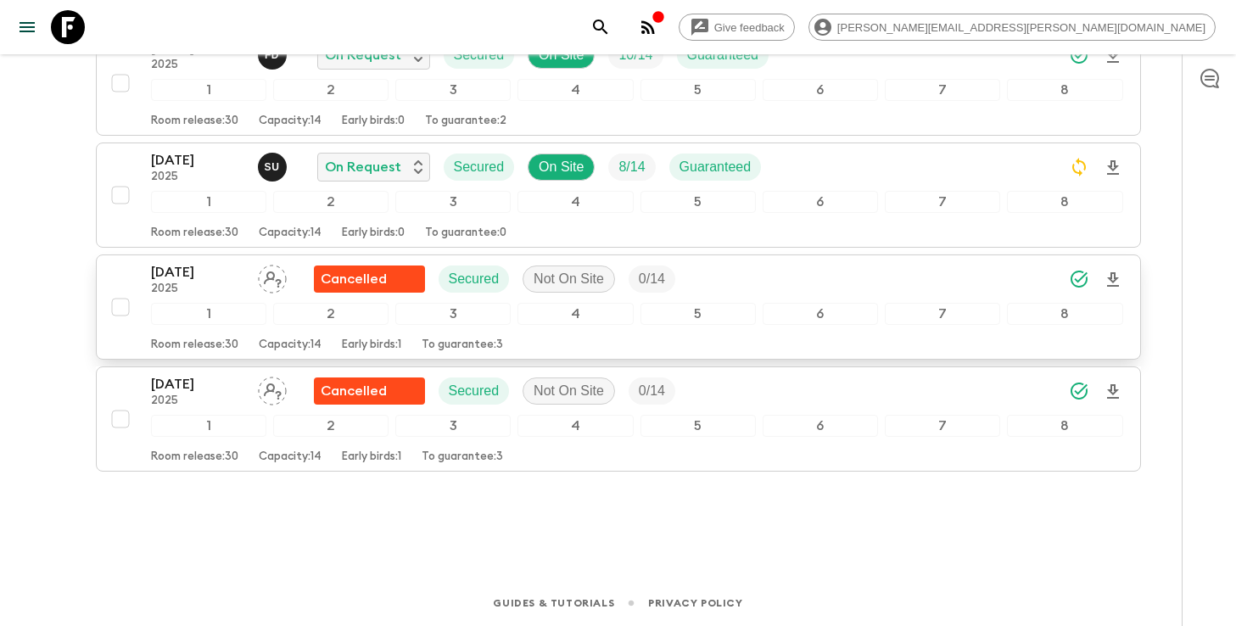
click at [117, 311] on input "checkbox" at bounding box center [120, 307] width 34 height 34
checkbox input "true"
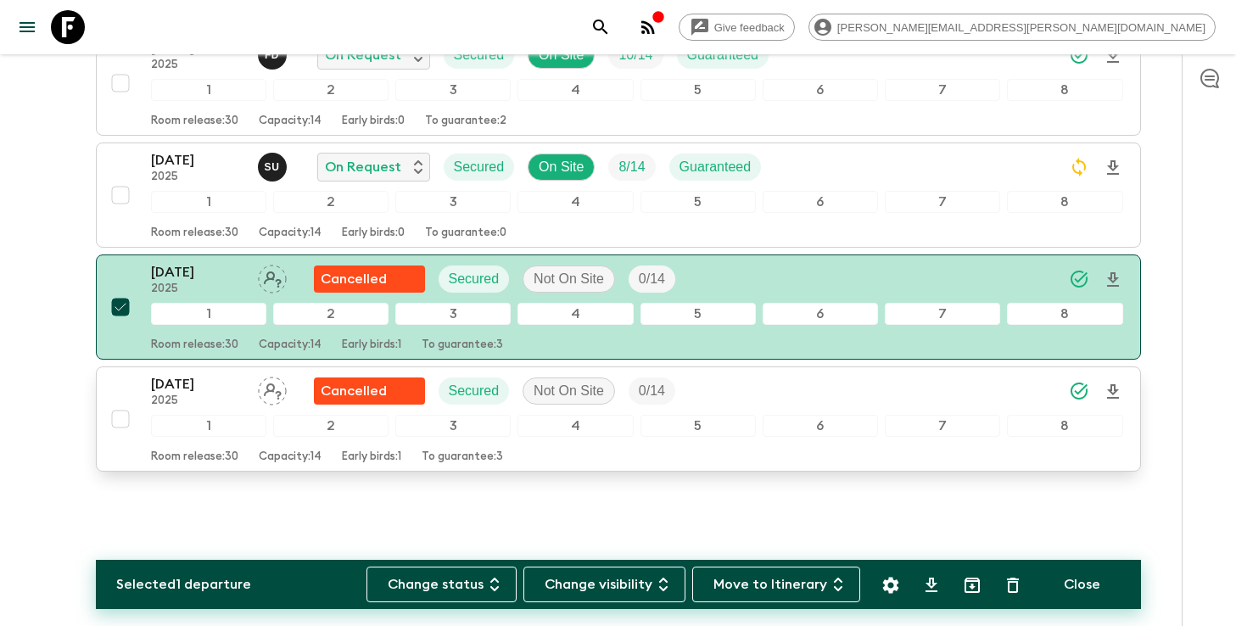
click at [113, 426] on input "checkbox" at bounding box center [120, 419] width 34 height 34
checkbox input "true"
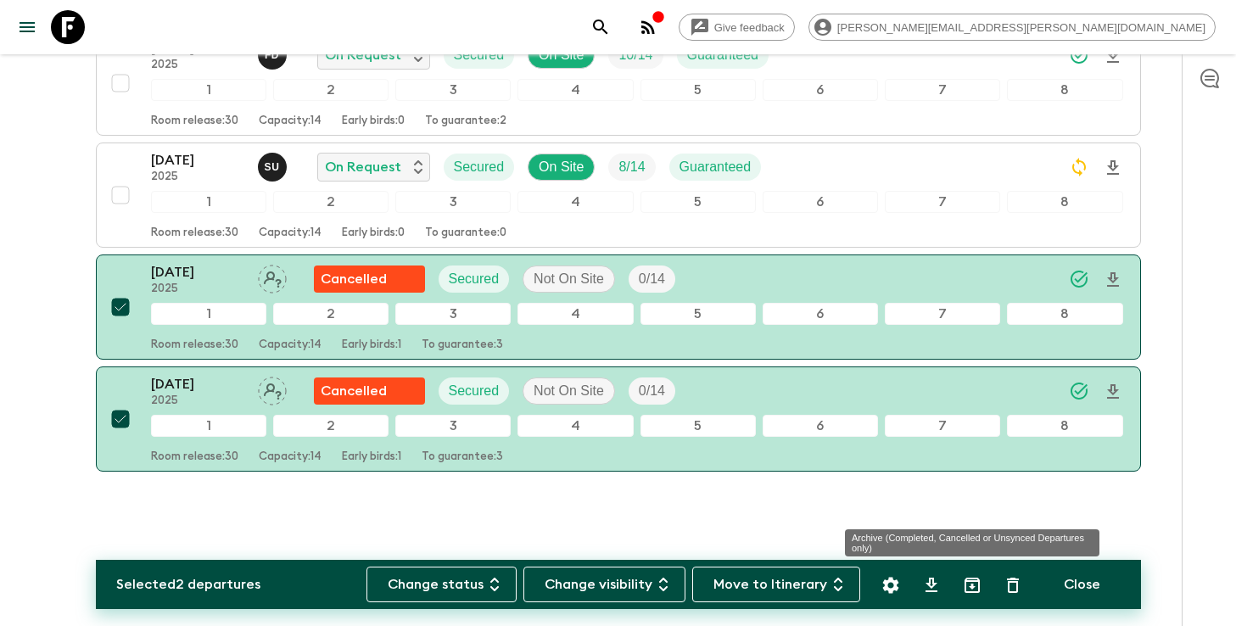
click at [968, 584] on icon "Archive (Completed, Cancelled or Unsynced Departures only)" at bounding box center [972, 585] width 20 height 20
checkbox input "false"
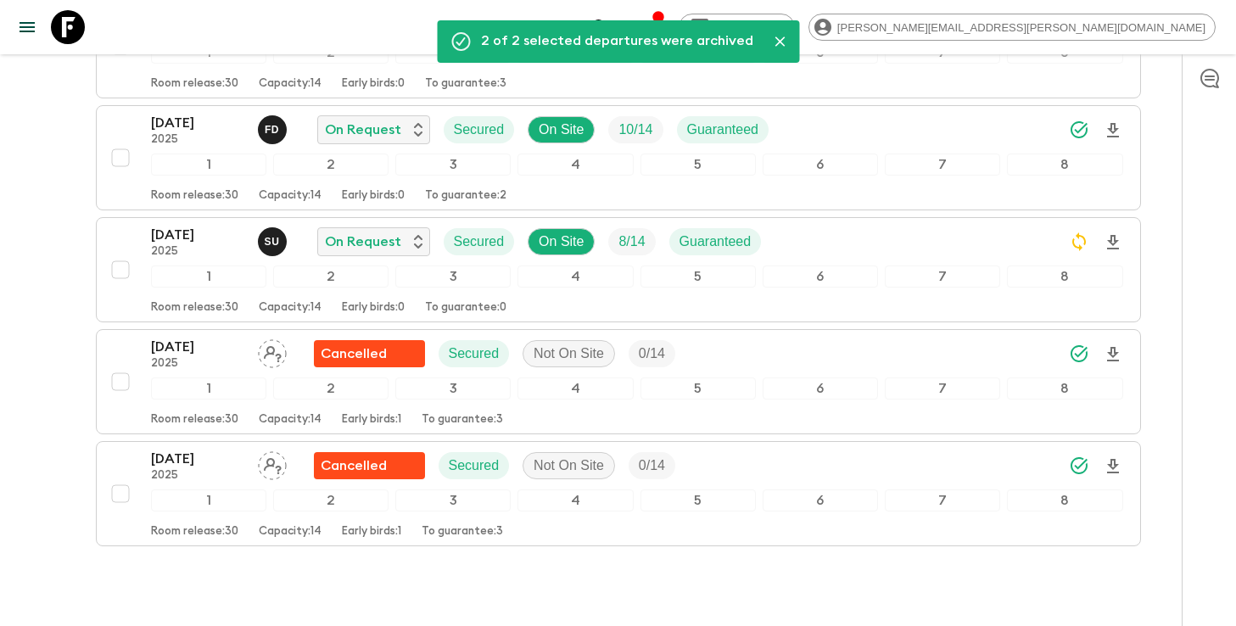
scroll to position [558, 0]
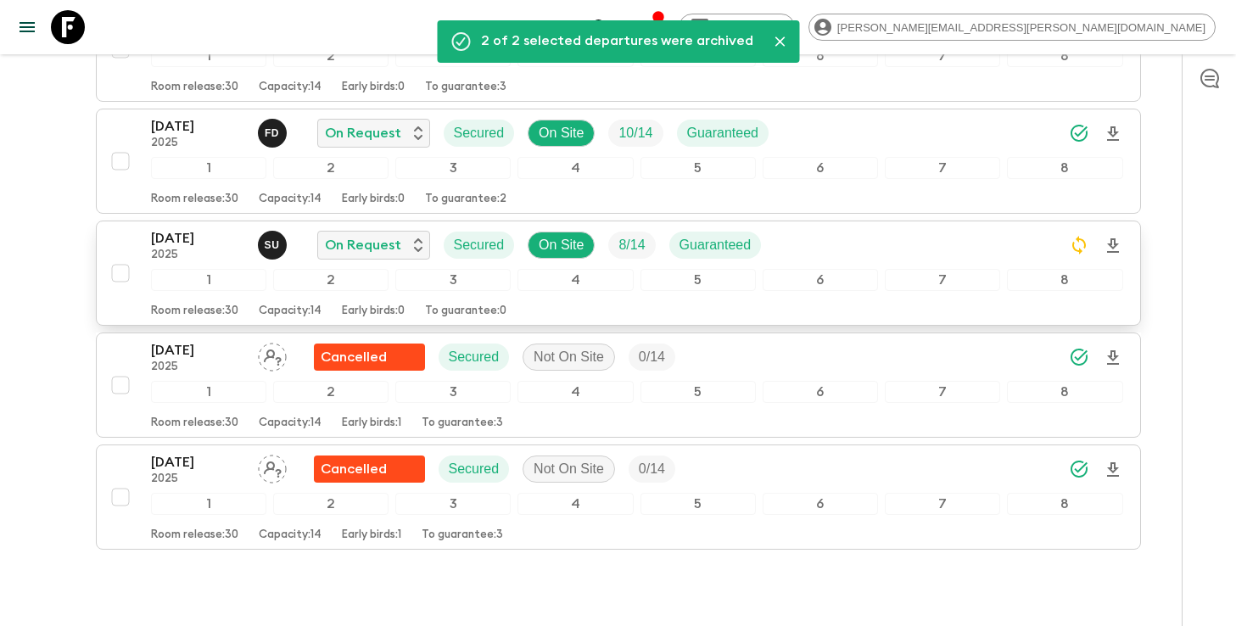
click at [1112, 242] on icon "Download Onboarding" at bounding box center [1113, 246] width 20 height 20
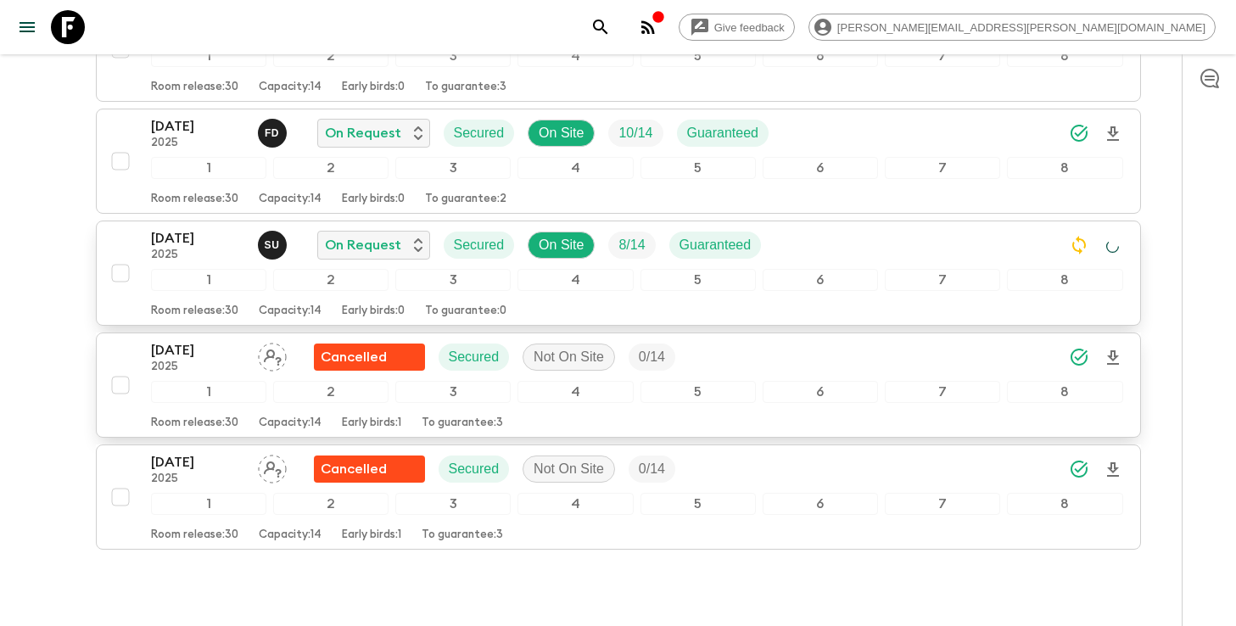
scroll to position [412, 0]
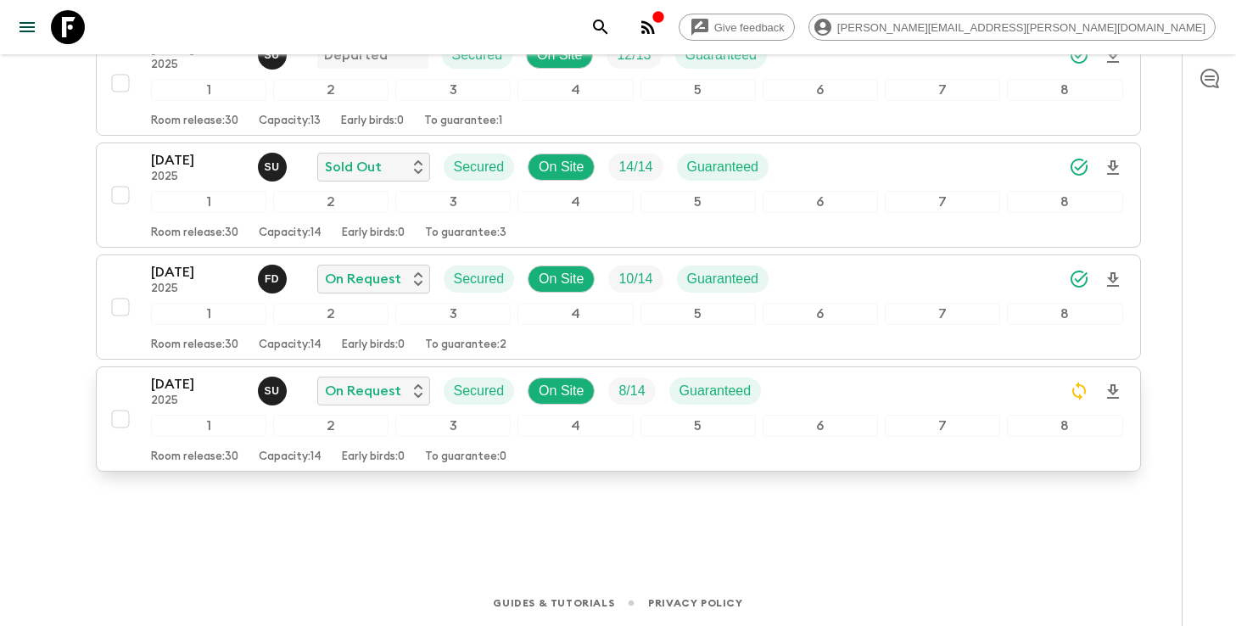
click at [611, 30] on icon "search adventures" at bounding box center [600, 27] width 20 height 20
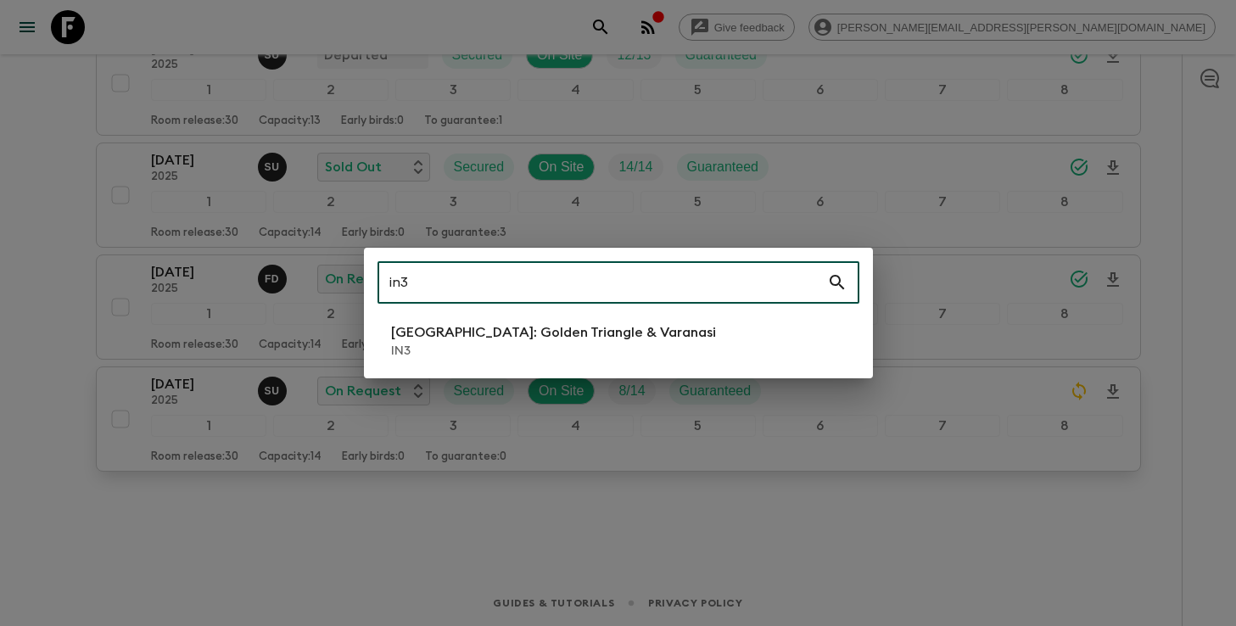
type input "in3"
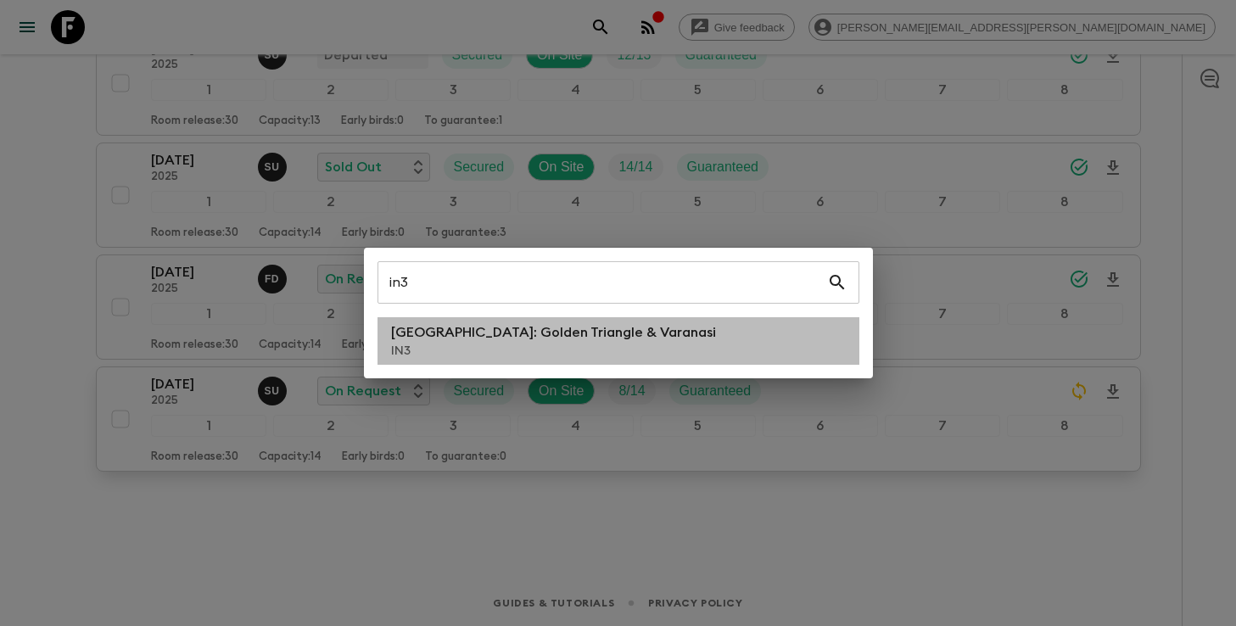
click at [593, 337] on p "[GEOGRAPHIC_DATA]: Golden Triangle & Varanasi" at bounding box center [553, 332] width 325 height 20
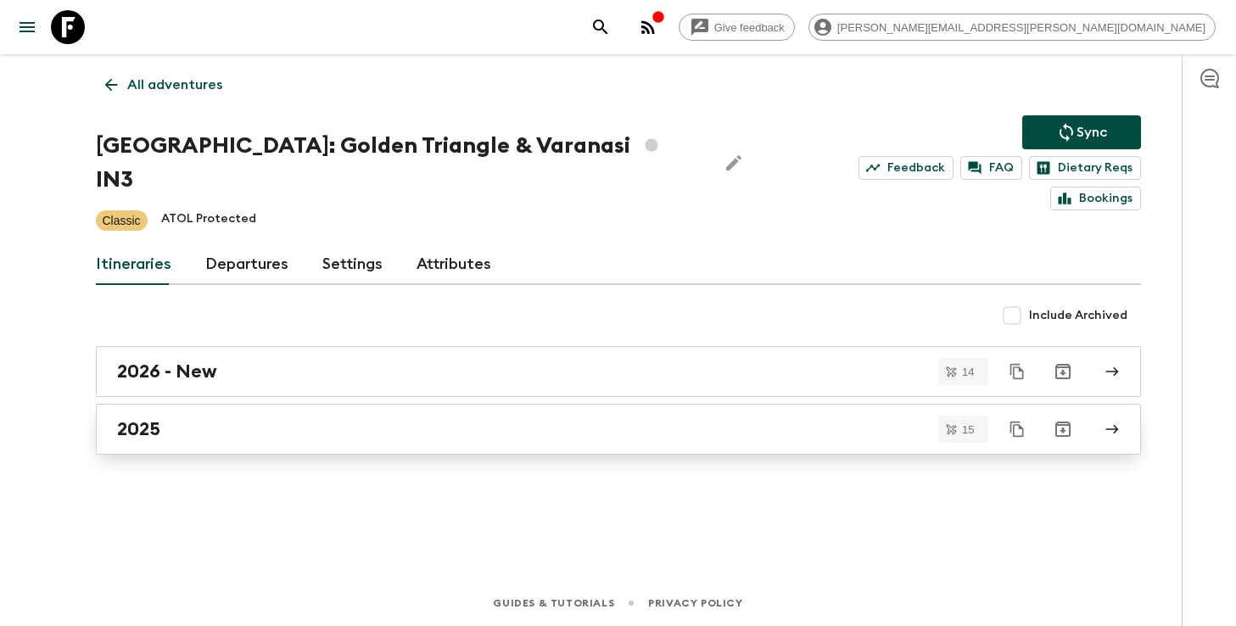
click at [295, 418] on div "2025" at bounding box center [602, 429] width 970 height 22
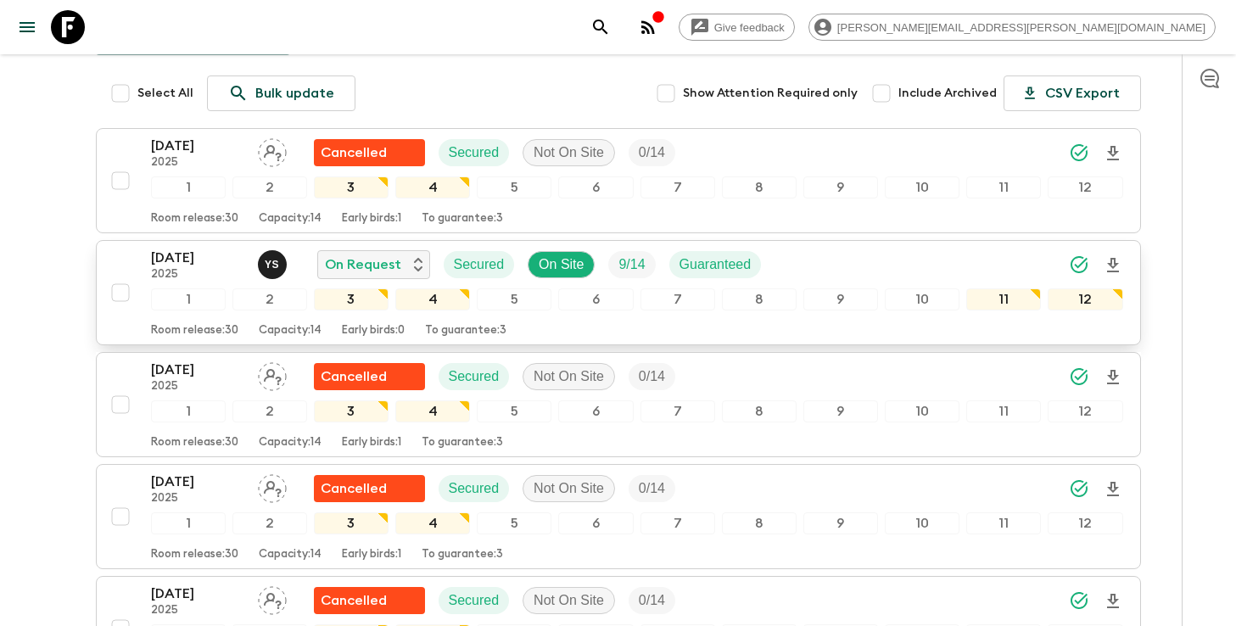
scroll to position [226, 0]
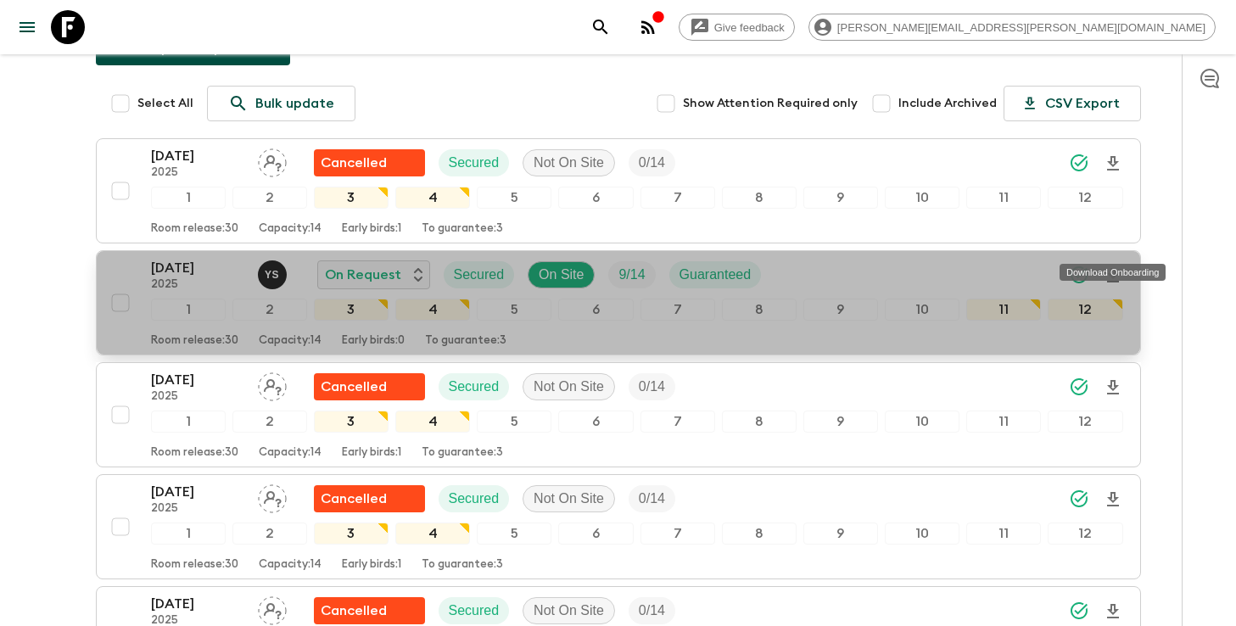
click at [1112, 268] on icon "Download Onboarding" at bounding box center [1113, 275] width 12 height 14
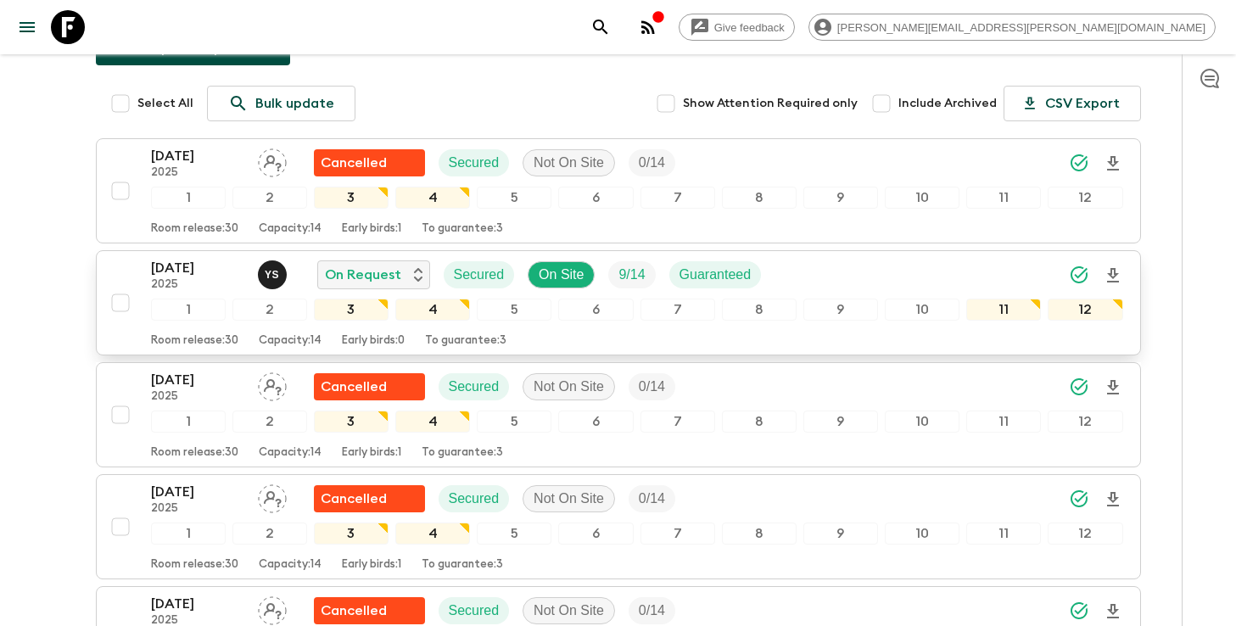
click at [611, 26] on icon "search adventures" at bounding box center [600, 27] width 20 height 20
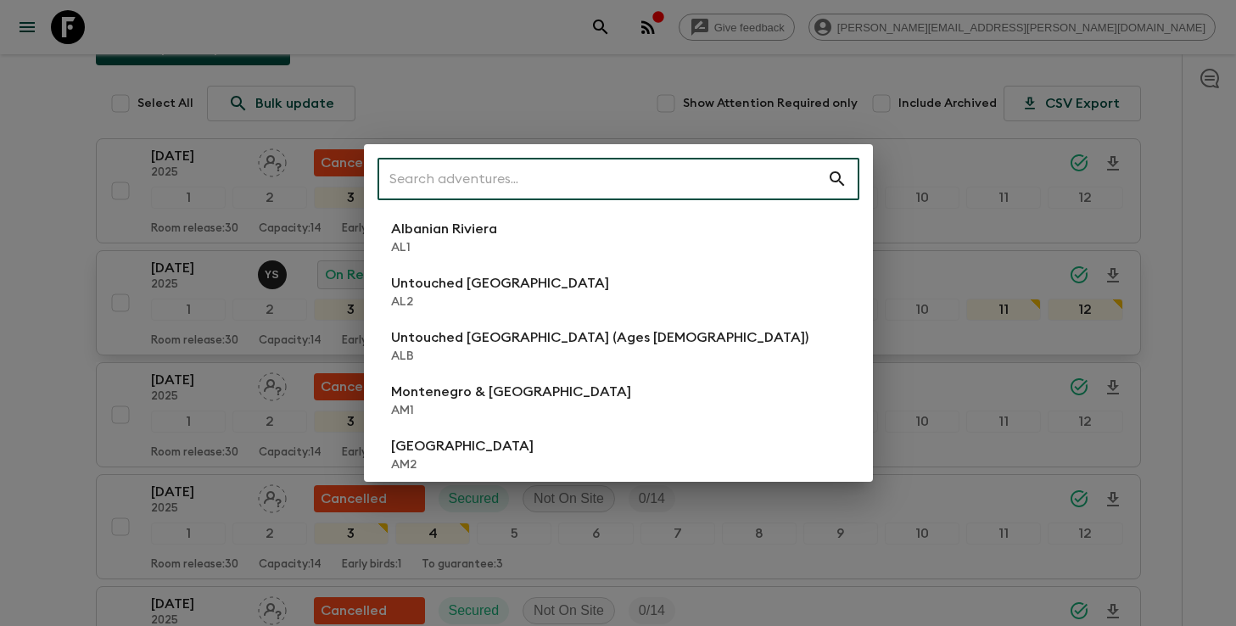
click at [699, 188] on input "text" at bounding box center [602, 179] width 450 height 48
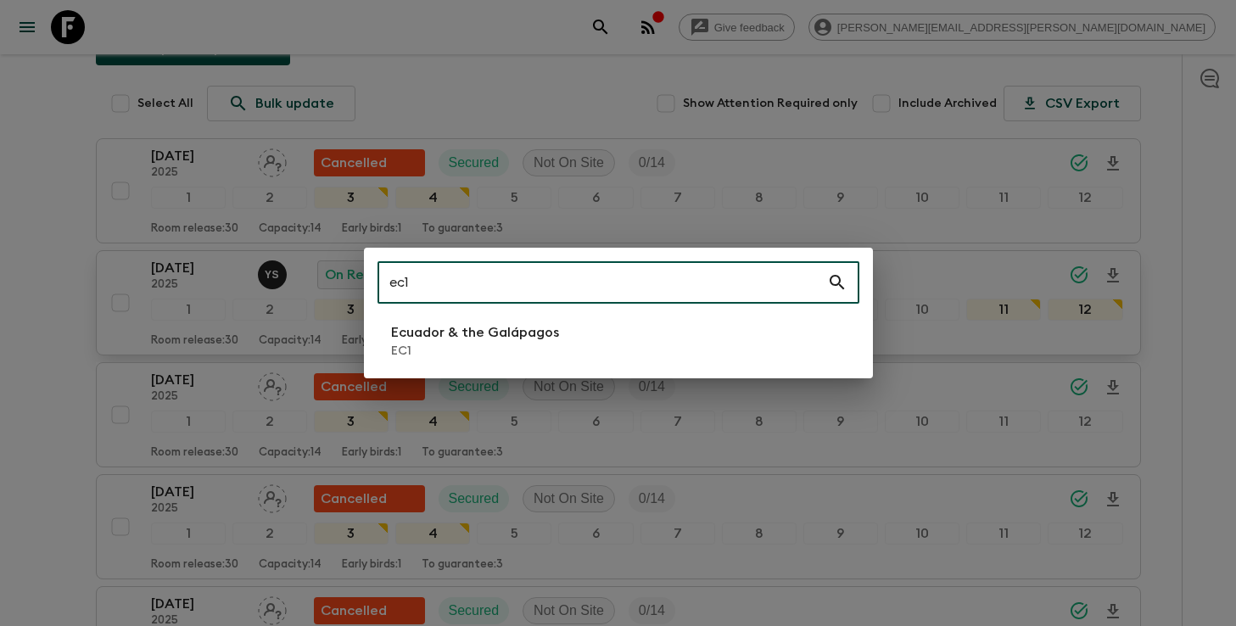
type input "ec1"
click at [529, 334] on p "Ecuador & the Galápagos" at bounding box center [475, 332] width 168 height 20
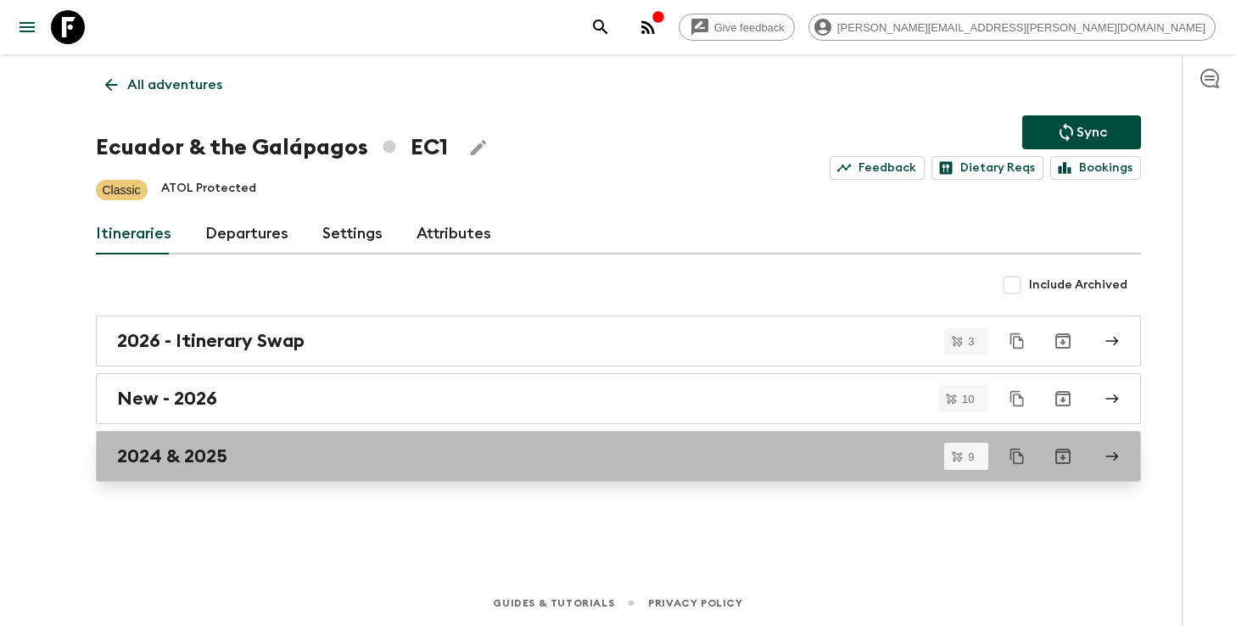
click at [450, 453] on div "2024 & 2025" at bounding box center [602, 456] width 970 height 22
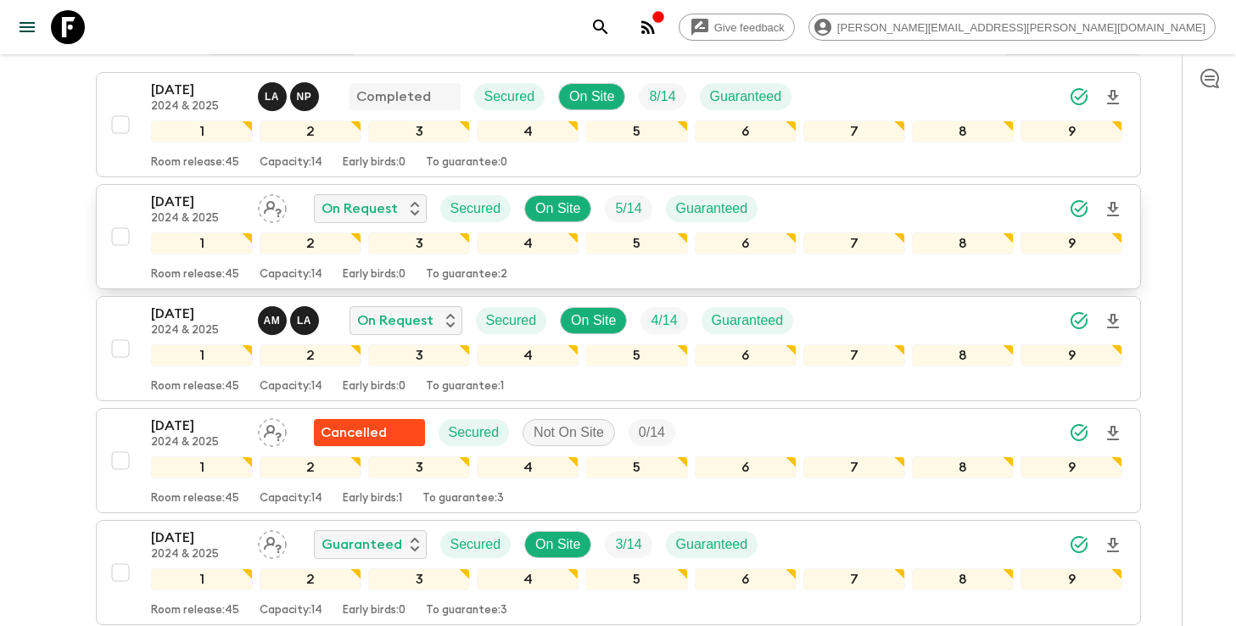
scroll to position [277, 0]
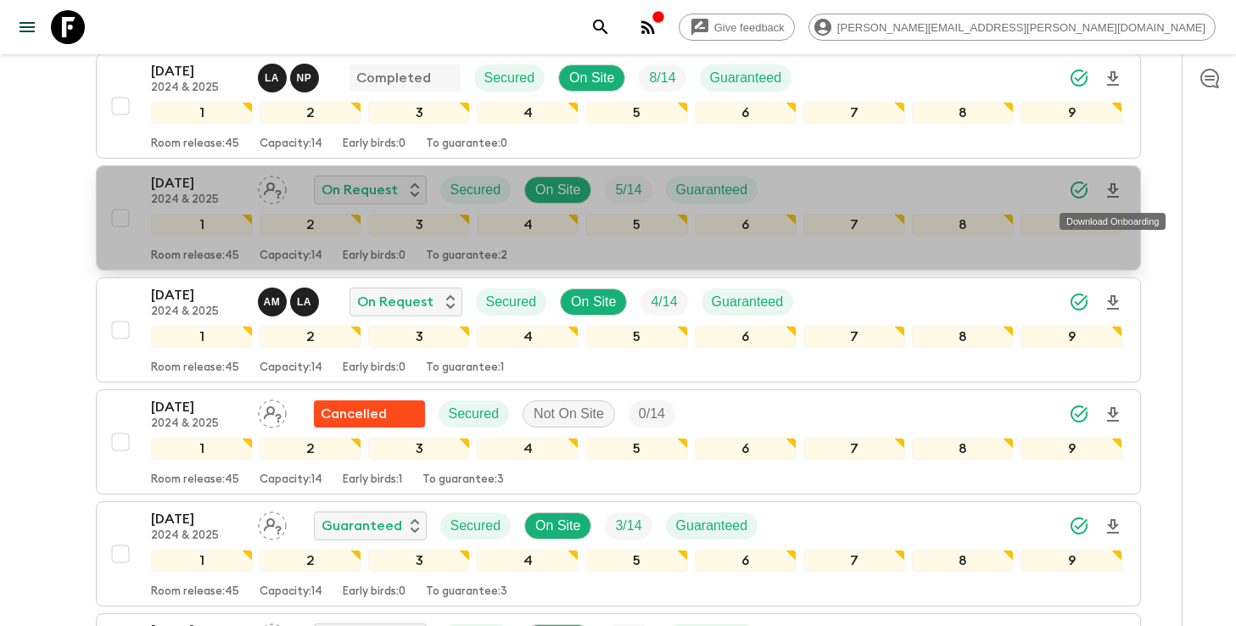
click at [1119, 189] on icon "Download Onboarding" at bounding box center [1113, 191] width 20 height 20
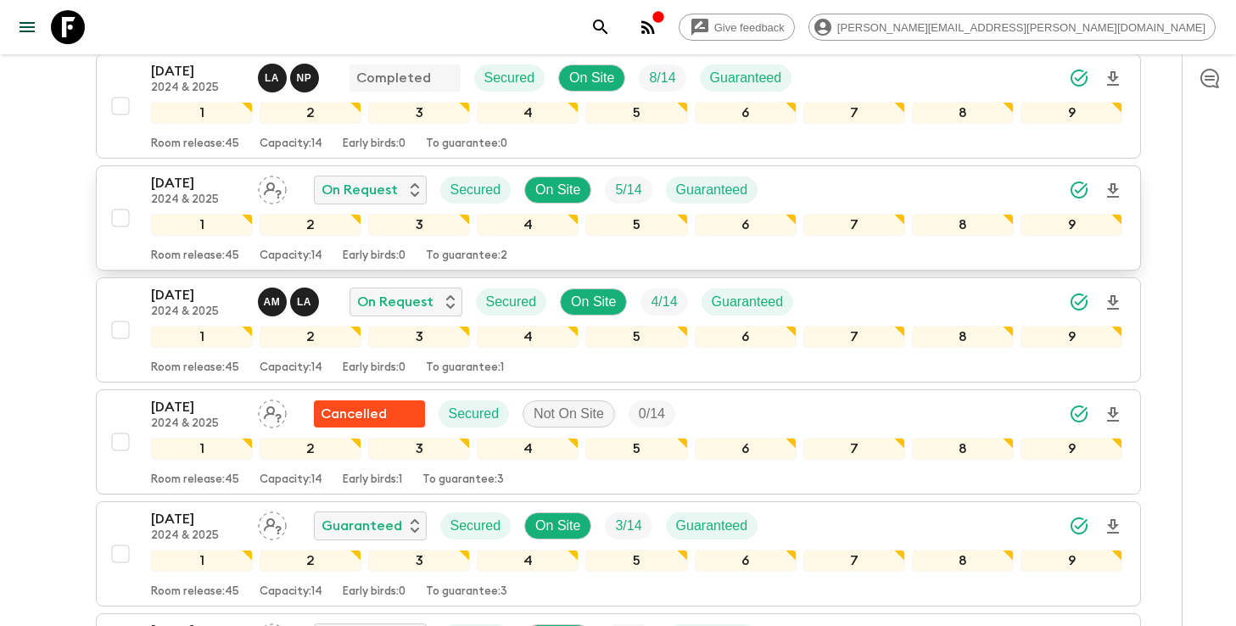
click at [607, 29] on icon "search adventures" at bounding box center [600, 27] width 14 height 14
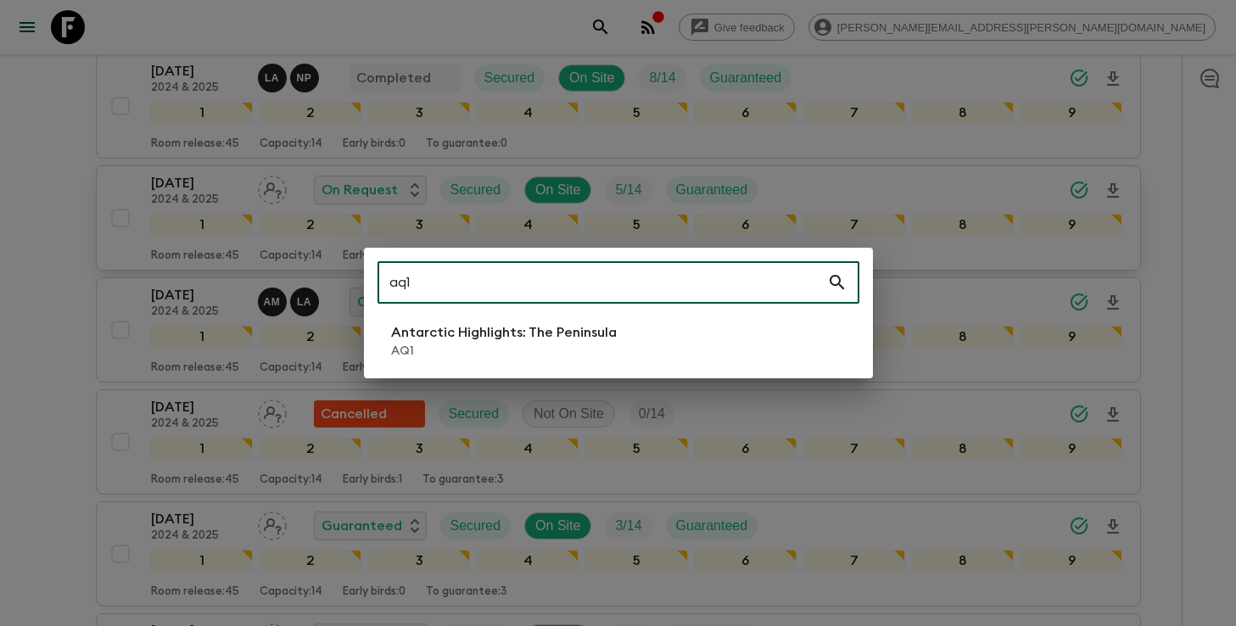
type input "aq1"
click at [428, 354] on p "AQ1" at bounding box center [504, 351] width 226 height 17
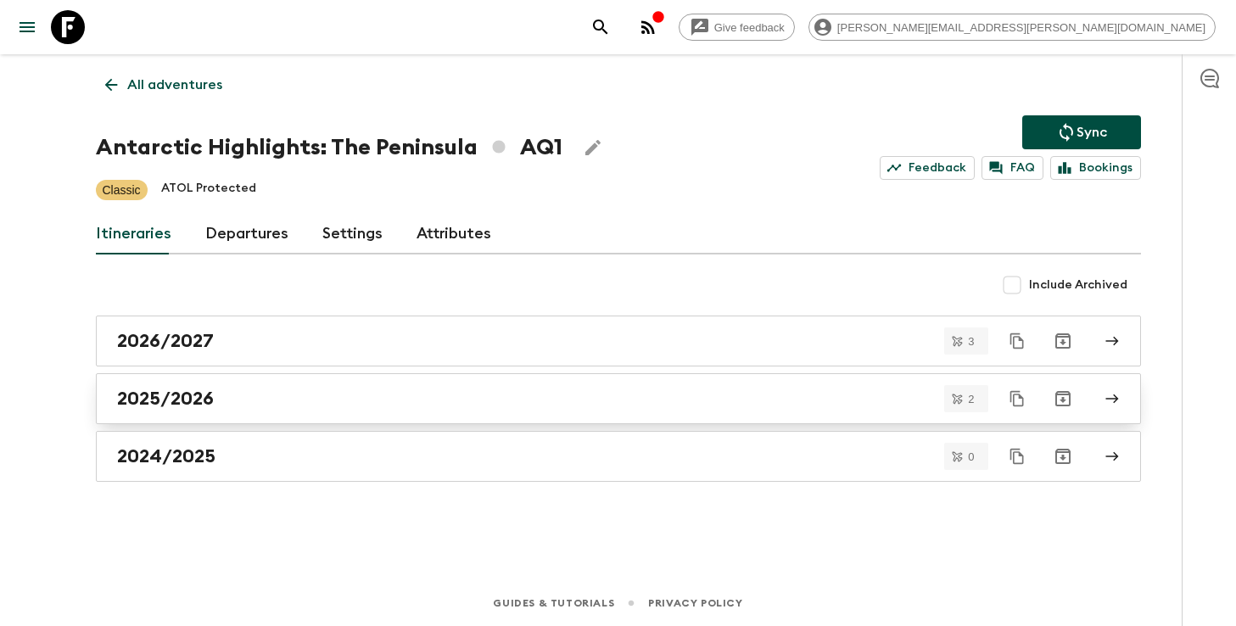
click at [302, 405] on div "2025/2026" at bounding box center [602, 399] width 970 height 22
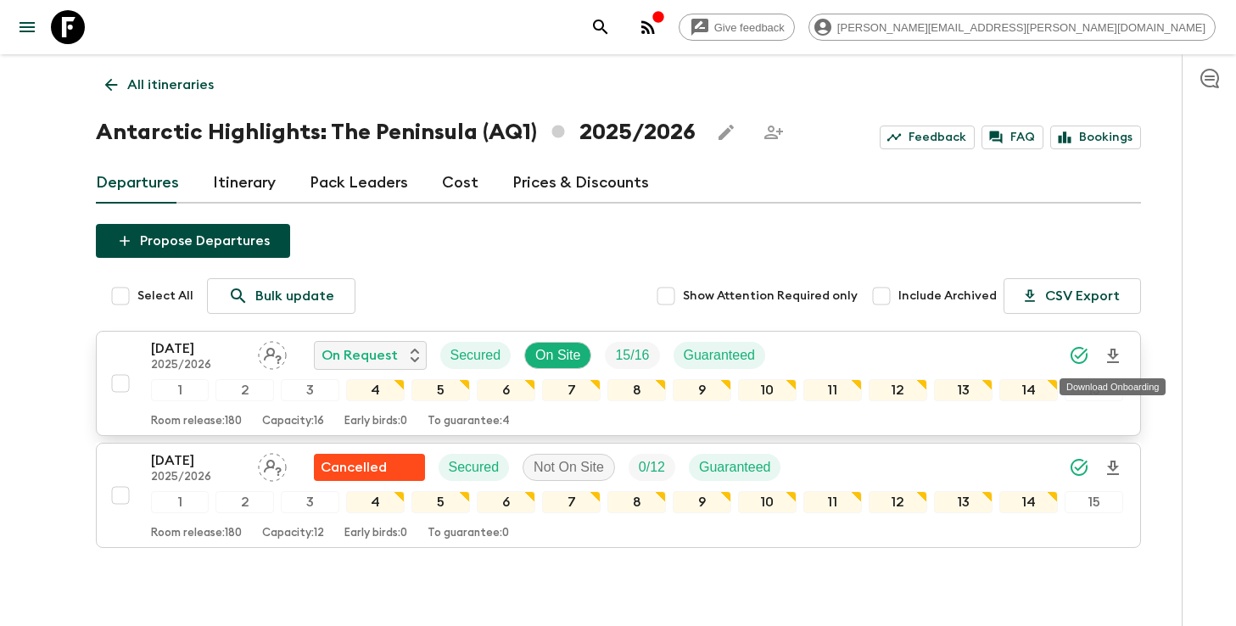
click at [1114, 355] on icon "Download Onboarding" at bounding box center [1113, 356] width 12 height 14
click at [611, 22] on icon "search adventures" at bounding box center [600, 27] width 20 height 20
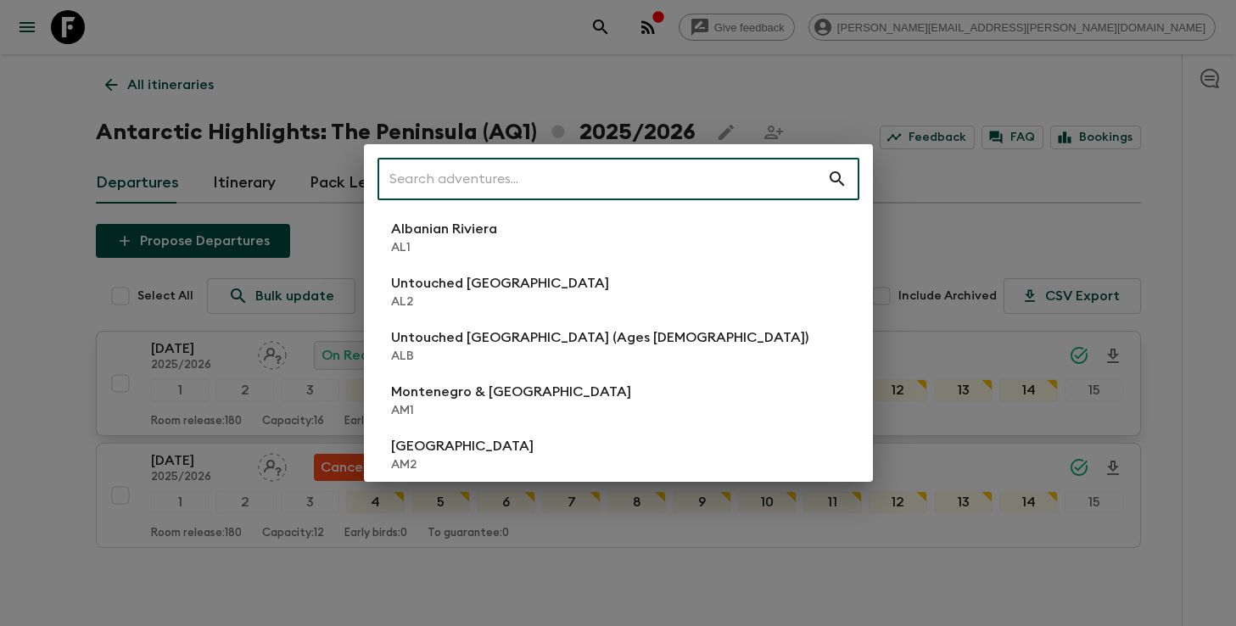
click at [703, 167] on input "text" at bounding box center [602, 179] width 450 height 48
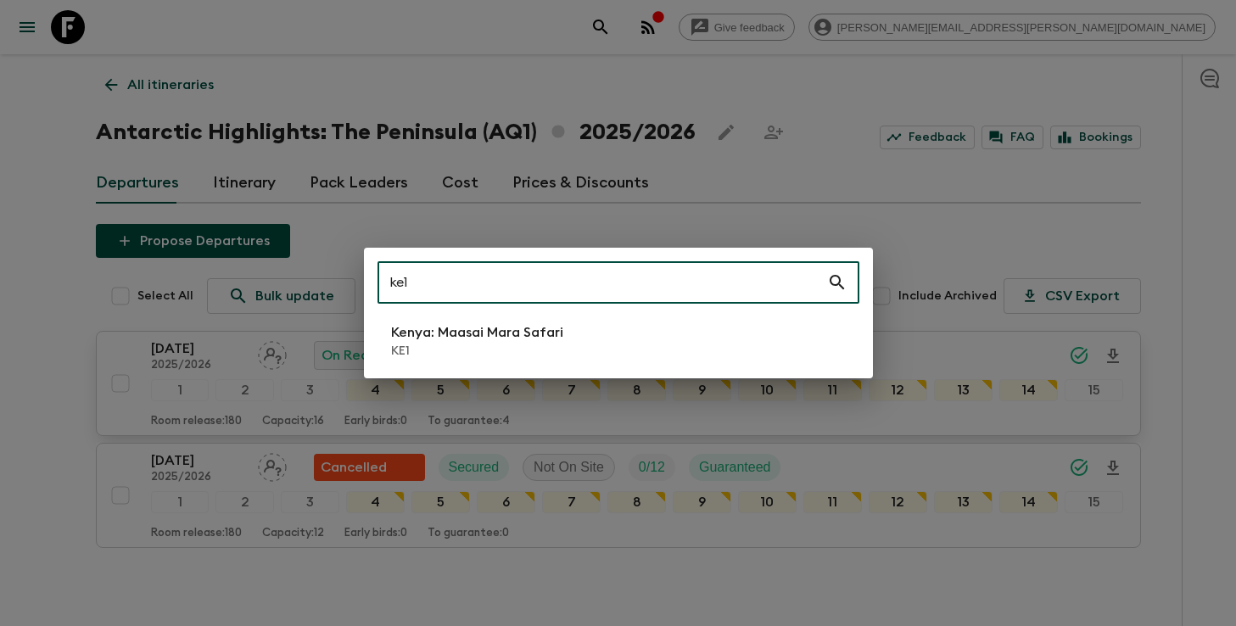
type input "ke1"
click at [525, 342] on p "Kenya: Maasai Mara Safari" at bounding box center [477, 332] width 172 height 20
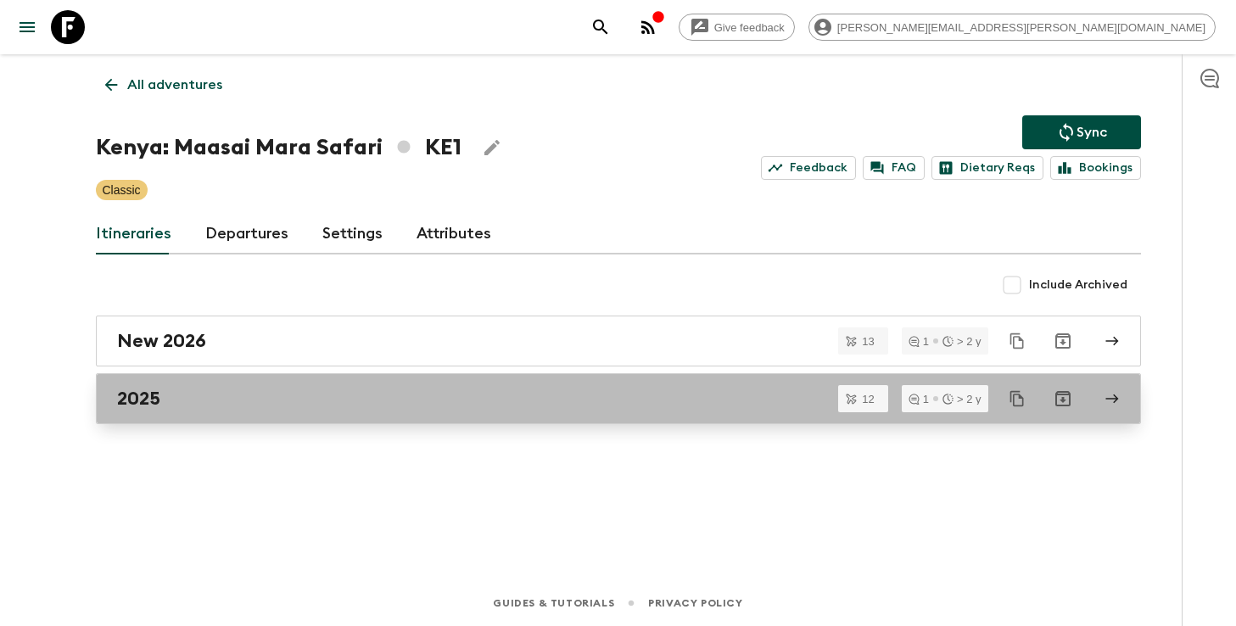
click at [573, 417] on link "2025" at bounding box center [618, 398] width 1045 height 51
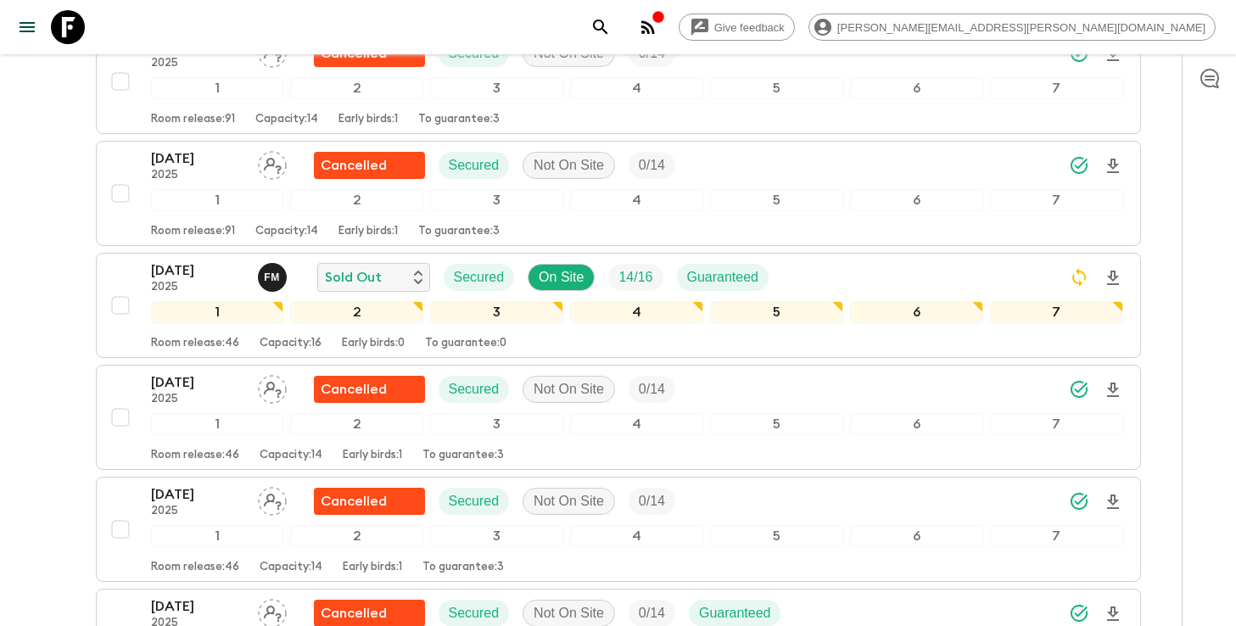
scroll to position [569, 0]
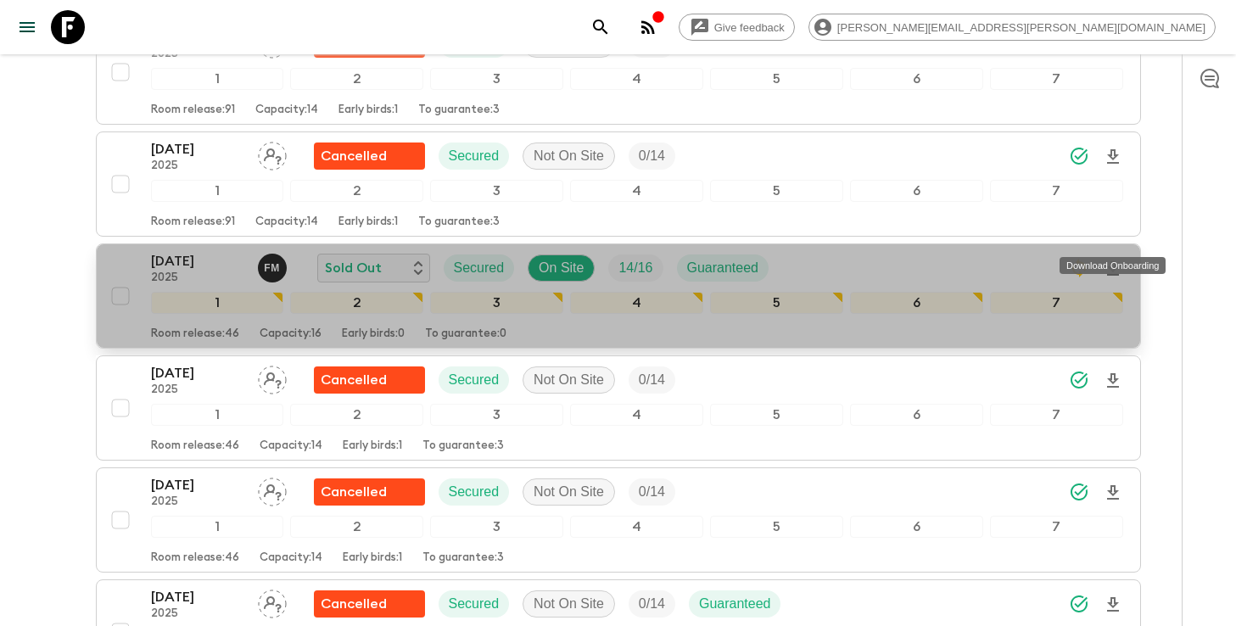
click at [1115, 259] on icon "Download Onboarding" at bounding box center [1113, 269] width 20 height 20
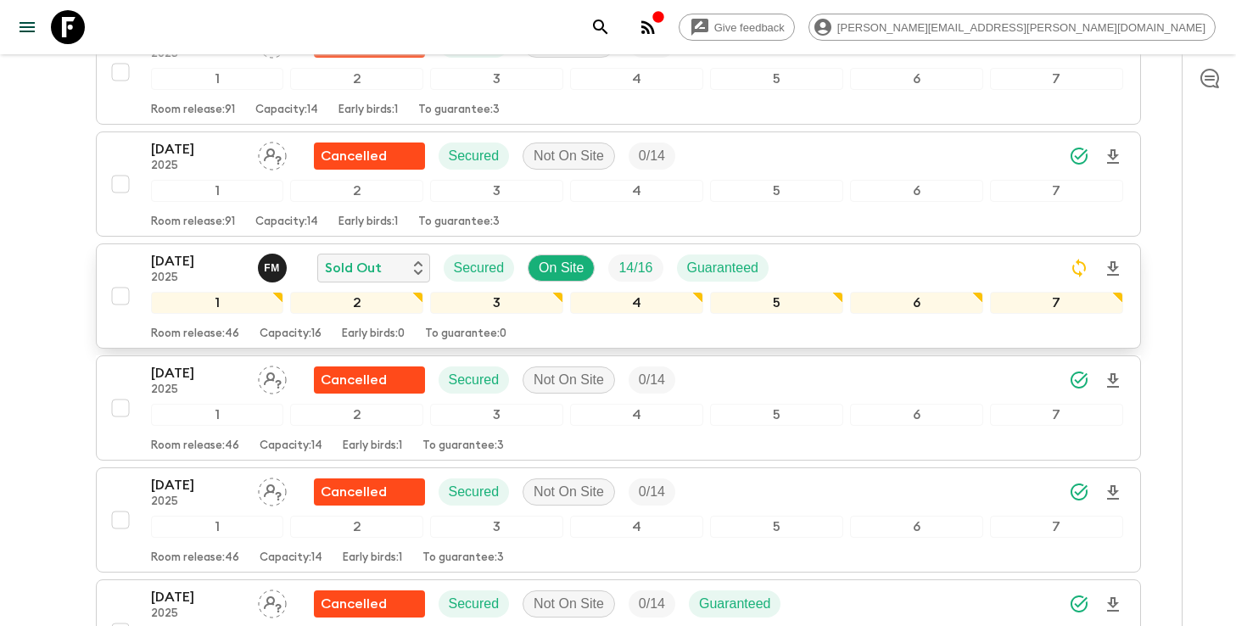
click at [607, 29] on icon "search adventures" at bounding box center [600, 27] width 14 height 14
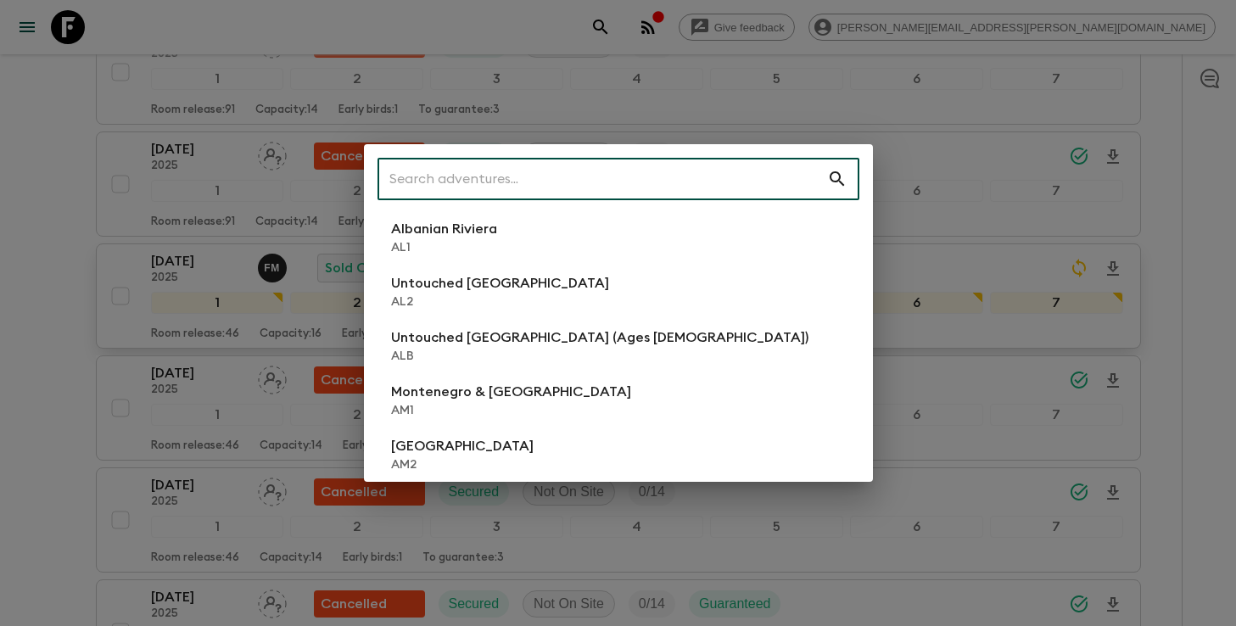
click at [673, 179] on input "text" at bounding box center [602, 179] width 450 height 48
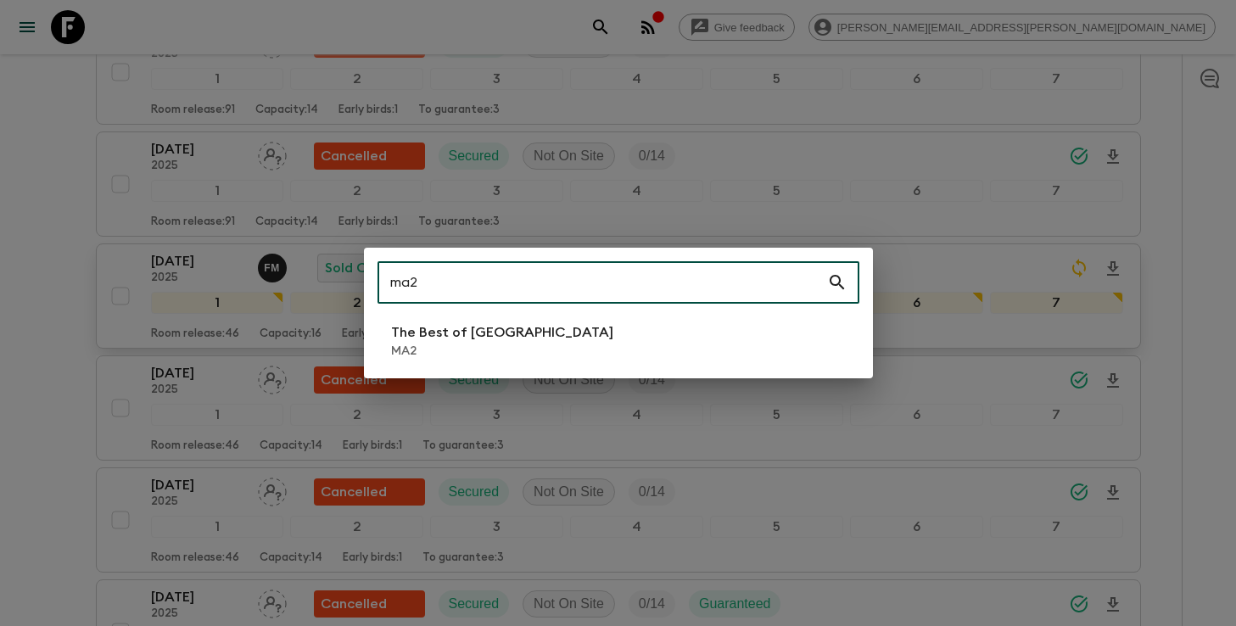
type input "ma2"
click at [549, 355] on li "The Best of [GEOGRAPHIC_DATA] MA2" at bounding box center [618, 341] width 482 height 48
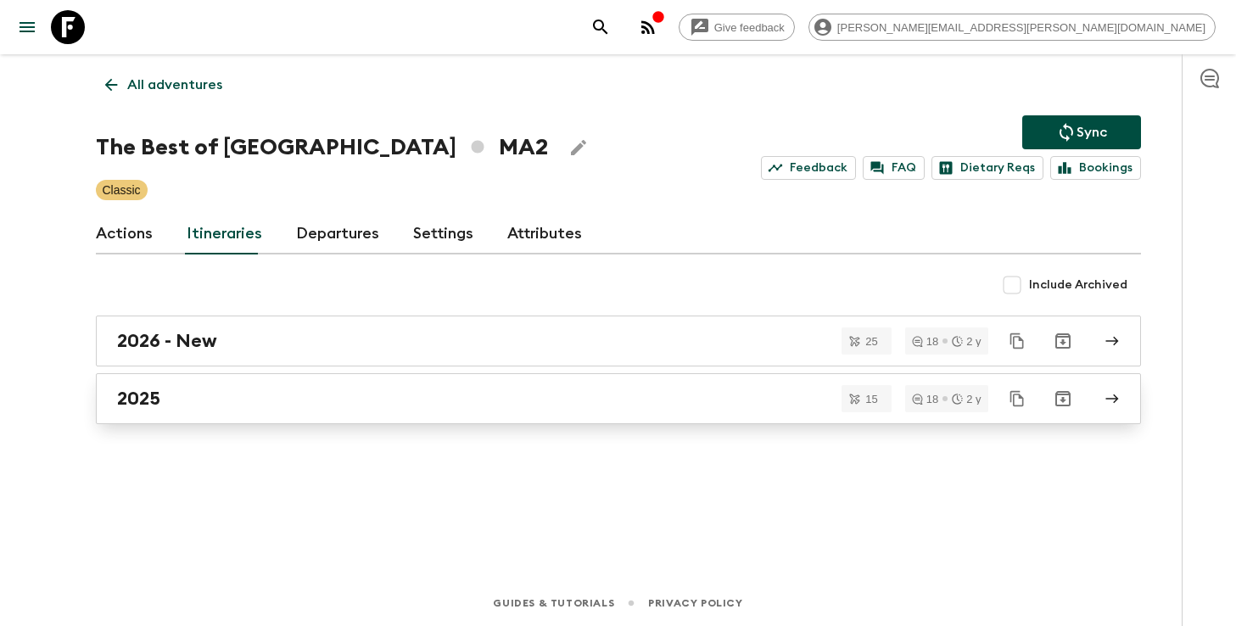
click at [711, 409] on div "2025" at bounding box center [602, 399] width 970 height 22
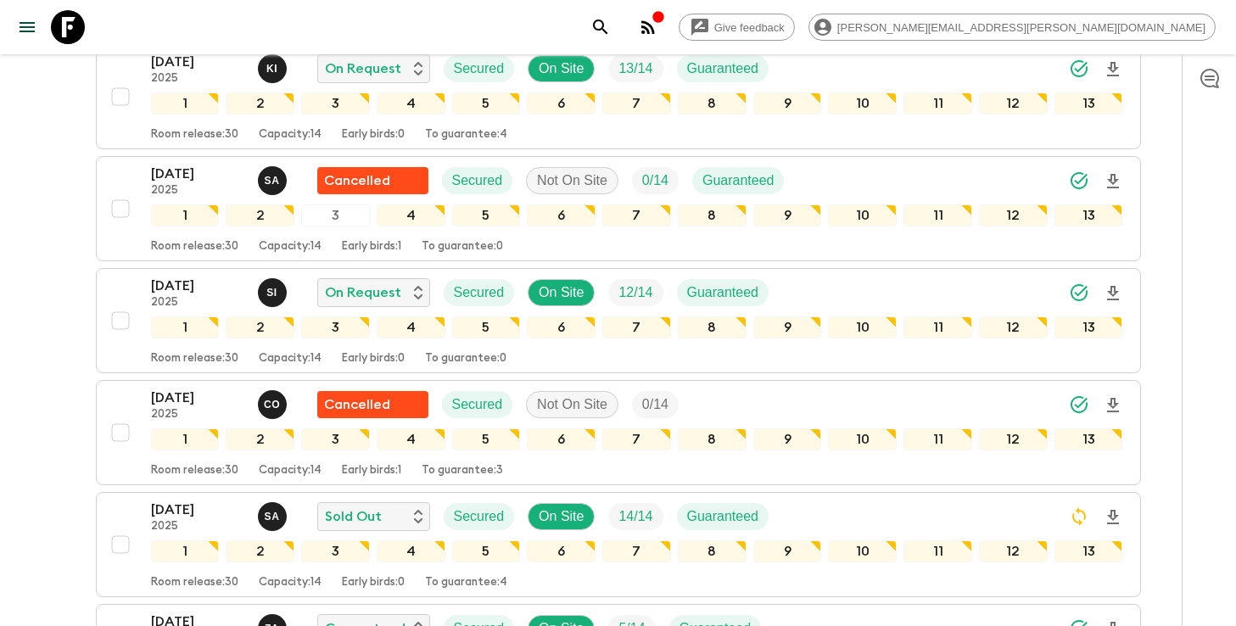
scroll to position [288, 0]
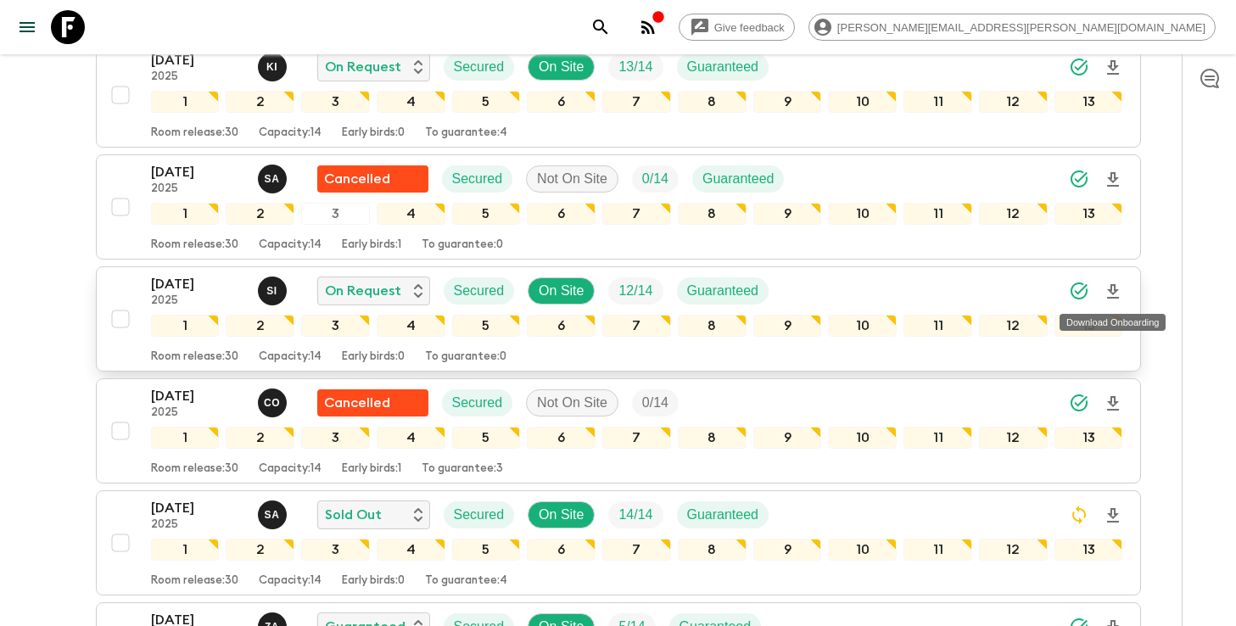
click at [1115, 294] on icon "Download Onboarding" at bounding box center [1113, 292] width 20 height 20
click at [611, 27] on icon "search adventures" at bounding box center [600, 27] width 20 height 20
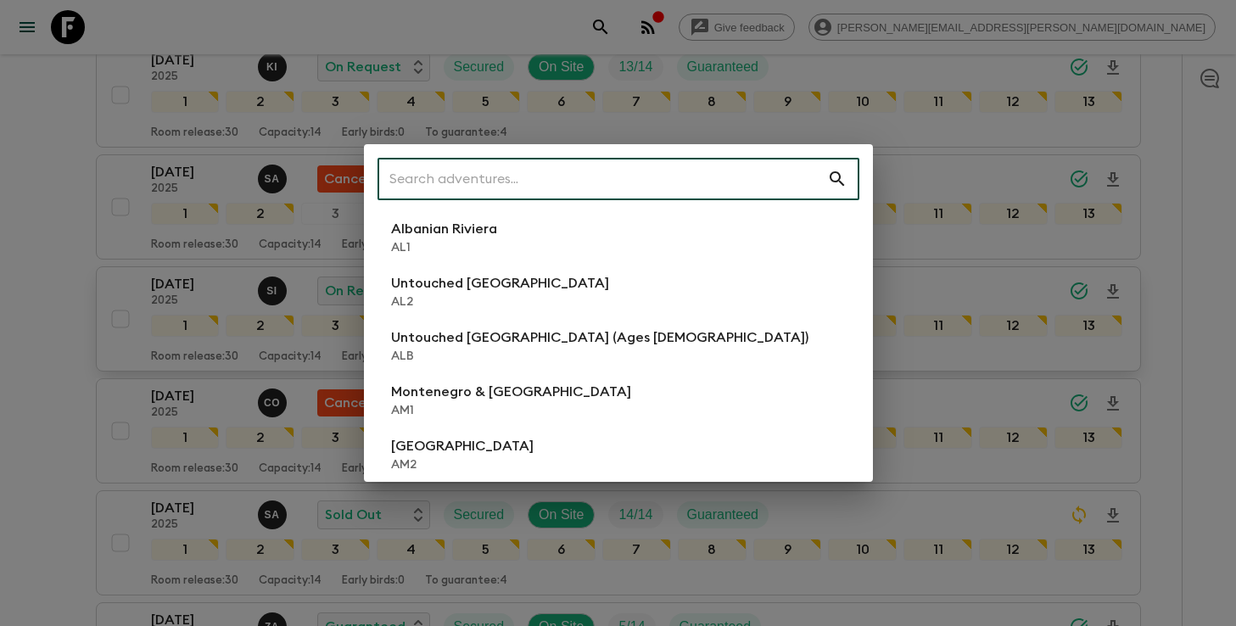
click at [735, 165] on input "text" at bounding box center [602, 179] width 450 height 48
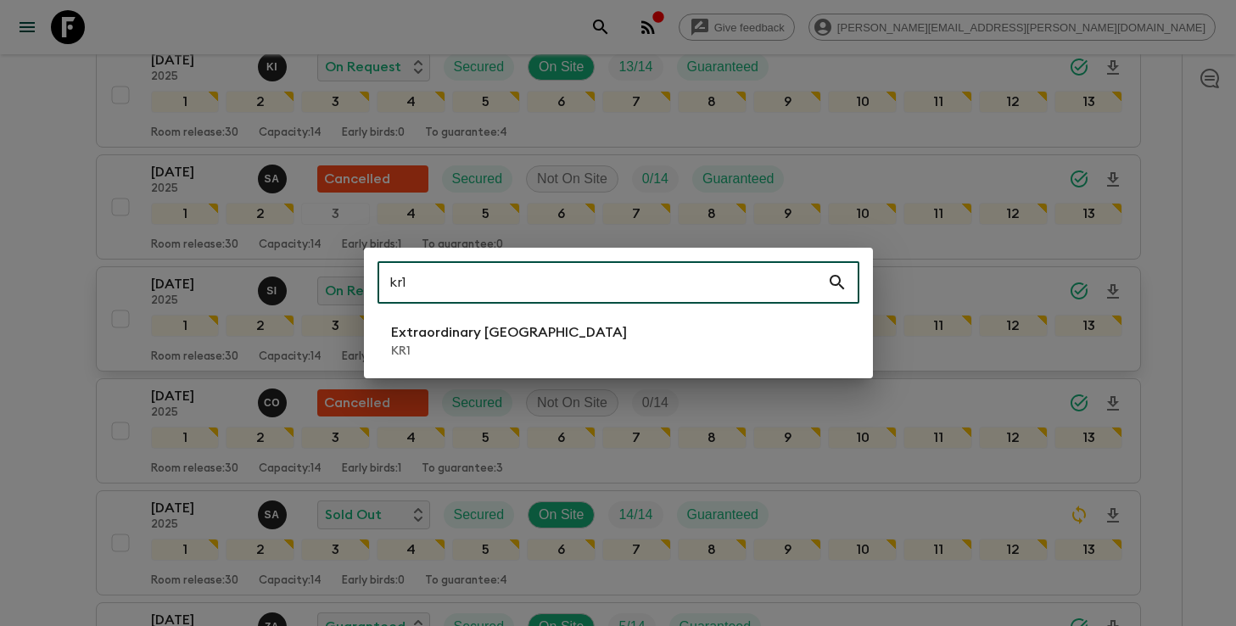
type input "kr1"
click at [610, 343] on li "Extraordinary [GEOGRAPHIC_DATA] KR1" at bounding box center [618, 341] width 482 height 48
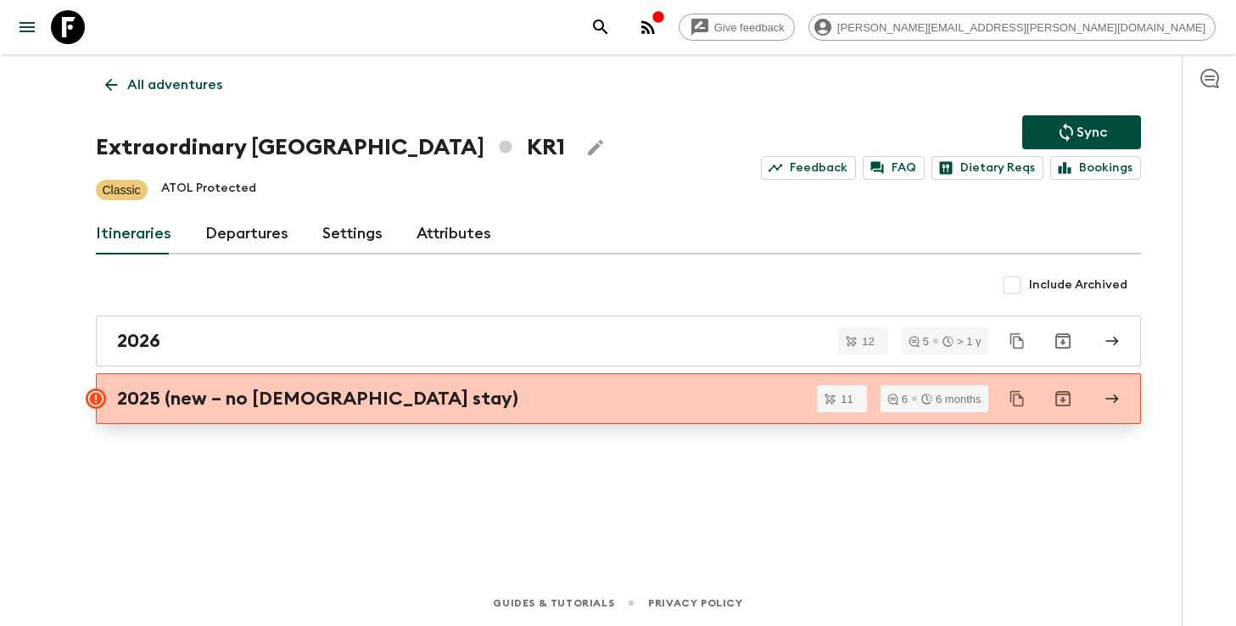
click at [273, 405] on h2 "2025 (new – no [DEMOGRAPHIC_DATA] stay)" at bounding box center [317, 399] width 401 height 22
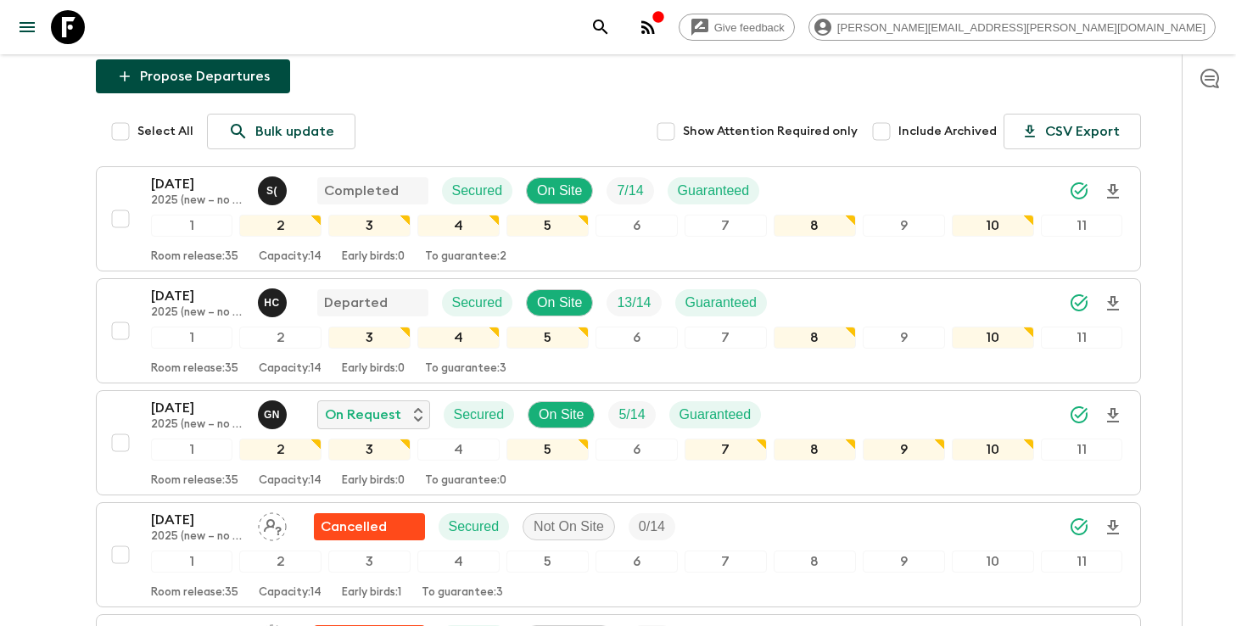
scroll to position [204, 0]
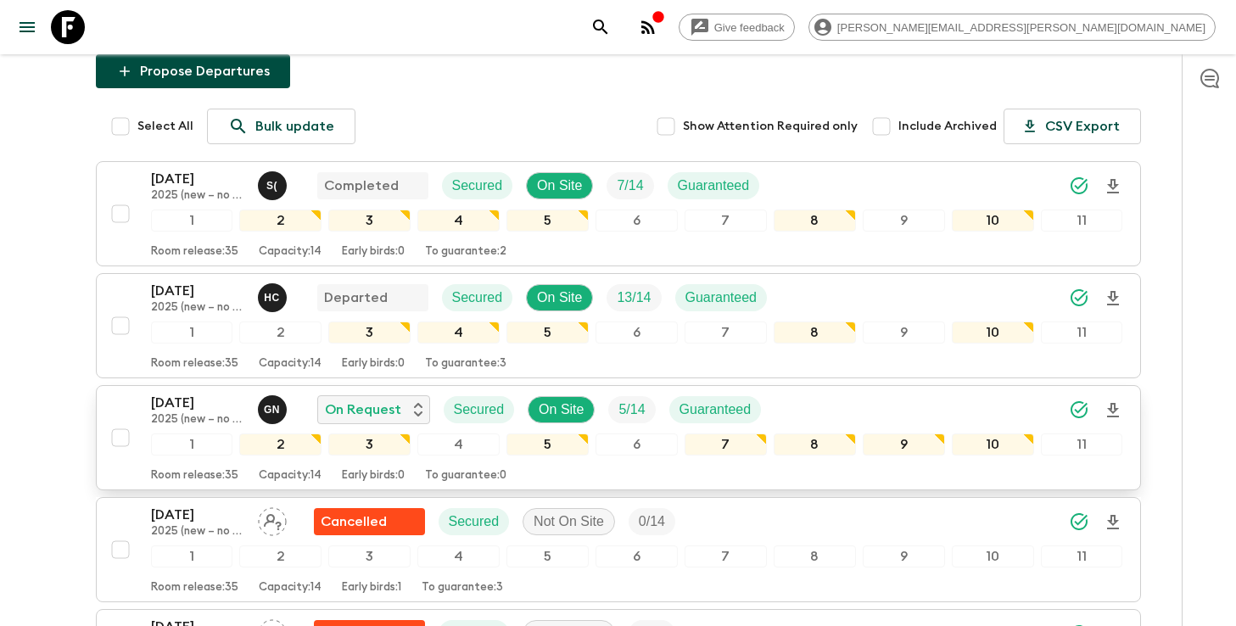
click at [1115, 413] on icon "Download Onboarding" at bounding box center [1113, 410] width 20 height 20
click at [611, 25] on icon "search adventures" at bounding box center [600, 27] width 20 height 20
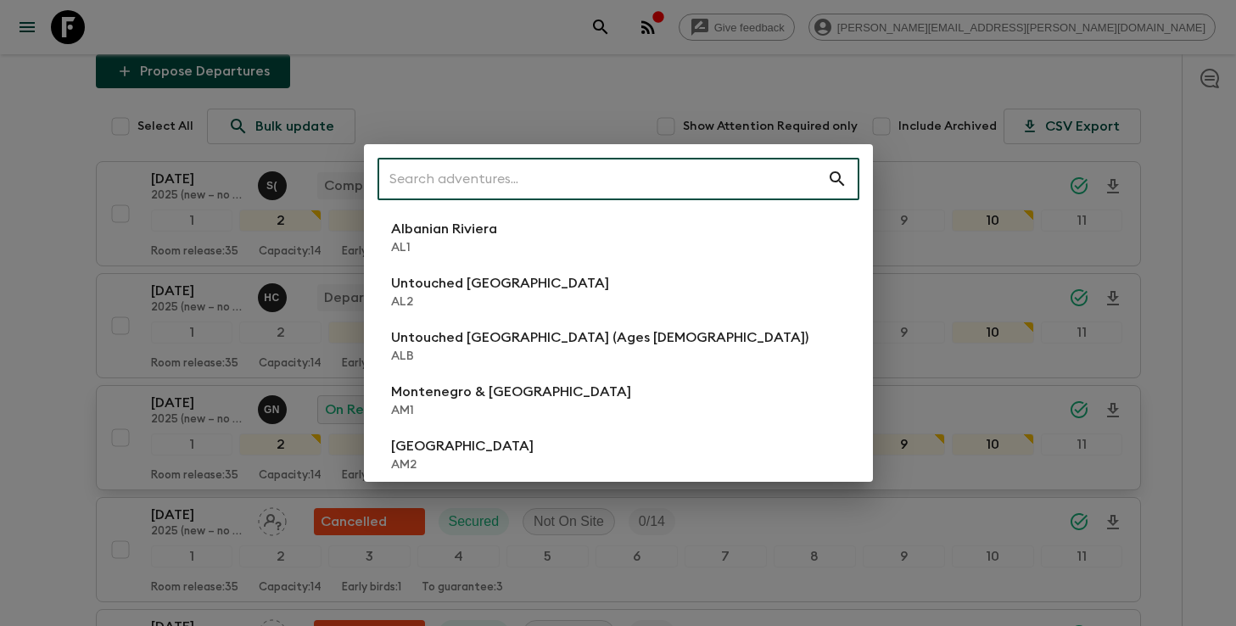
click at [652, 173] on input "text" at bounding box center [602, 179] width 450 height 48
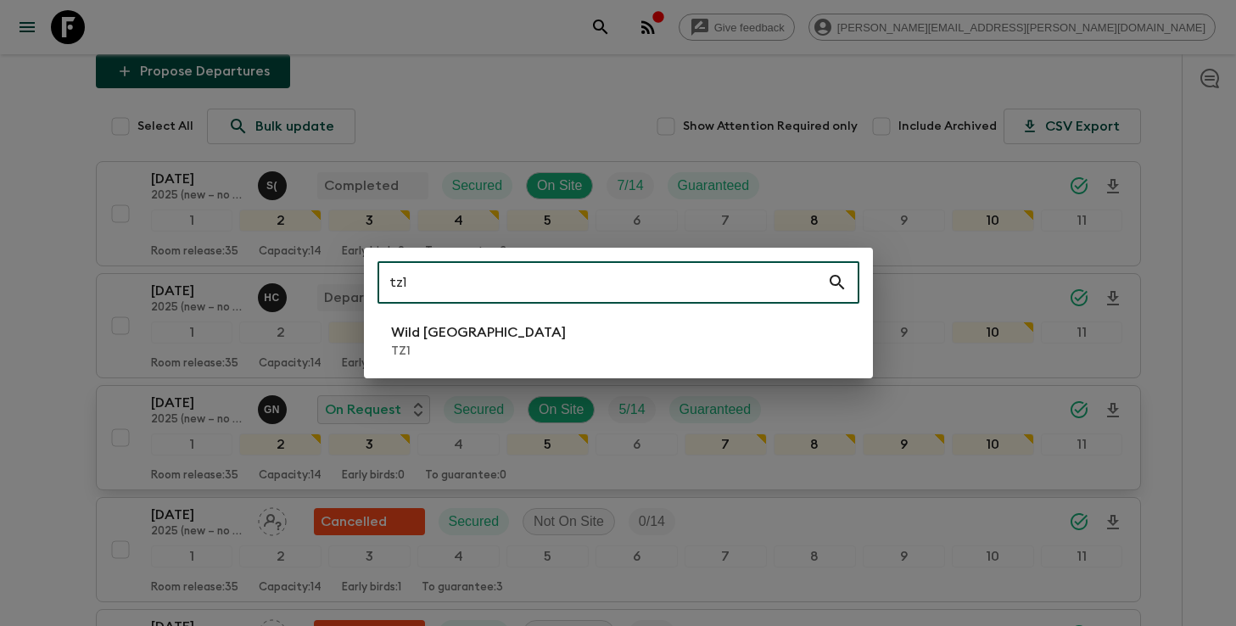
type input "tz1"
click at [470, 360] on li "Wild Tanzania TZ1" at bounding box center [618, 341] width 482 height 48
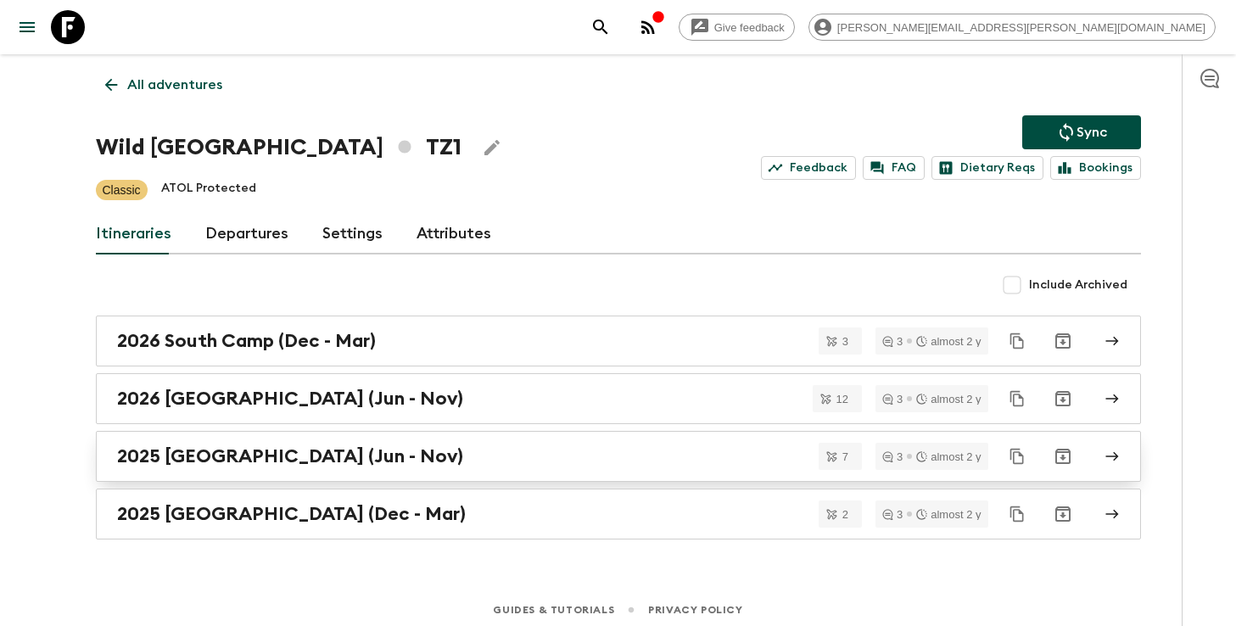
click at [378, 454] on div "2025 [GEOGRAPHIC_DATA] (Jun - Nov)" at bounding box center [602, 456] width 970 height 22
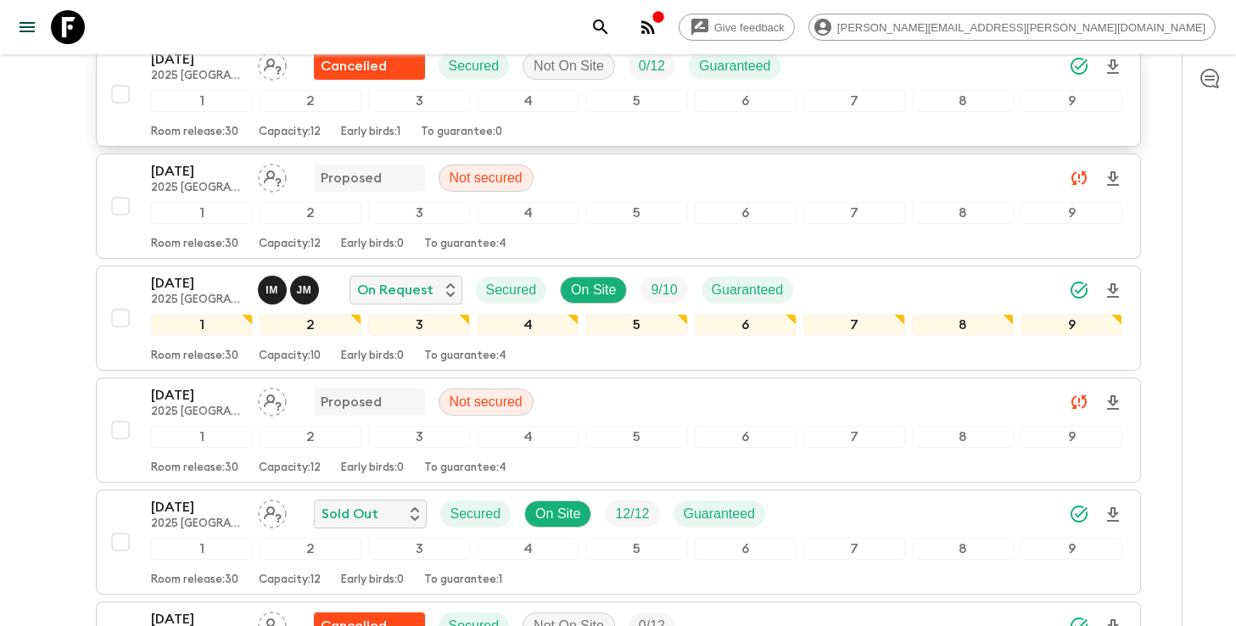
scroll to position [449, 0]
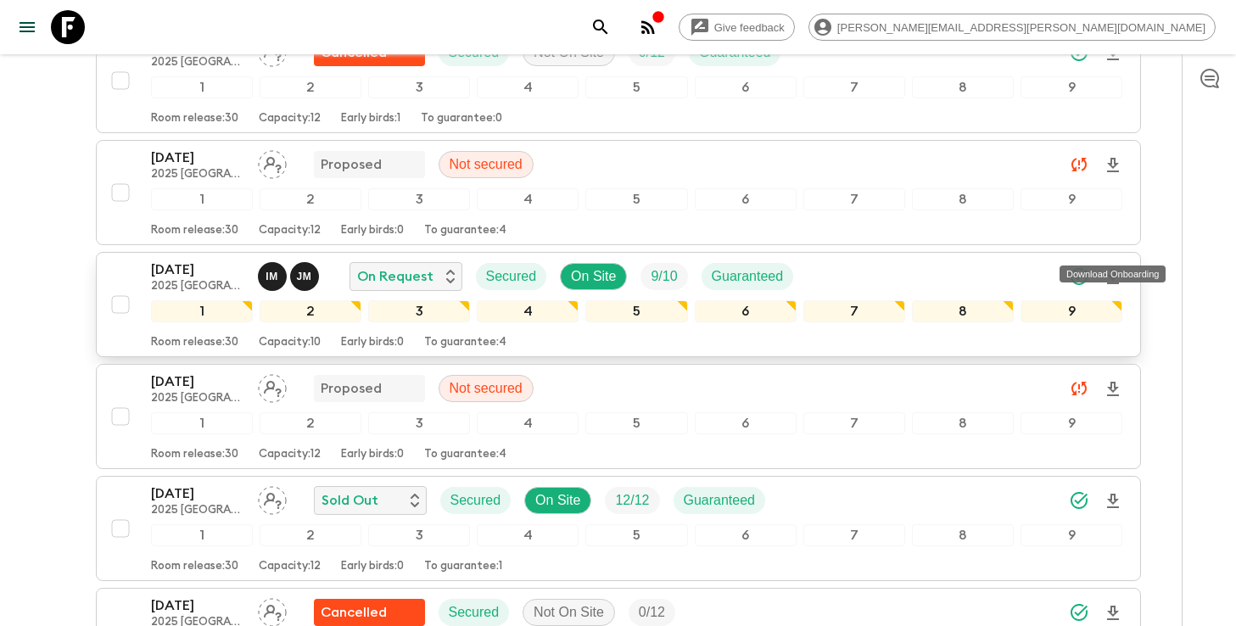
click at [1121, 267] on icon "Download Onboarding" at bounding box center [1113, 277] width 20 height 20
click at [611, 33] on icon "search adventures" at bounding box center [600, 27] width 20 height 20
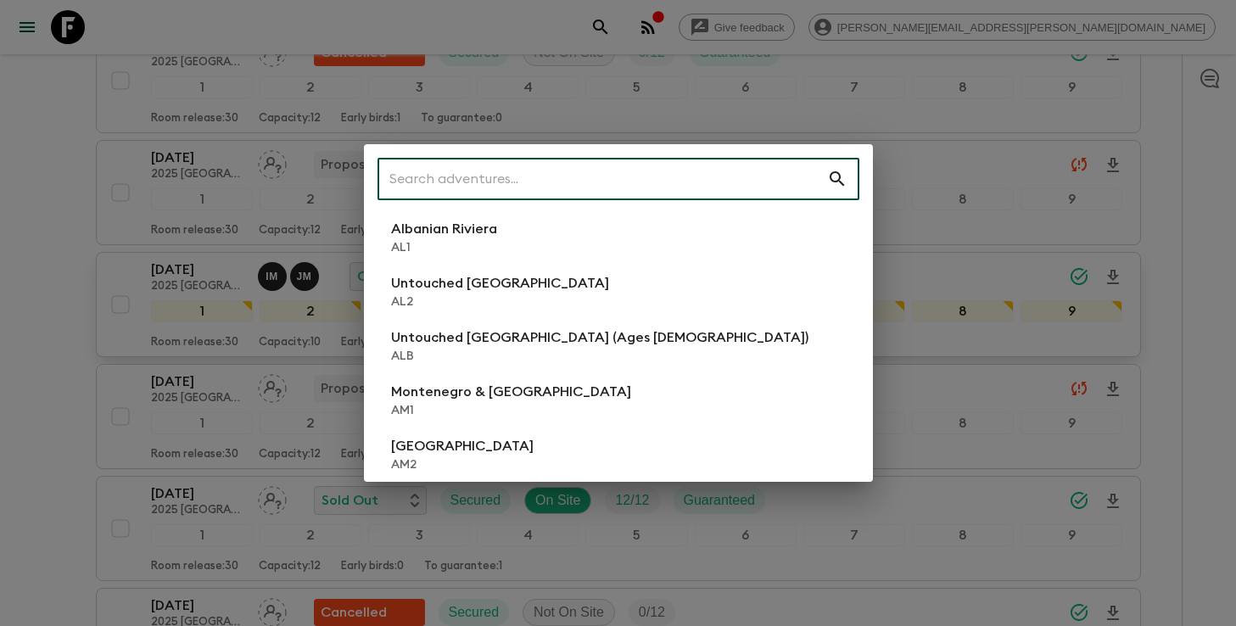
click at [660, 170] on input "text" at bounding box center [602, 179] width 450 height 48
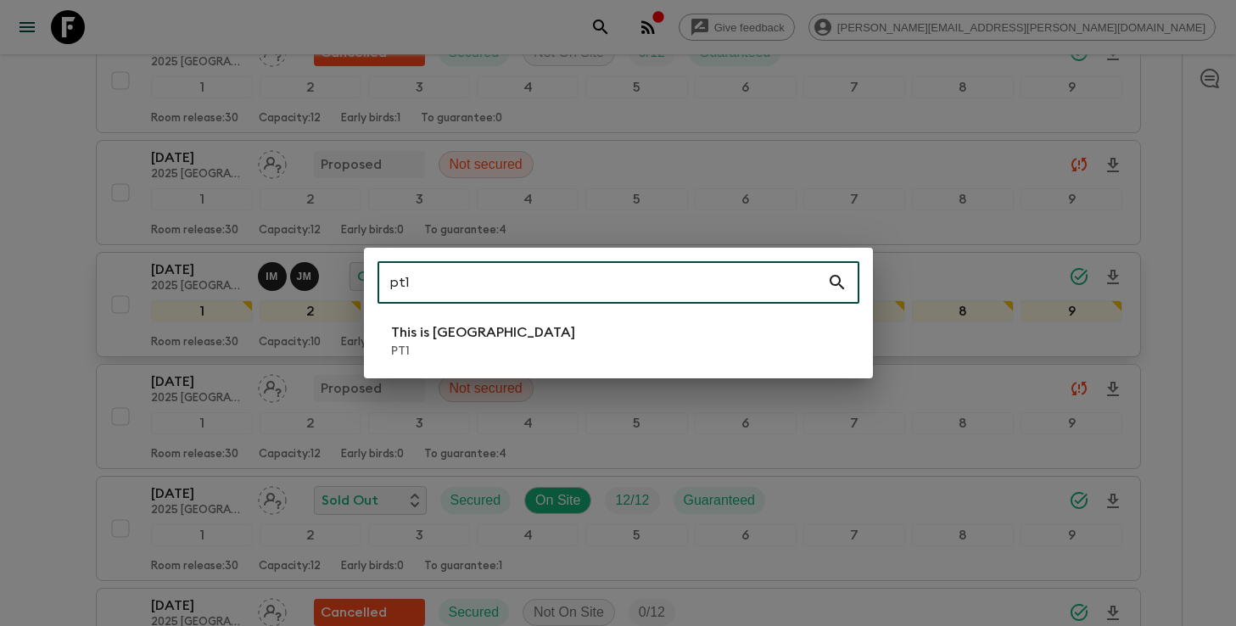
type input "pt1"
click at [506, 351] on li "This is Portugal PT1" at bounding box center [618, 341] width 482 height 48
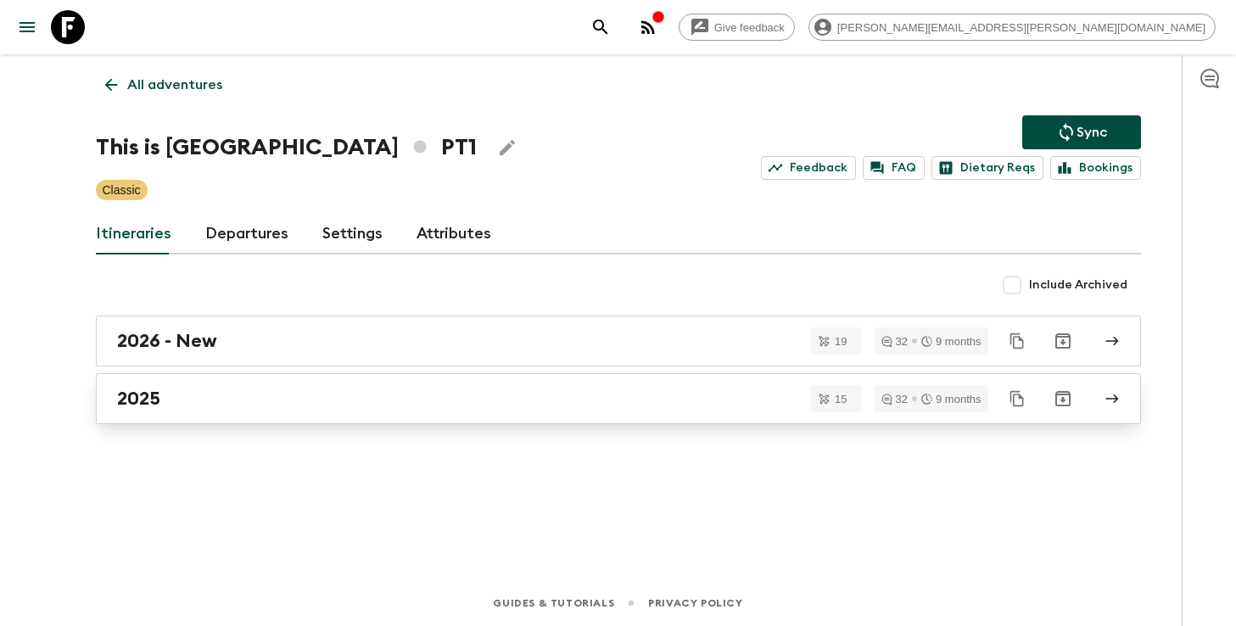
click at [540, 406] on div "2025" at bounding box center [602, 399] width 970 height 22
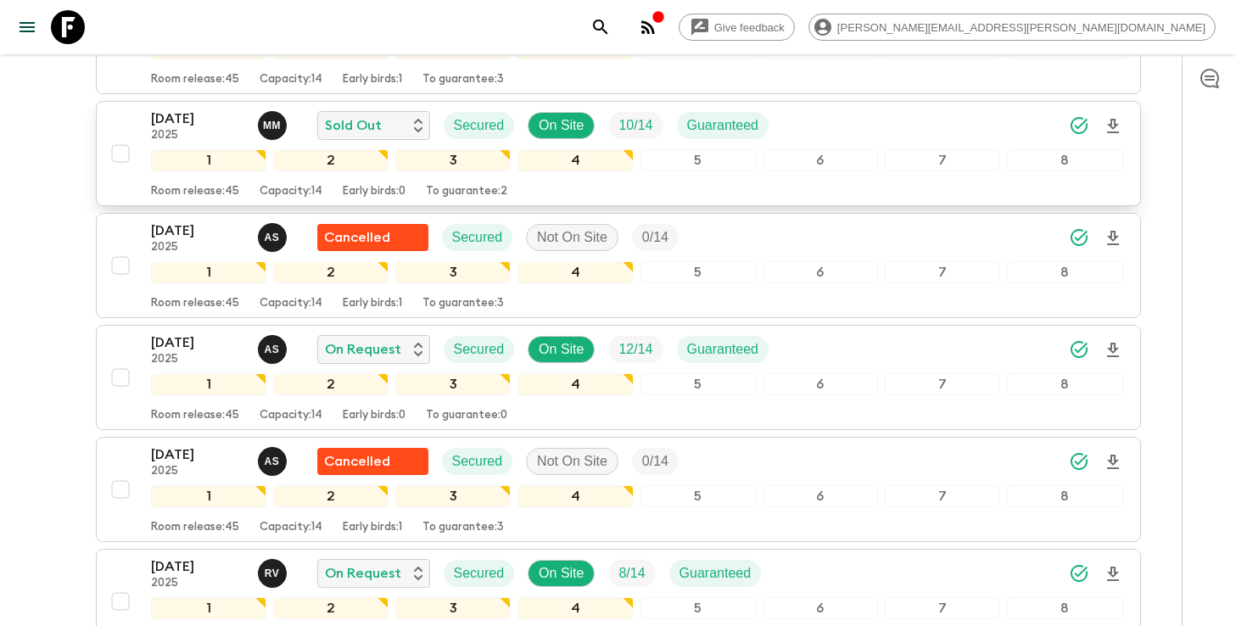
scroll to position [1297, 0]
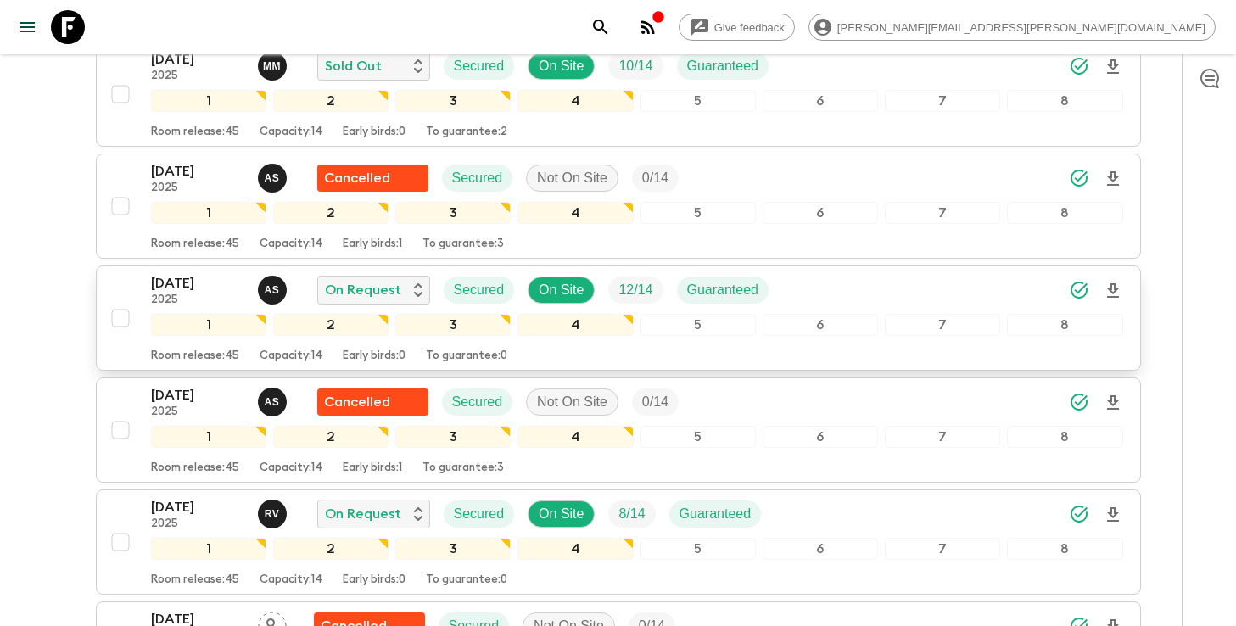
click at [1112, 295] on icon "Download Onboarding" at bounding box center [1113, 291] width 20 height 20
click at [611, 31] on icon "search adventures" at bounding box center [600, 27] width 20 height 20
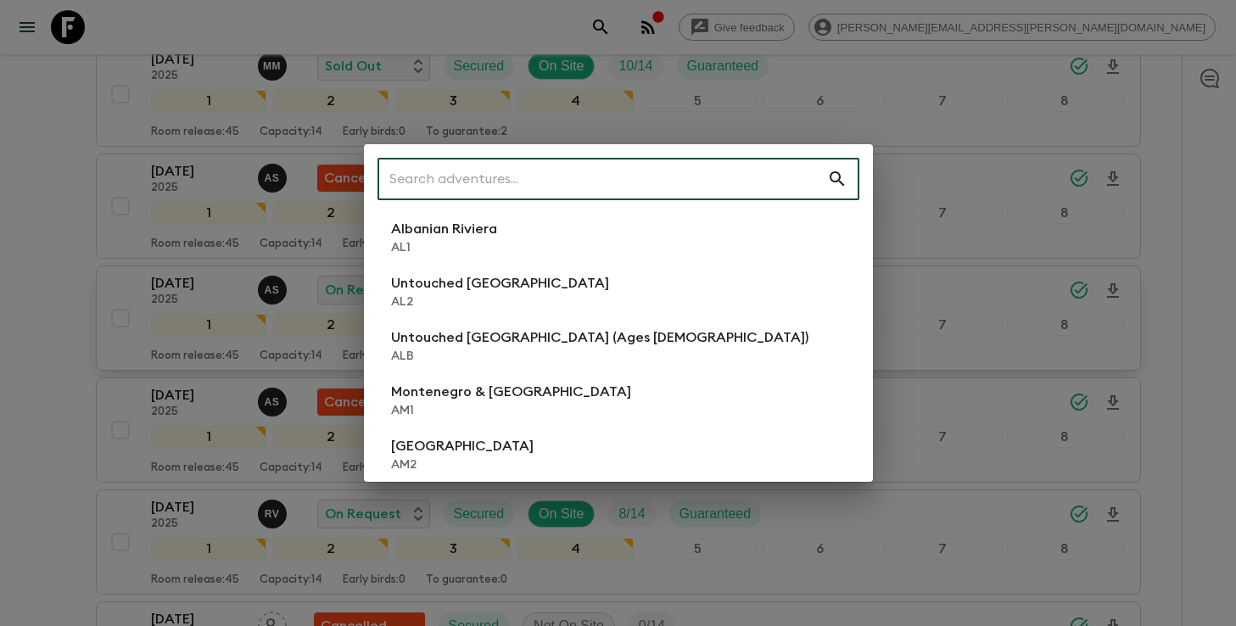
click at [651, 170] on input "text" at bounding box center [602, 179] width 450 height 48
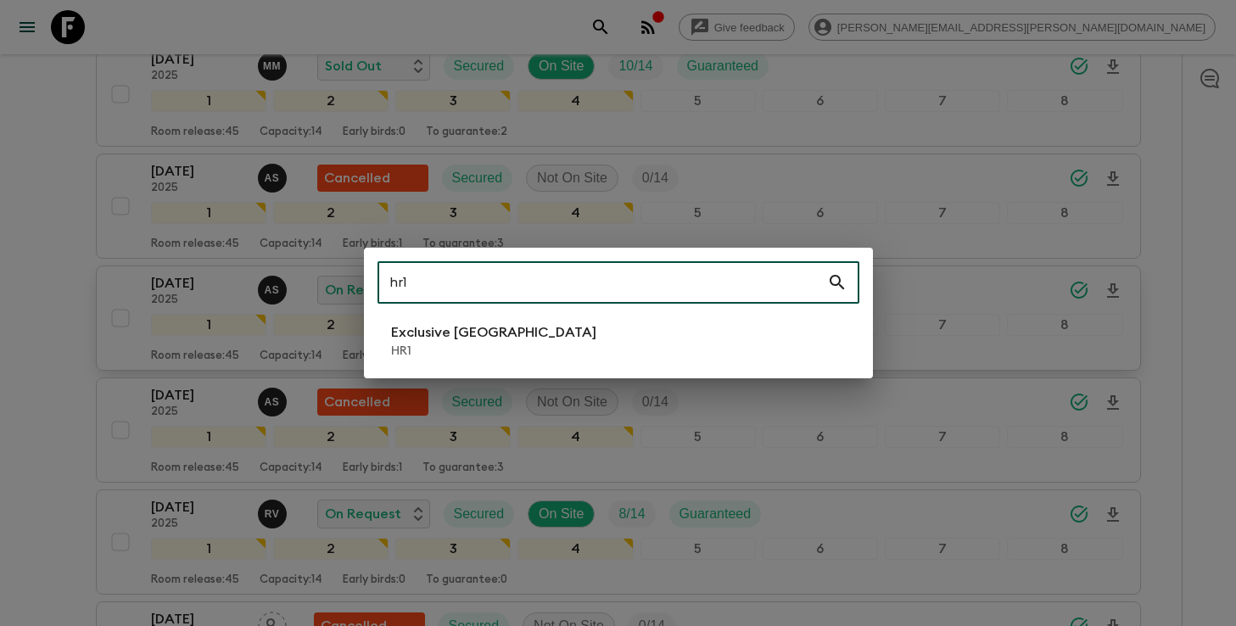
type input "hr1"
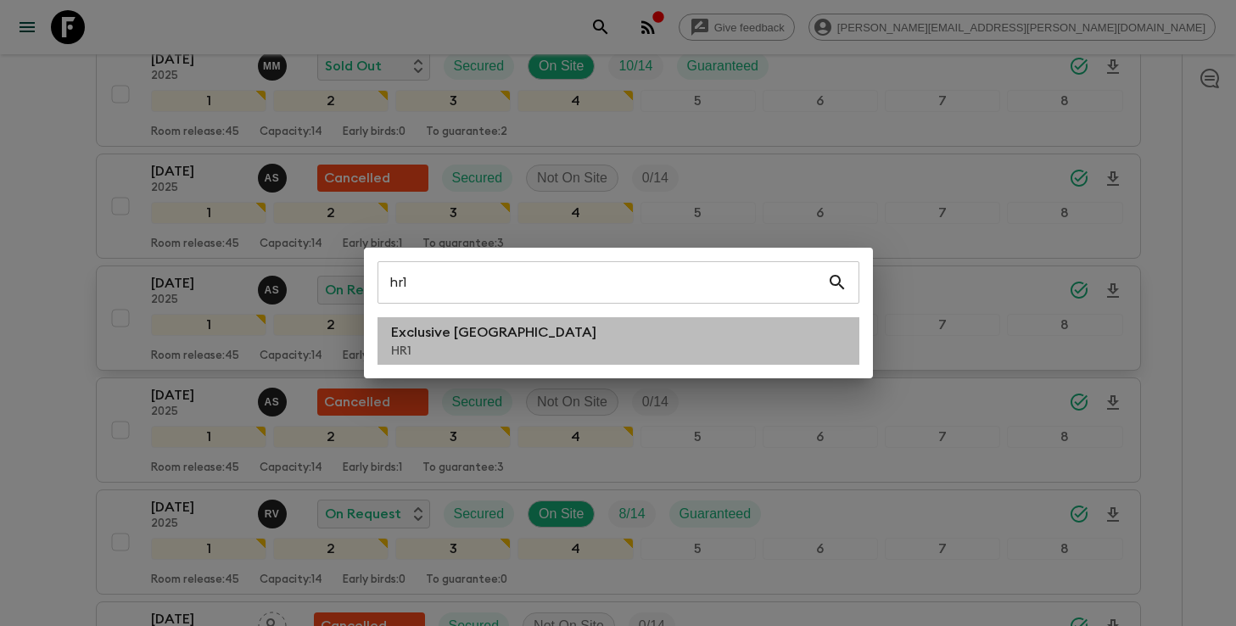
click at [522, 330] on li "Exclusive Croatia HR1" at bounding box center [618, 341] width 482 height 48
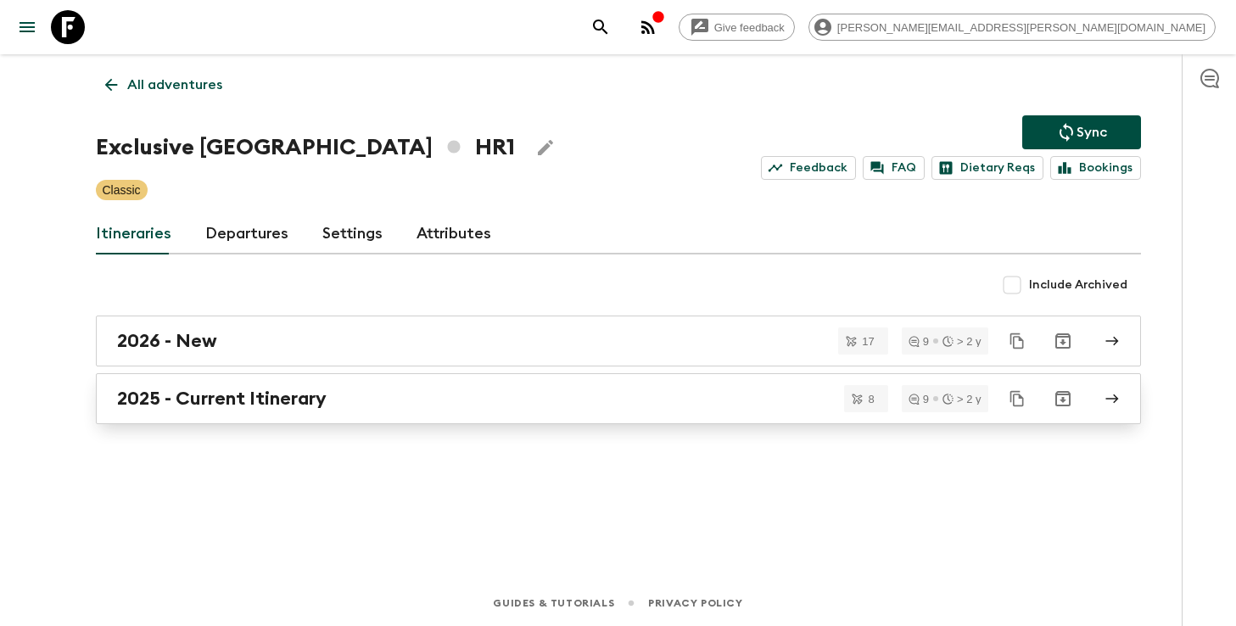
click at [421, 400] on div "2025 - Current Itinerary" at bounding box center [602, 399] width 970 height 22
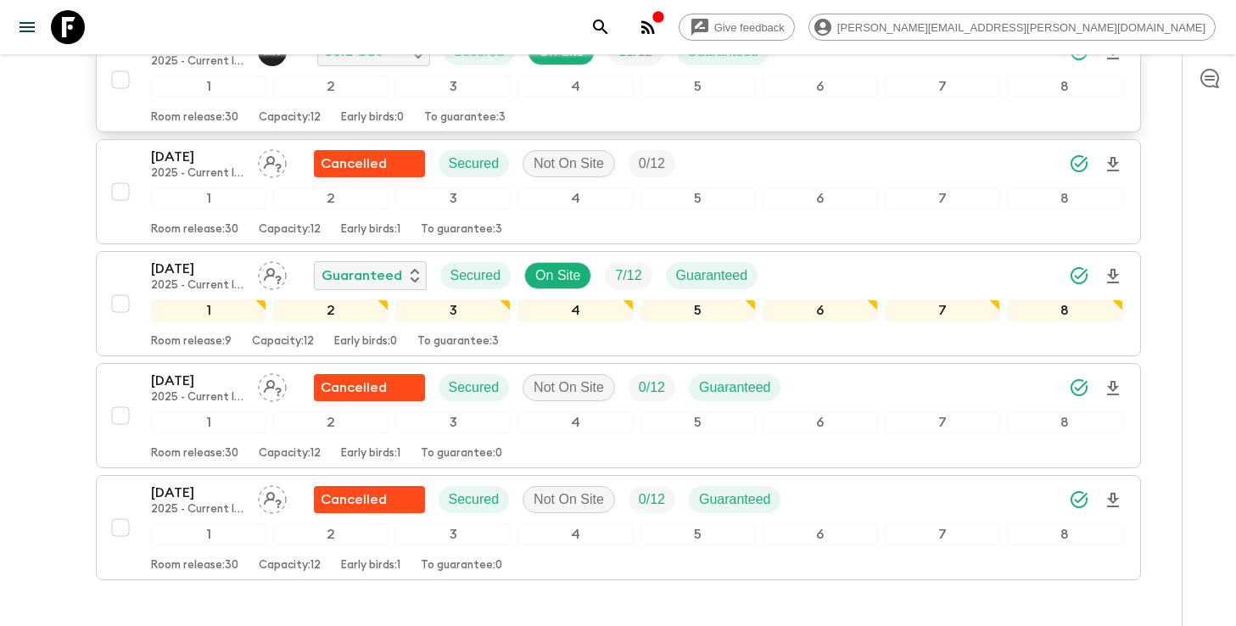
scroll to position [682, 0]
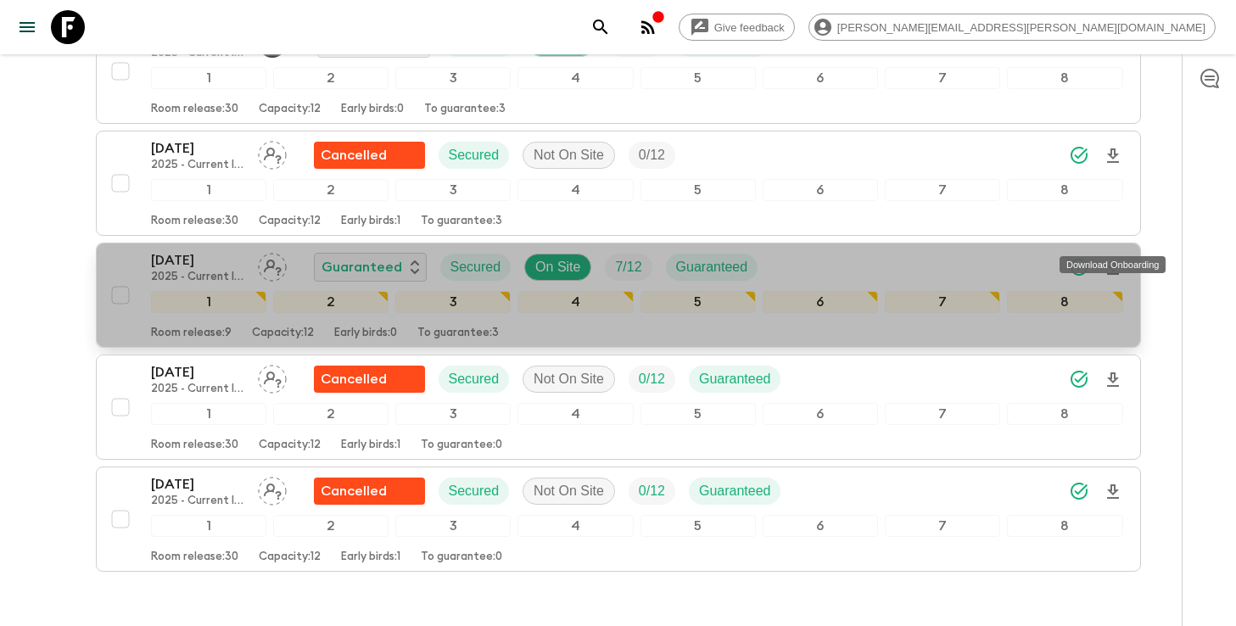
click at [1115, 258] on icon "Download Onboarding" at bounding box center [1113, 268] width 20 height 20
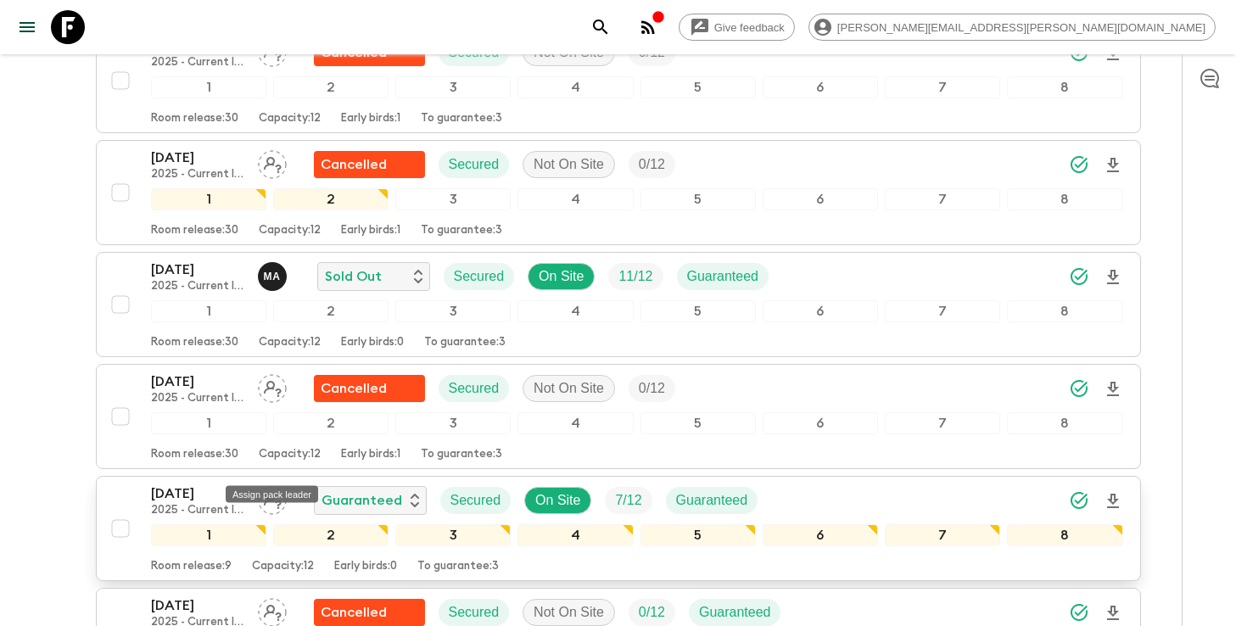
scroll to position [0, 0]
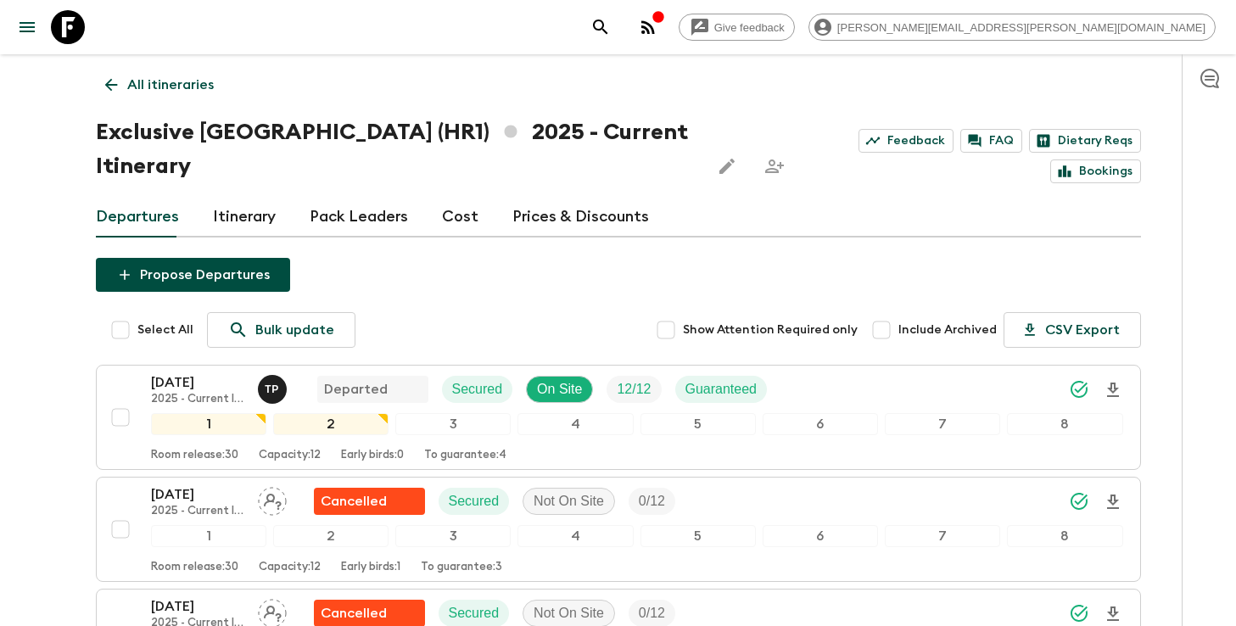
click at [611, 31] on icon "search adventures" at bounding box center [600, 27] width 20 height 20
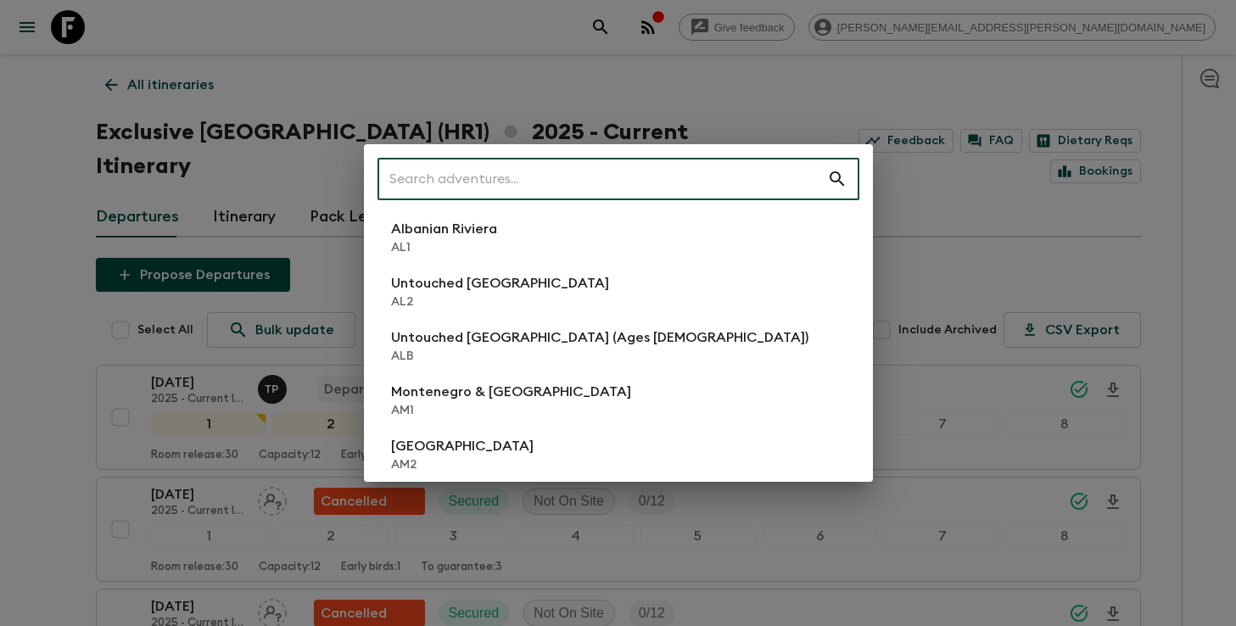
click at [632, 176] on input "text" at bounding box center [602, 179] width 450 height 48
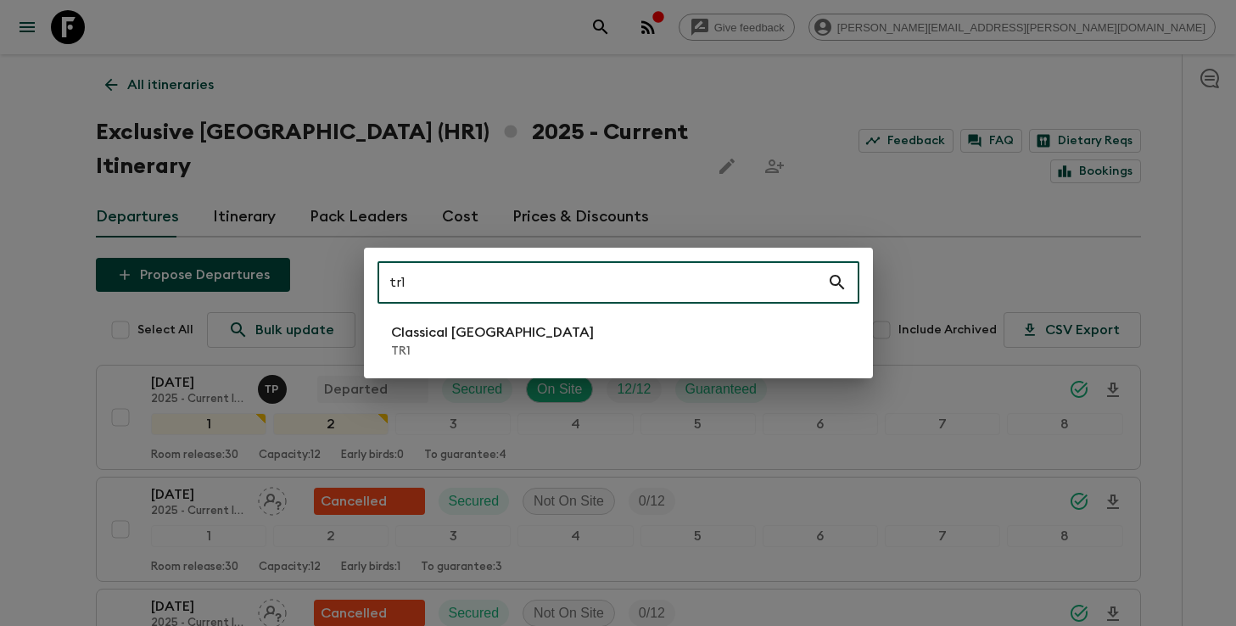
type input "tr1"
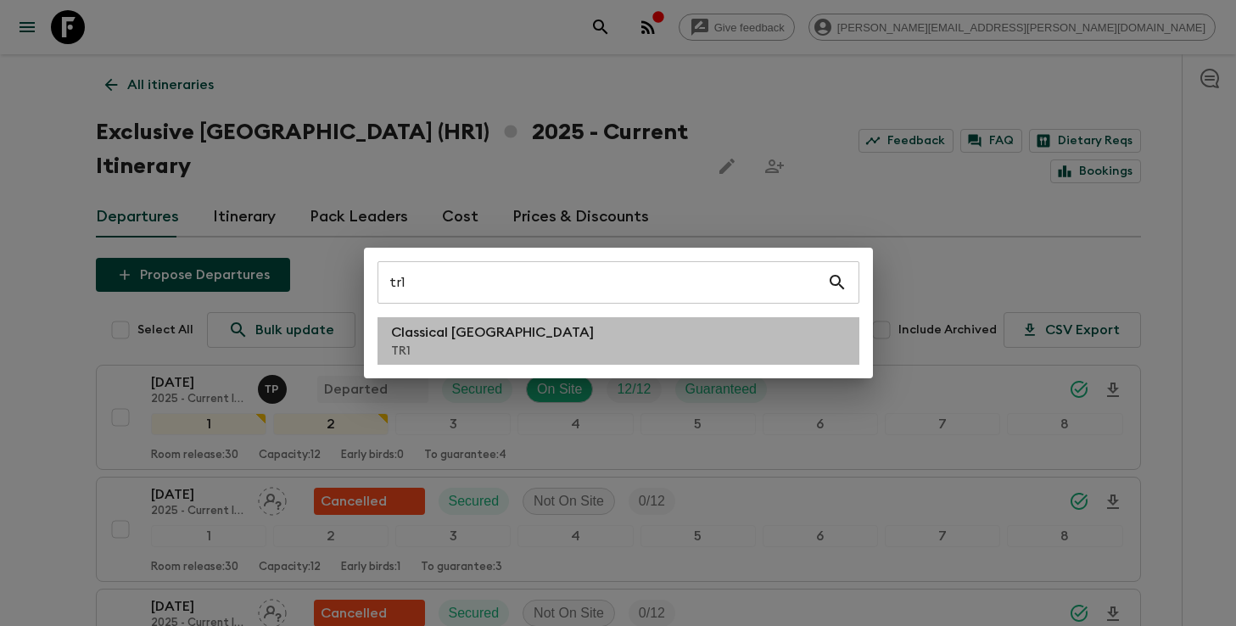
click at [562, 327] on li "Classical Türkiye TR1" at bounding box center [618, 341] width 482 height 48
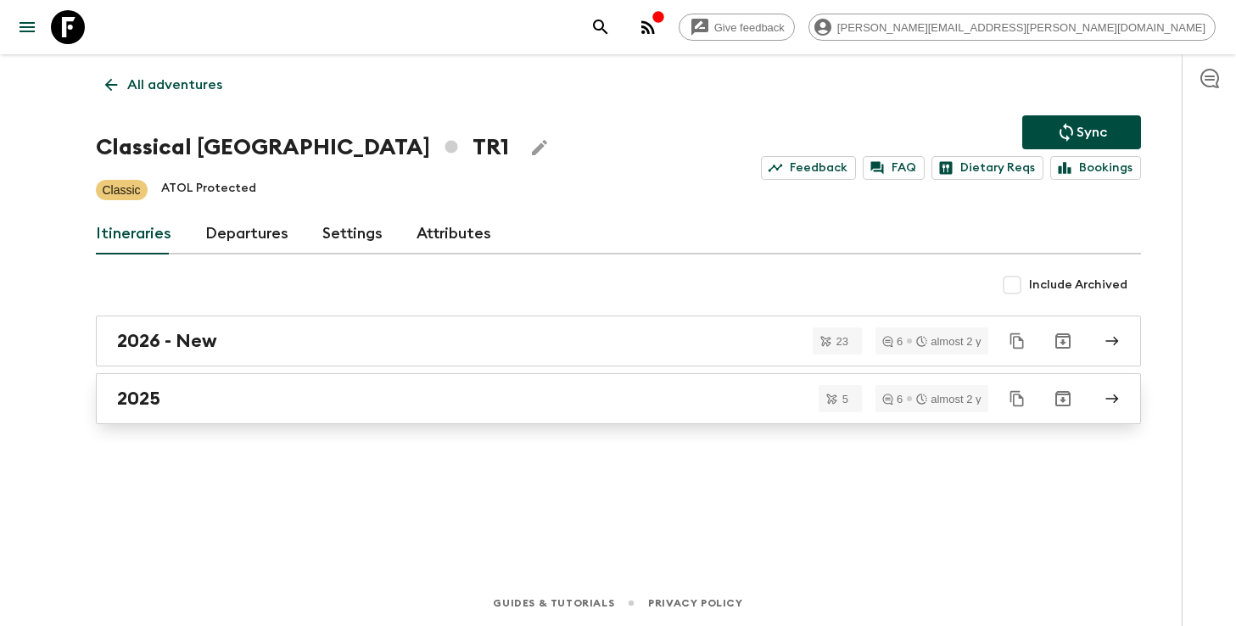
click at [481, 405] on div "2025" at bounding box center [602, 399] width 970 height 22
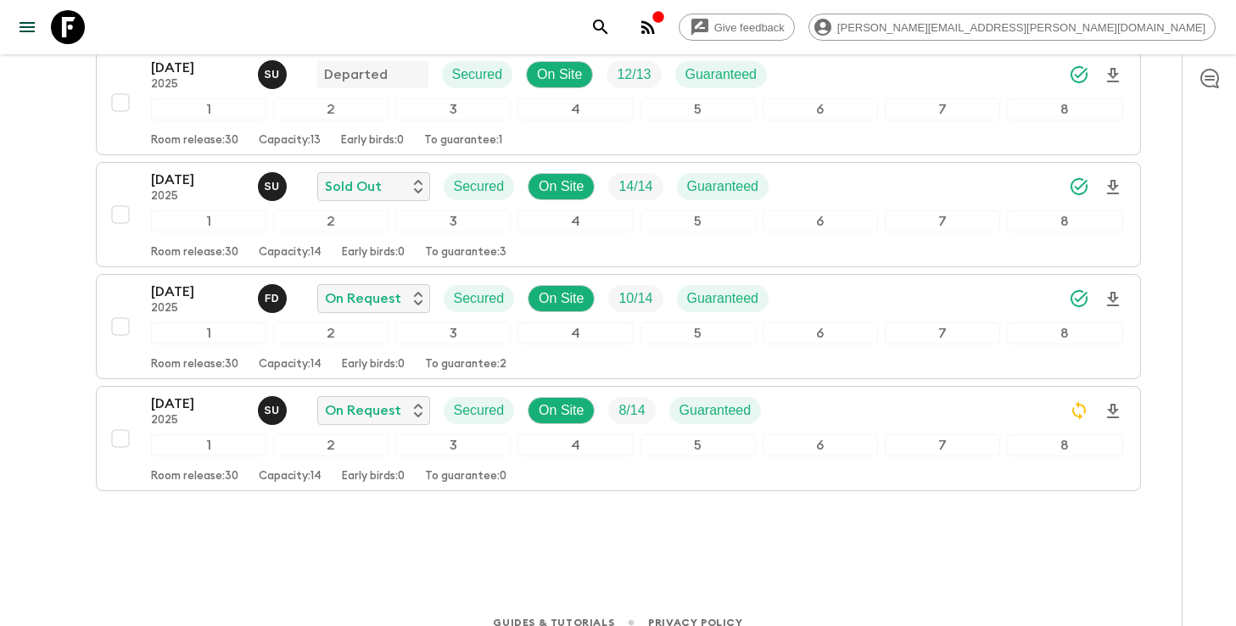
scroll to position [396, 0]
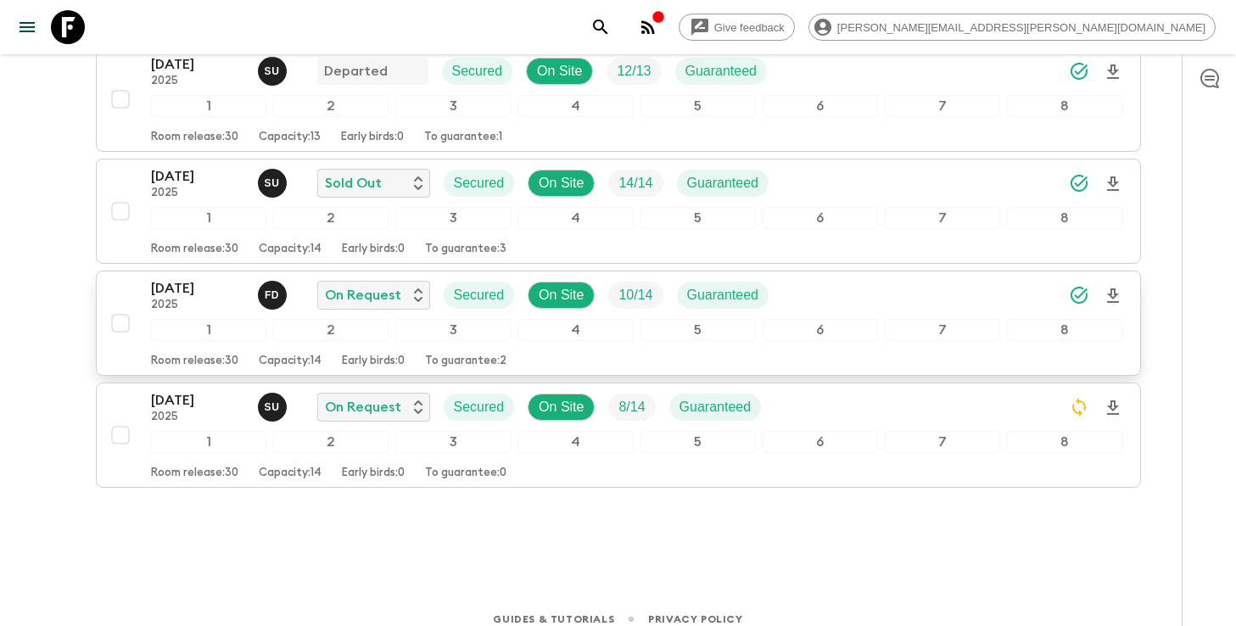
click at [1114, 295] on icon "Download Onboarding" at bounding box center [1113, 296] width 20 height 20
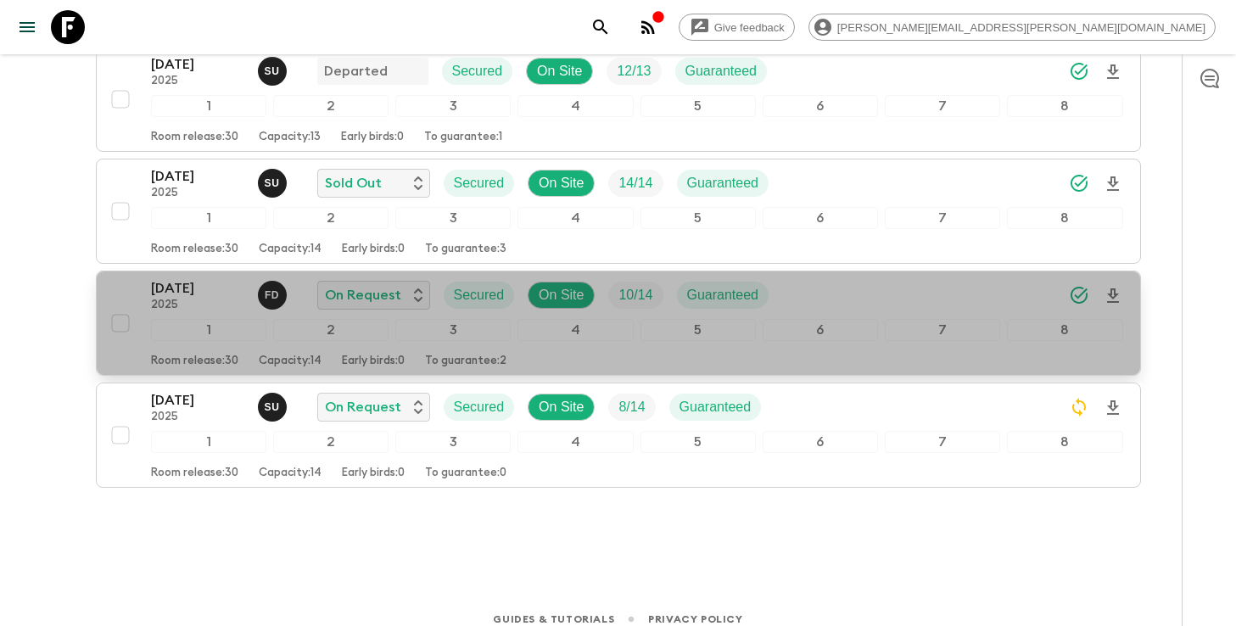
click at [870, 300] on div "[DATE] 2025 F D On Request Secured On Site 10 / 14 Guaranteed" at bounding box center [637, 295] width 972 height 34
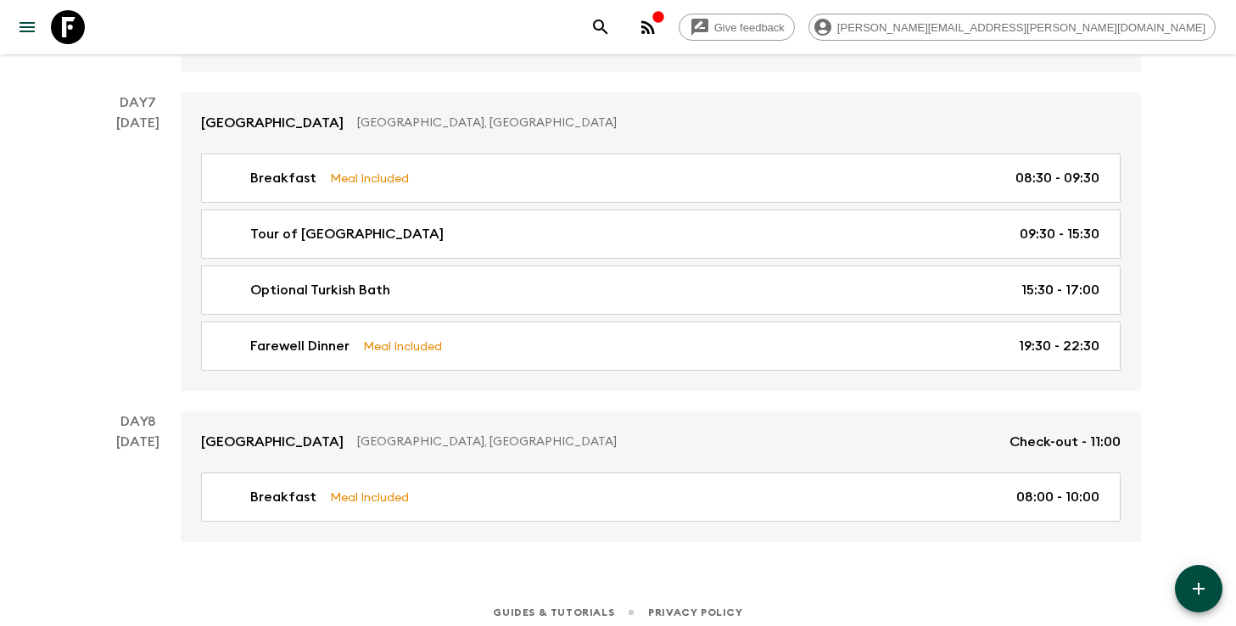
scroll to position [3325, 0]
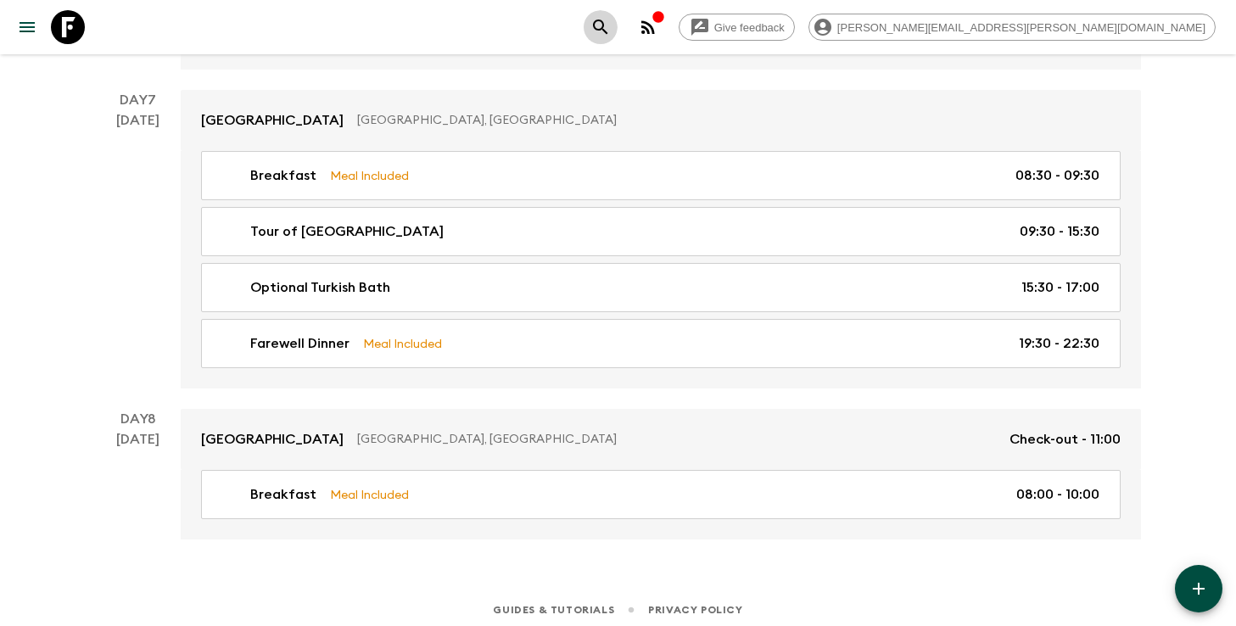
click at [611, 34] on icon "search adventures" at bounding box center [600, 27] width 20 height 20
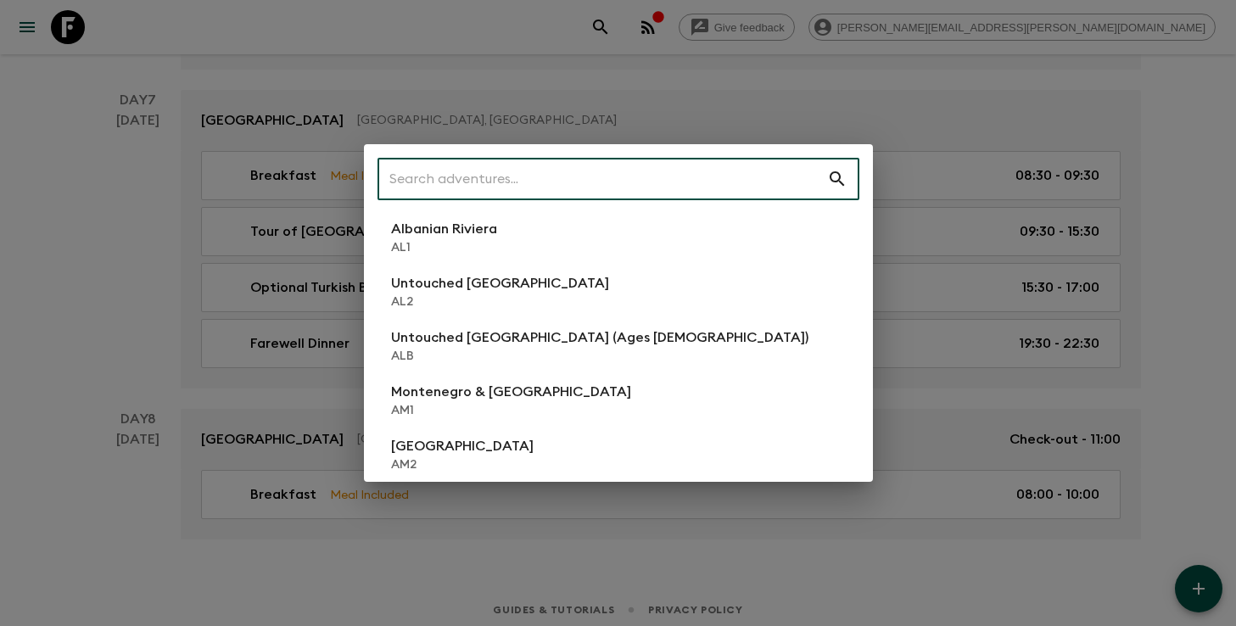
click at [690, 169] on input "text" at bounding box center [602, 179] width 450 height 48
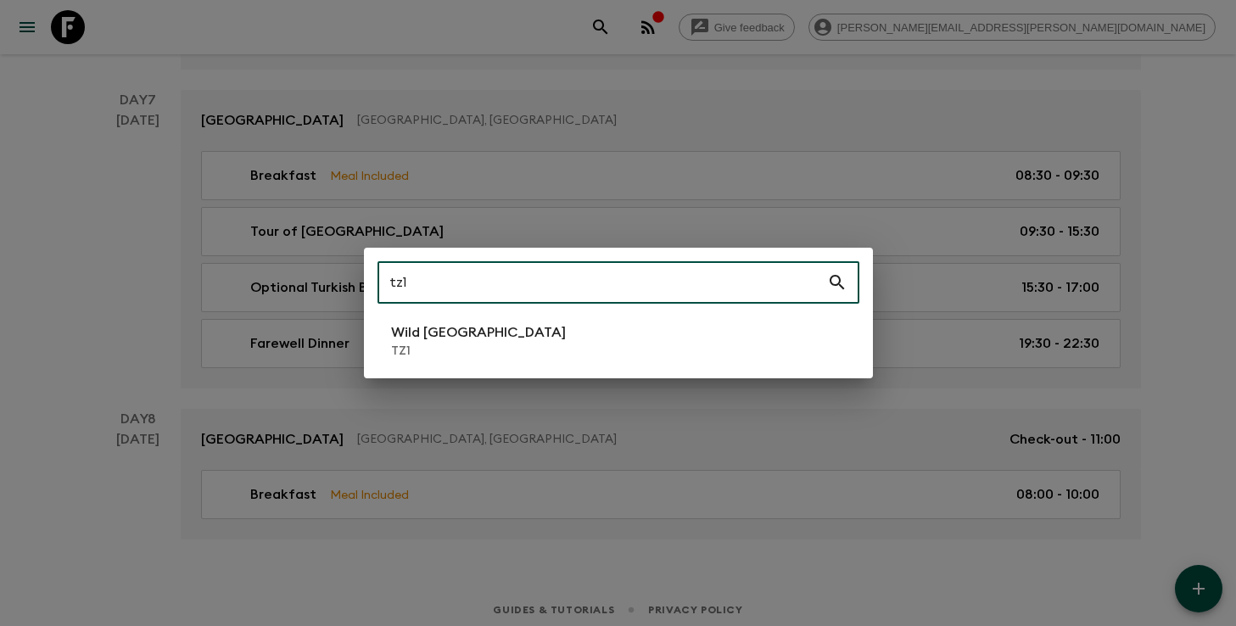
type input "tz1"
click at [518, 342] on li "Wild Tanzania TZ1" at bounding box center [618, 341] width 482 height 48
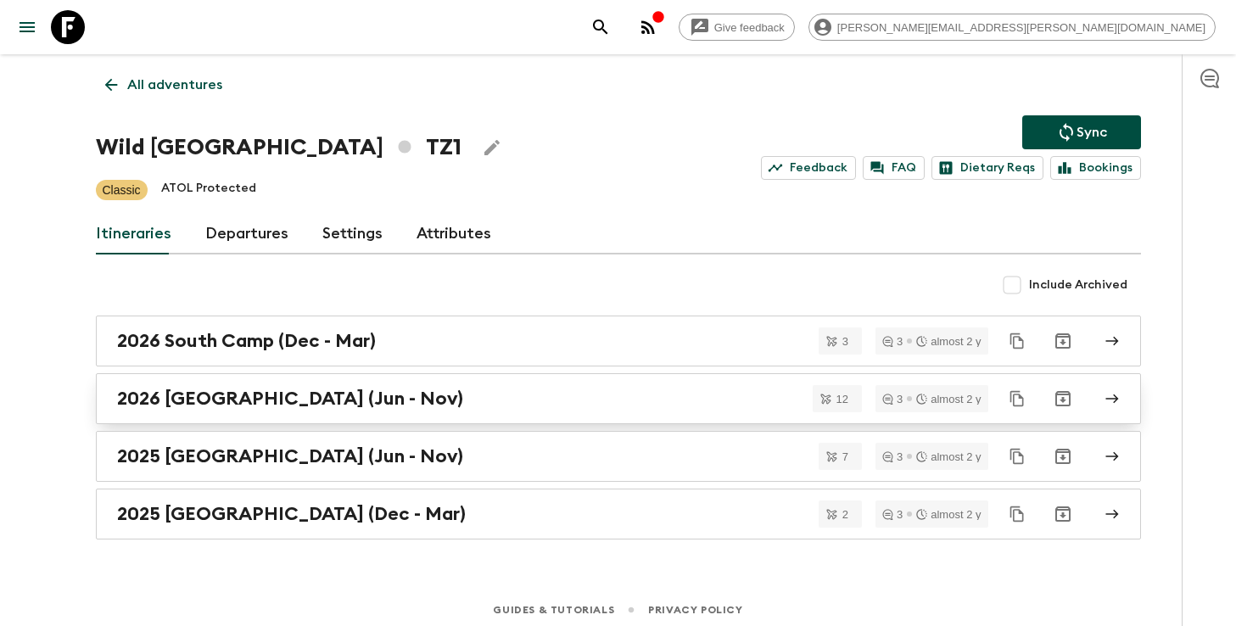
scroll to position [7, 0]
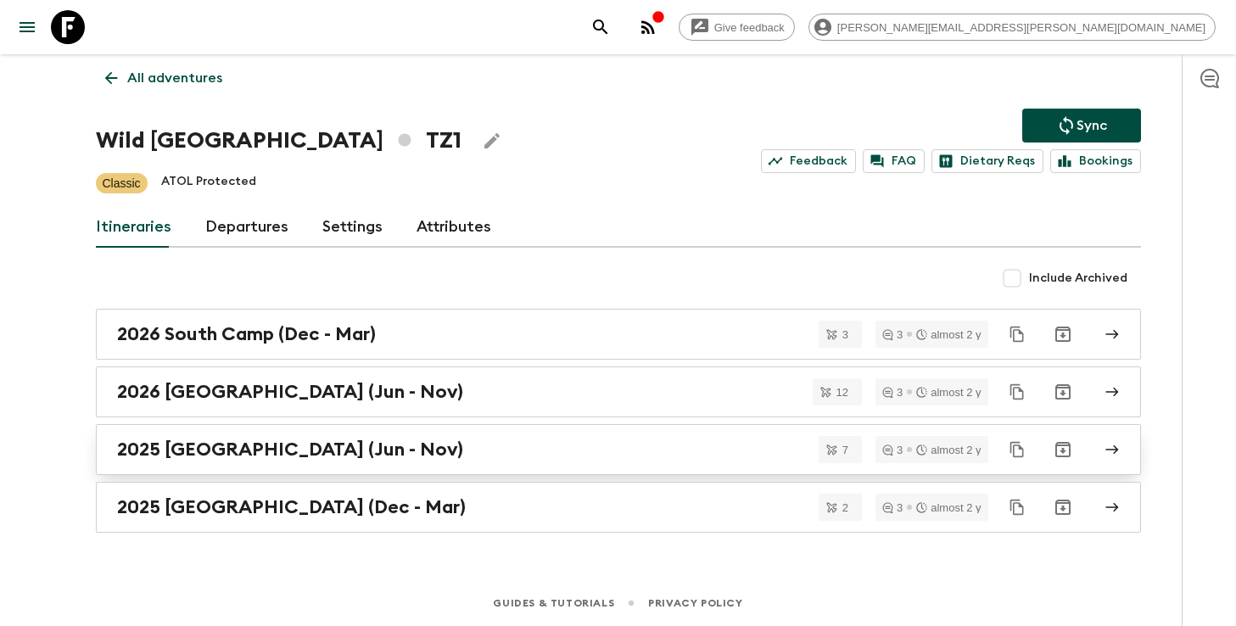
click at [422, 453] on div "2025 [GEOGRAPHIC_DATA] (Jun - Nov)" at bounding box center [602, 450] width 970 height 22
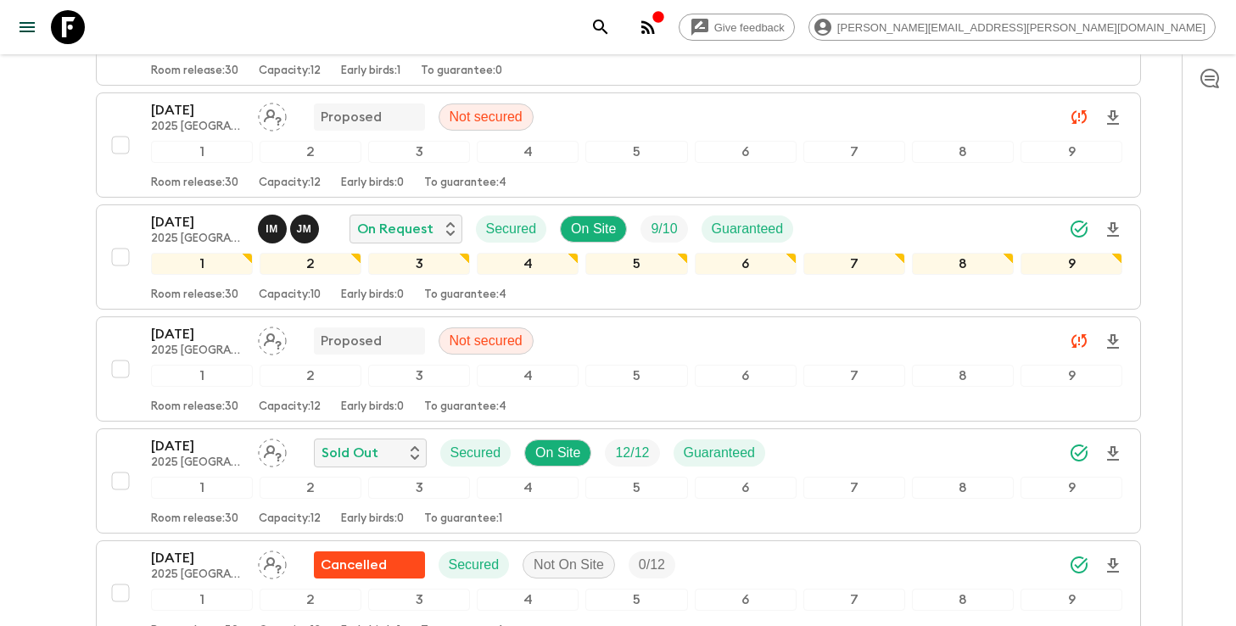
scroll to position [505, 0]
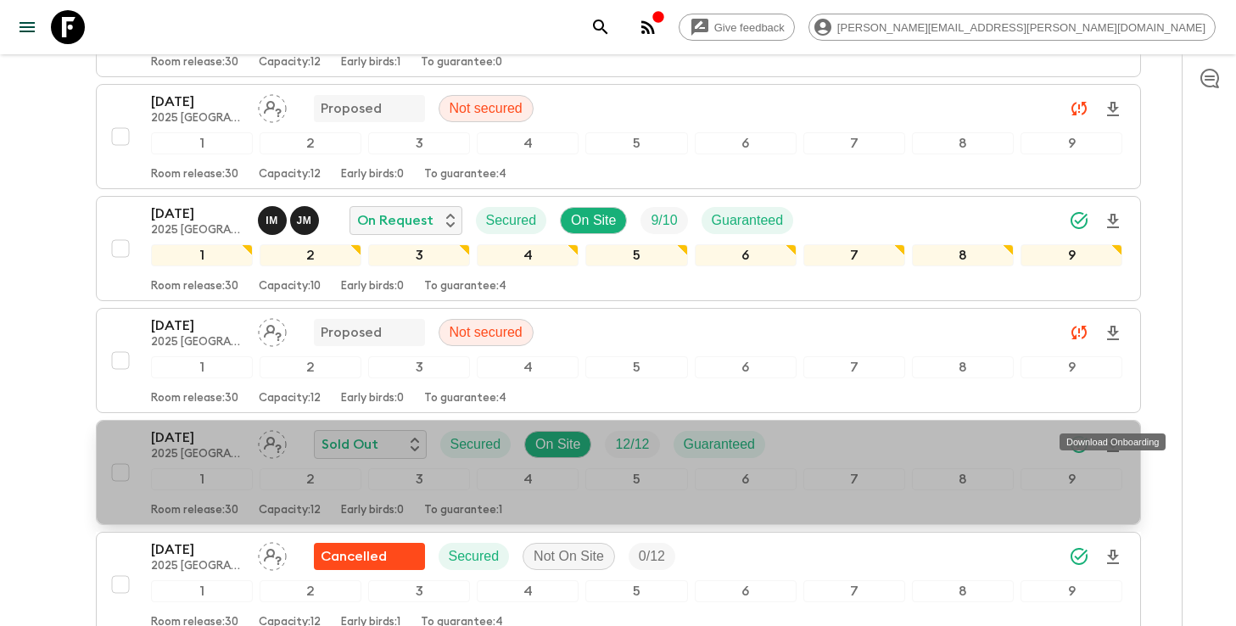
click at [1115, 435] on icon "Download Onboarding" at bounding box center [1113, 445] width 20 height 20
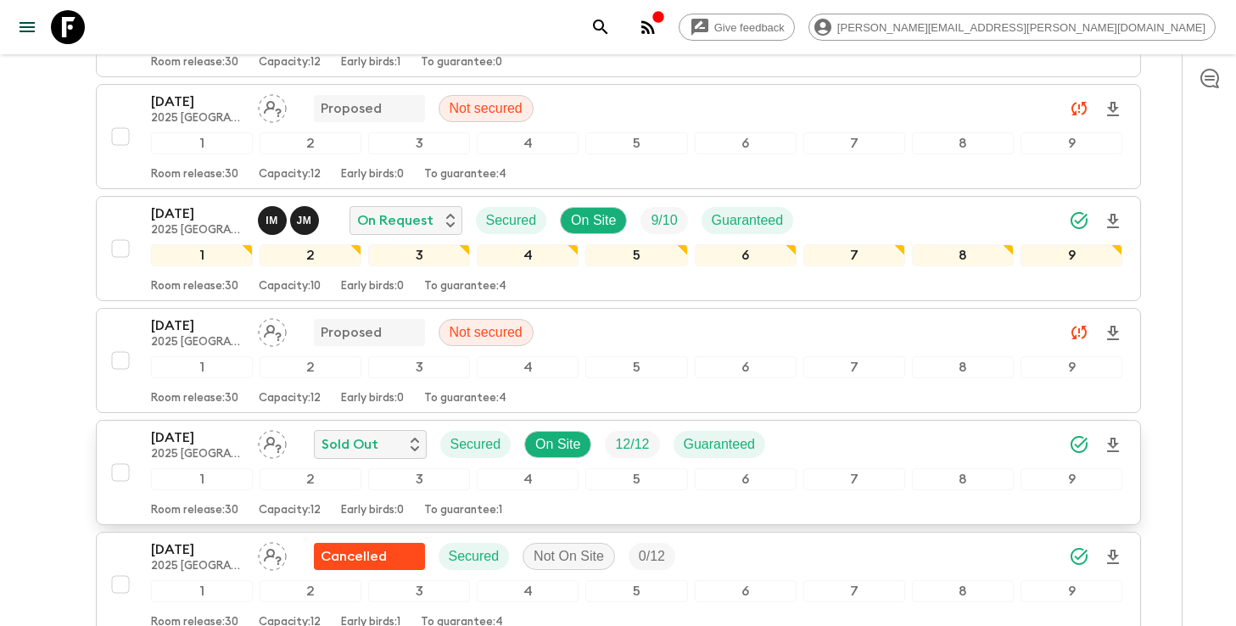
click at [611, 25] on icon "search adventures" at bounding box center [600, 27] width 20 height 20
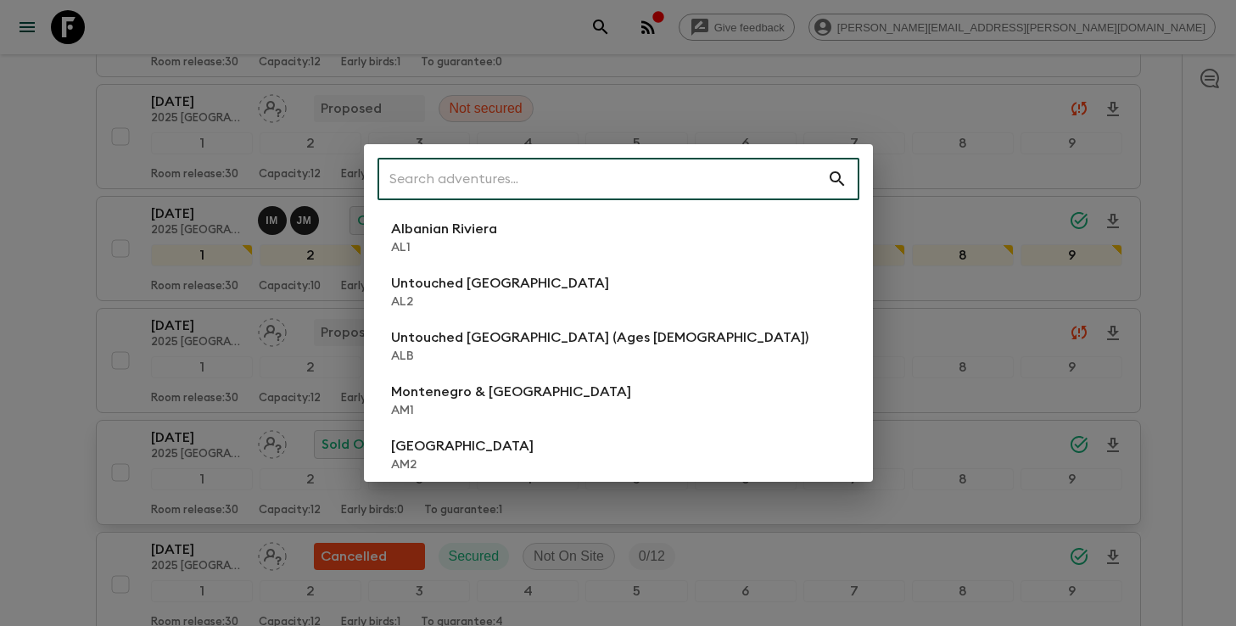
click at [674, 168] on input "text" at bounding box center [602, 179] width 450 height 48
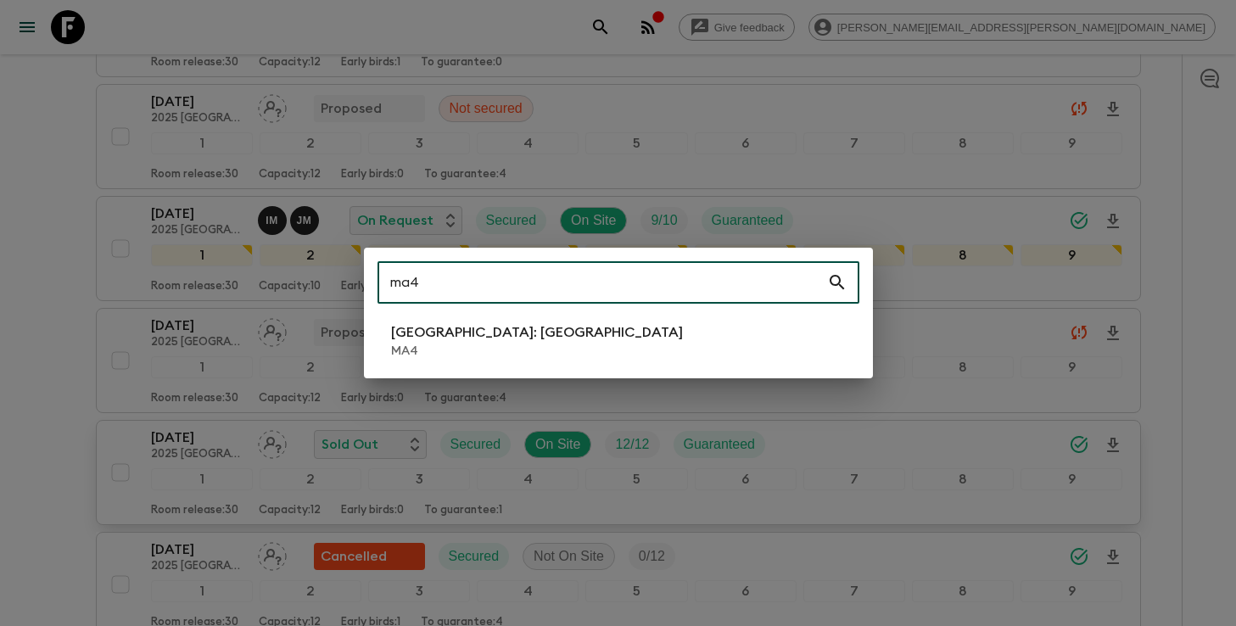
type input "ma4"
click at [574, 335] on li "[GEOGRAPHIC_DATA]: [GEOGRAPHIC_DATA] MA4" at bounding box center [618, 341] width 482 height 48
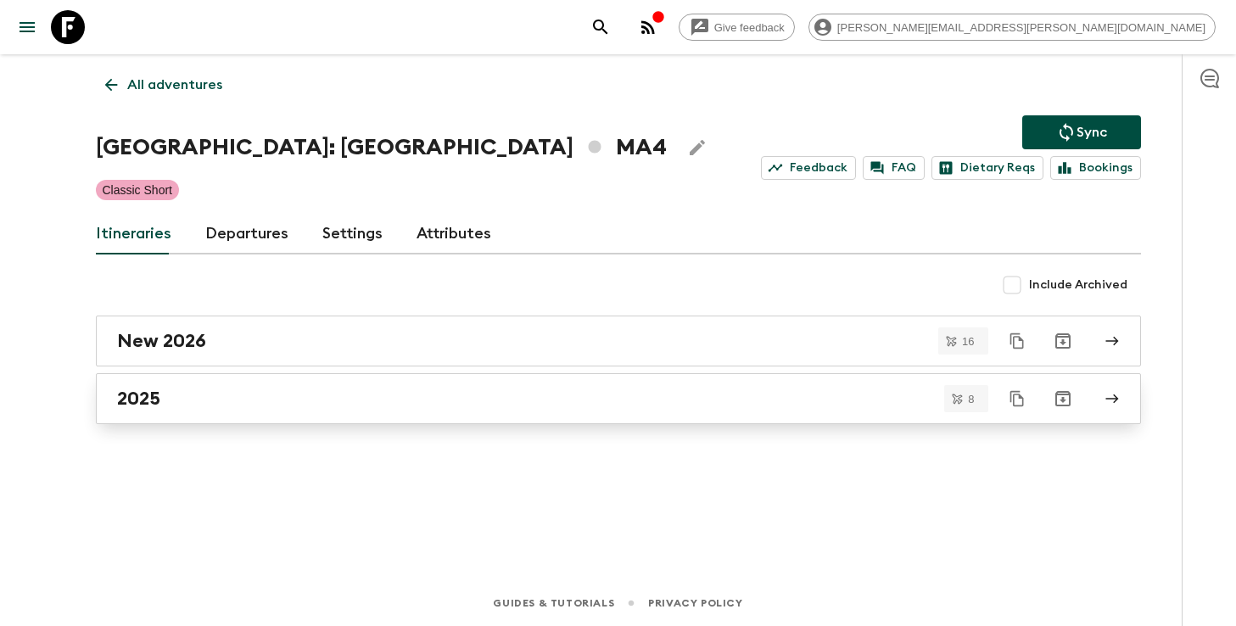
click at [459, 391] on div "2025" at bounding box center [602, 399] width 970 height 22
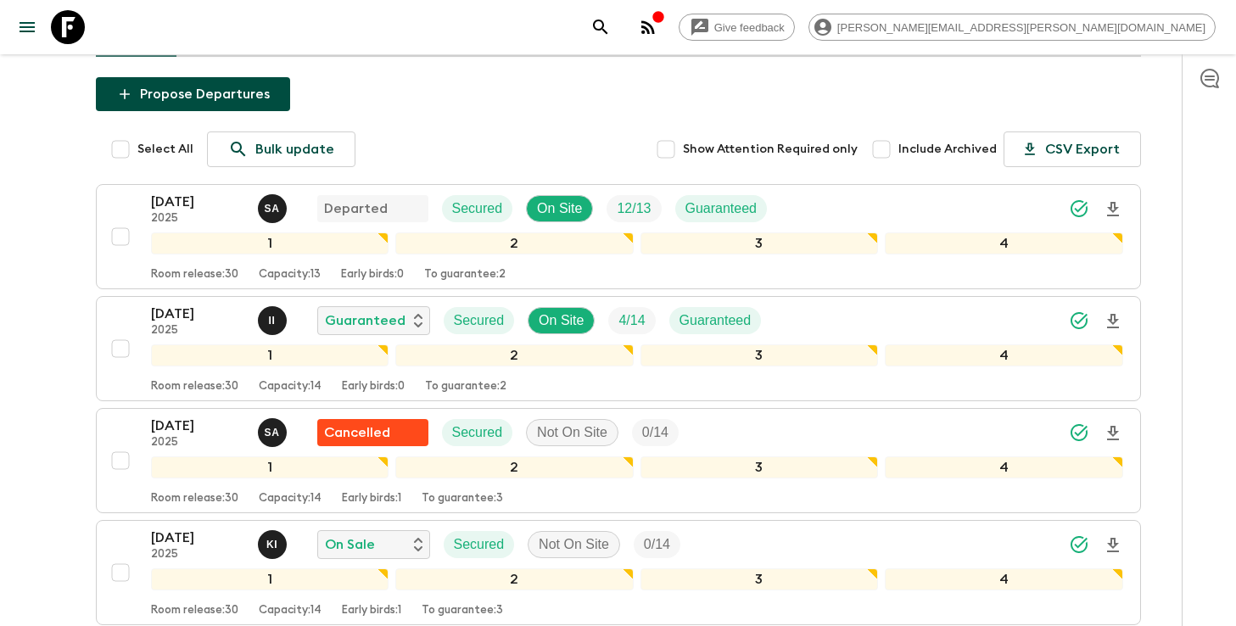
scroll to position [180, 0]
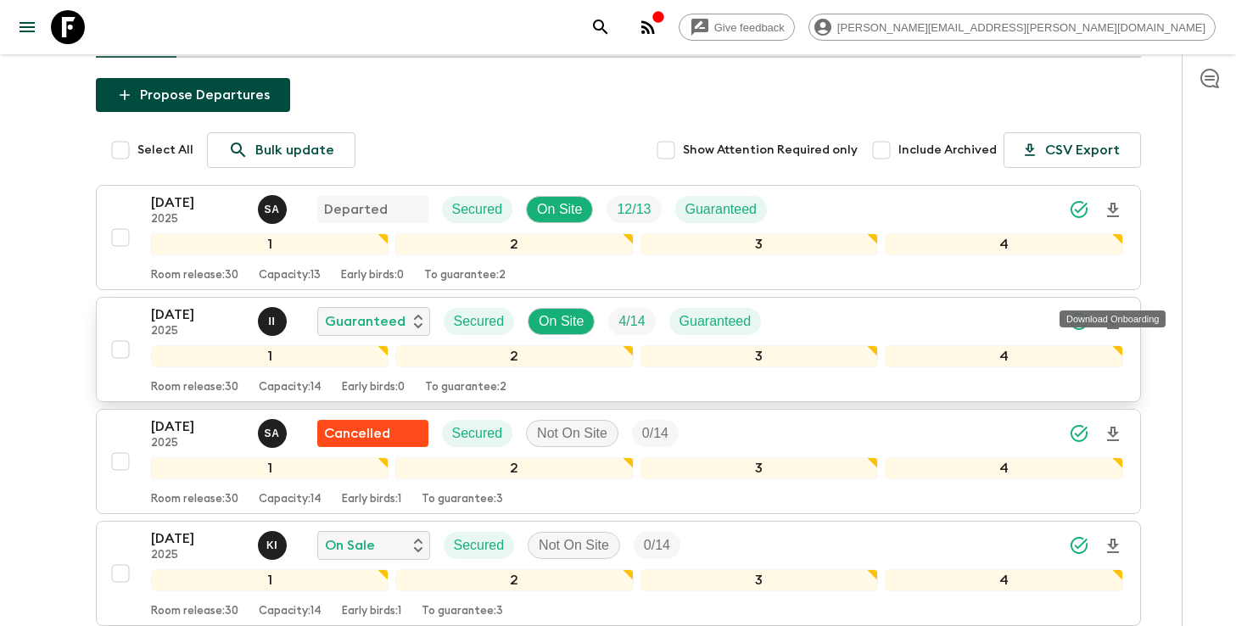
click at [1112, 312] on icon "Download Onboarding" at bounding box center [1113, 322] width 20 height 20
